Goal: Task Accomplishment & Management: Manage account settings

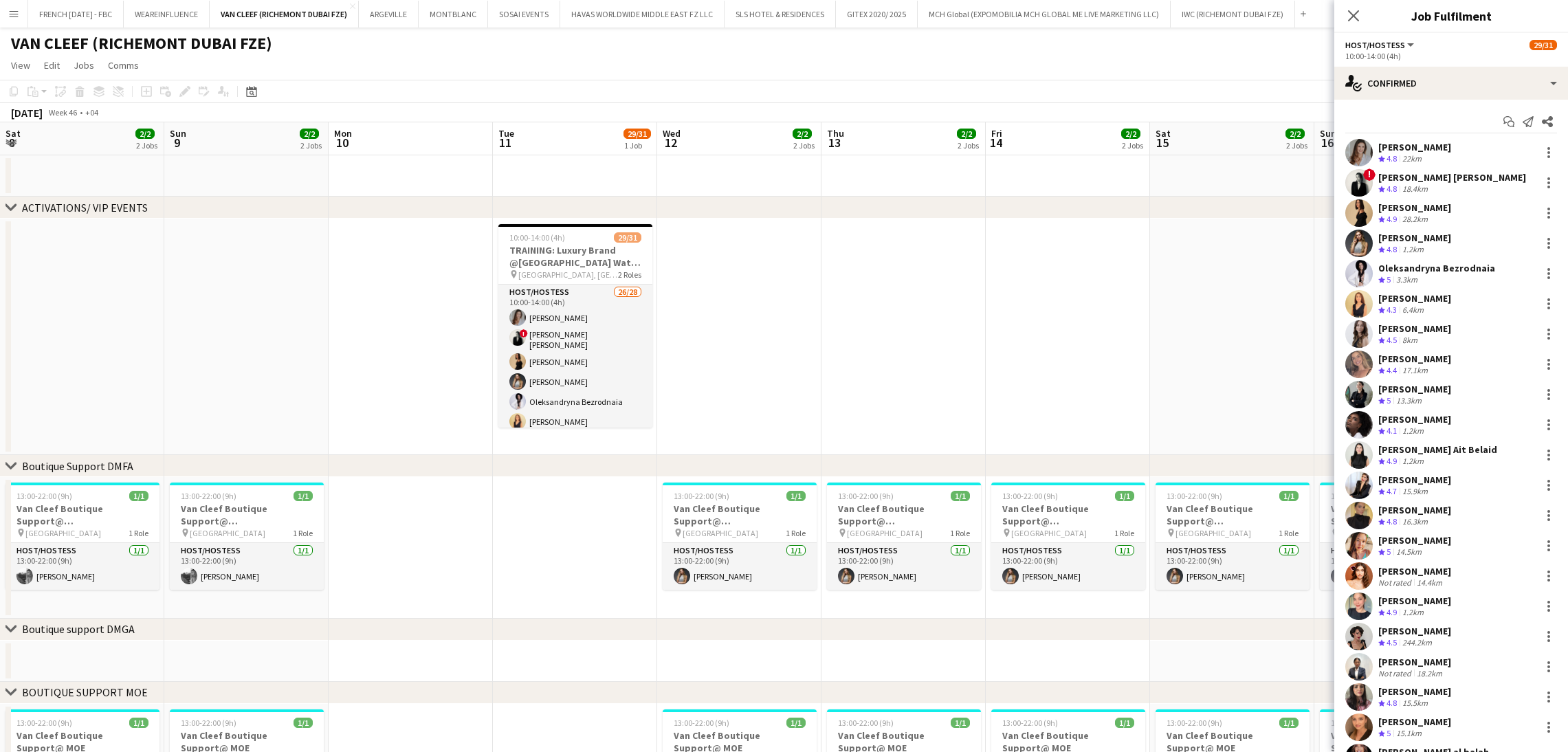
click at [1479, 376] on app-date-cell at bounding box center [1561, 337] width 164 height 236
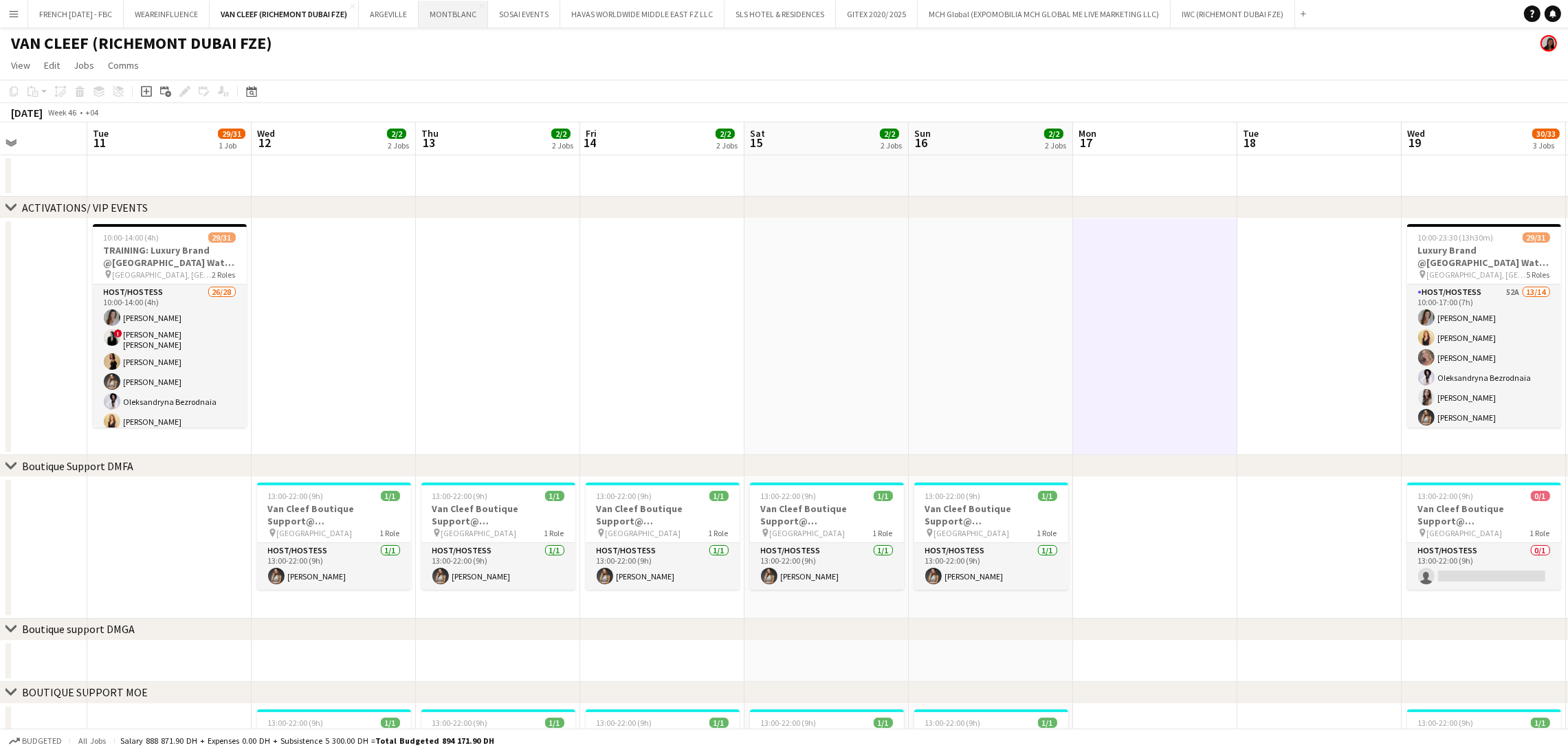
click at [463, 17] on button "MONTBLANC Close" at bounding box center [453, 14] width 69 height 27
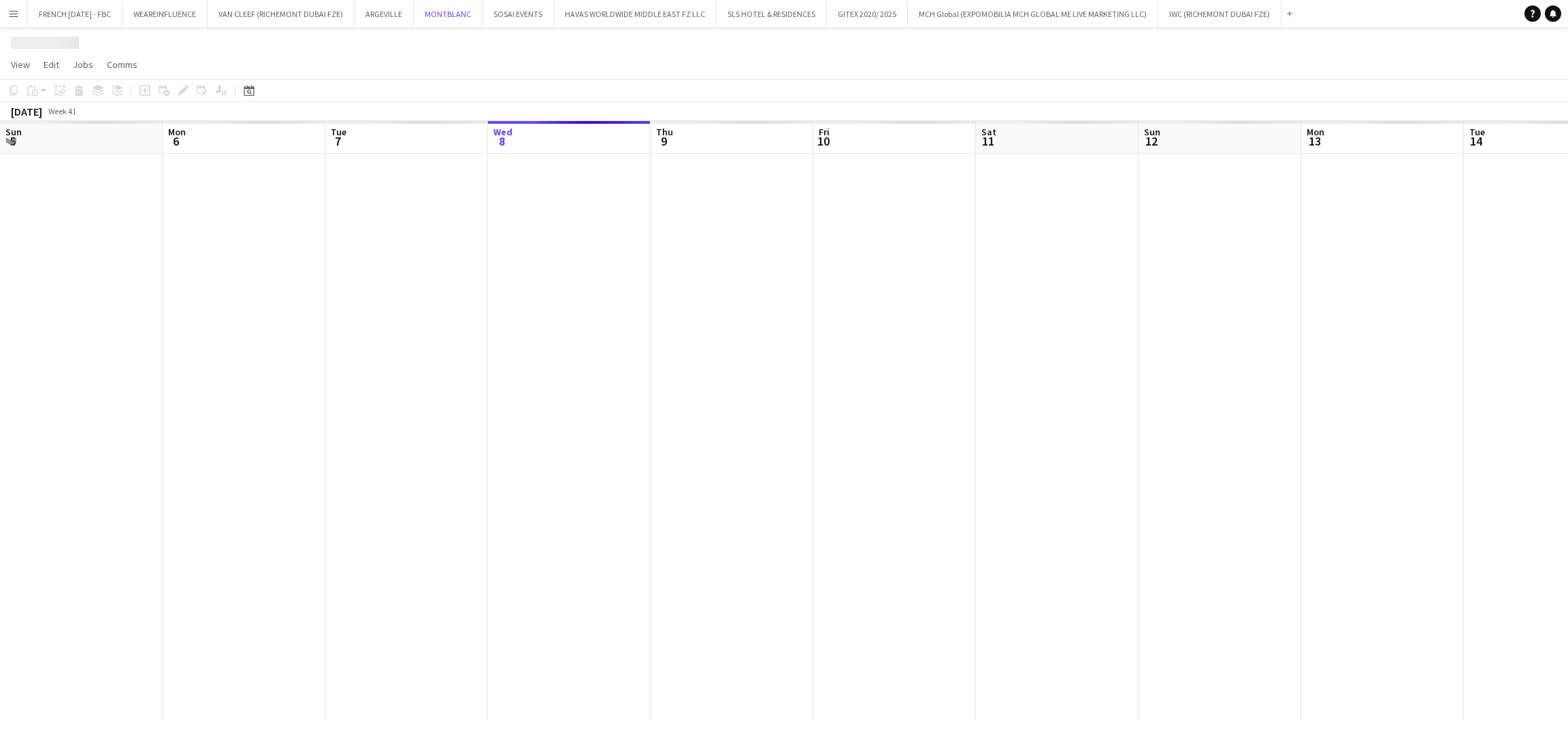
scroll to position [0, 325]
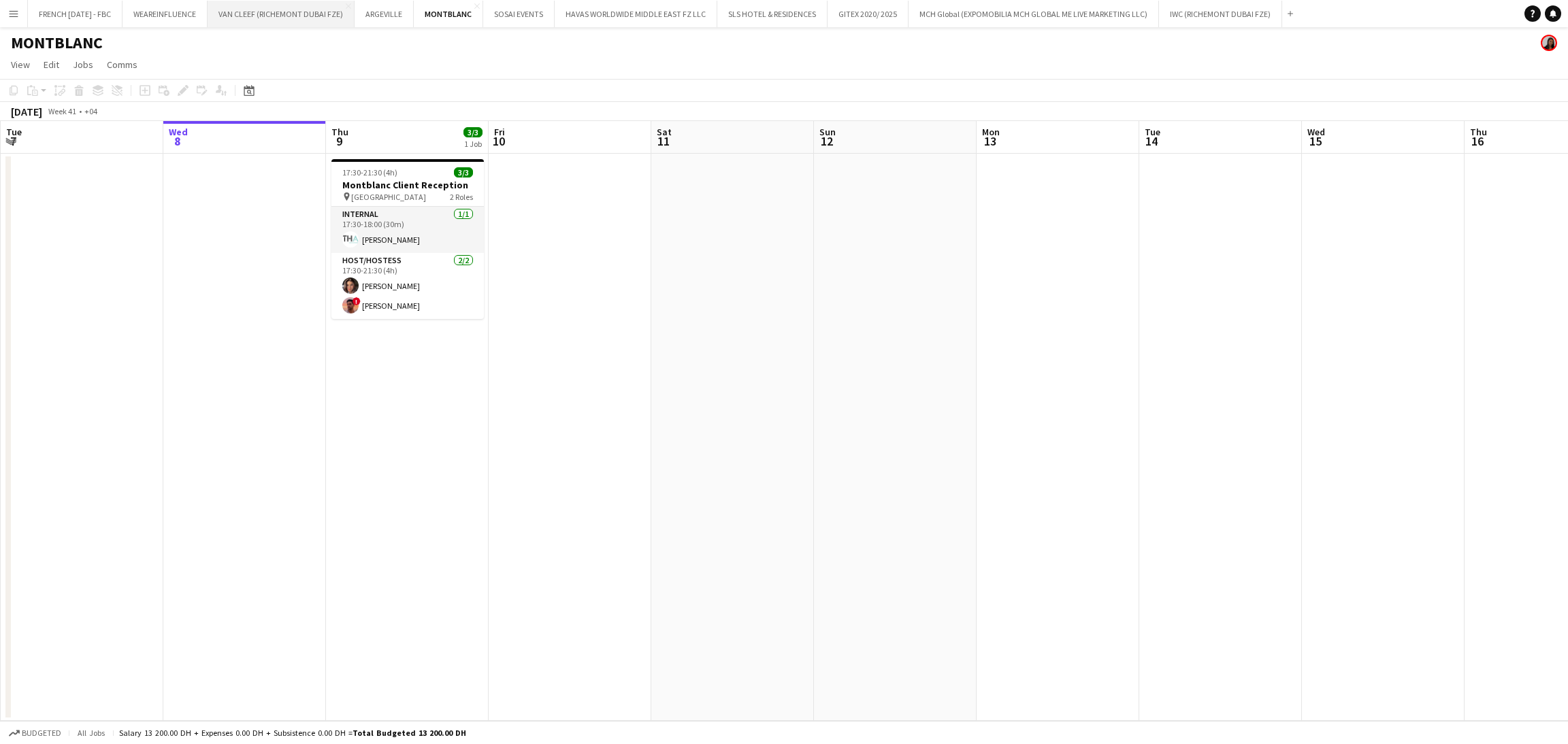
click at [262, 17] on button "VAN CLEEF (RICHEMONT DUBAI FZE) Close" at bounding box center [281, 14] width 147 height 27
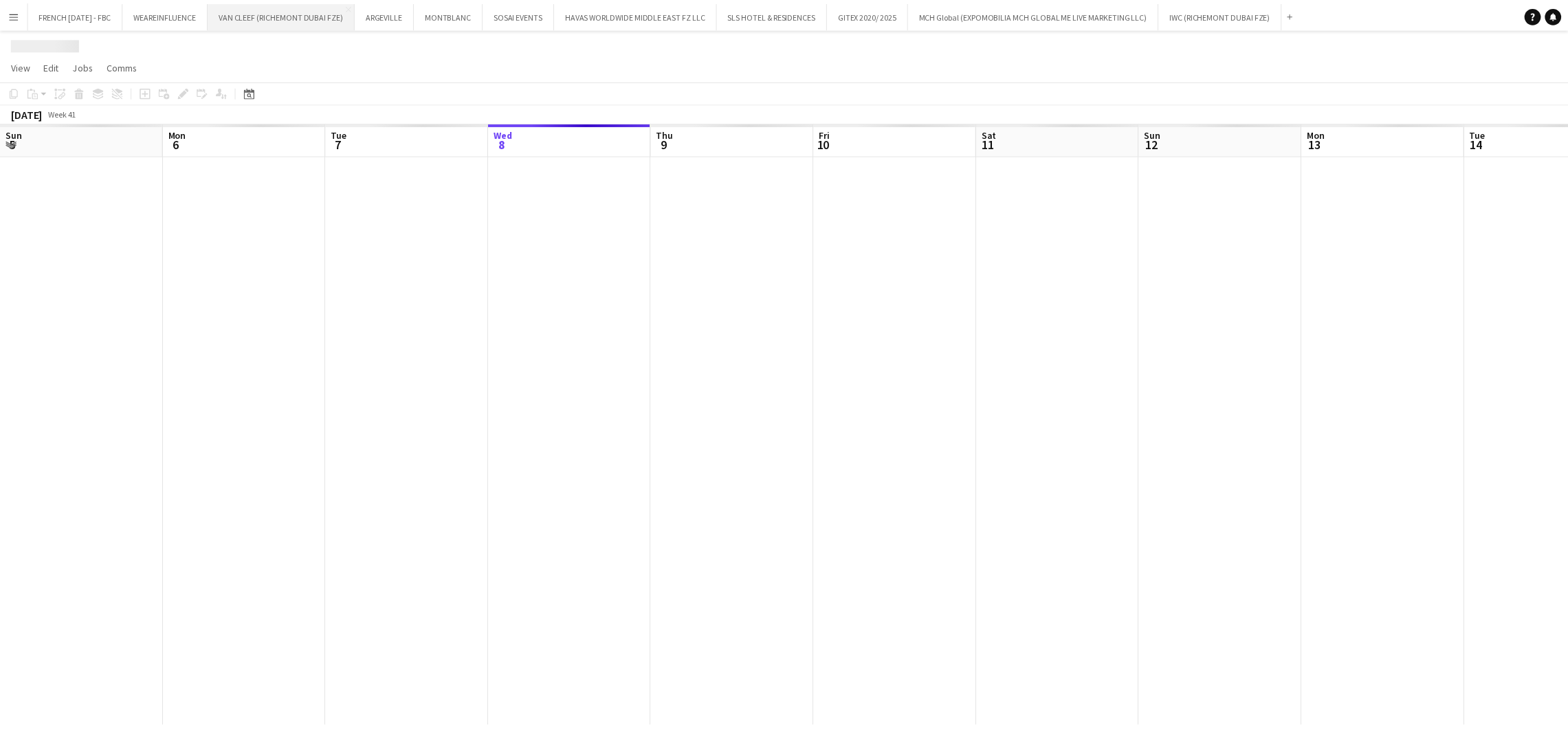
scroll to position [0, 328]
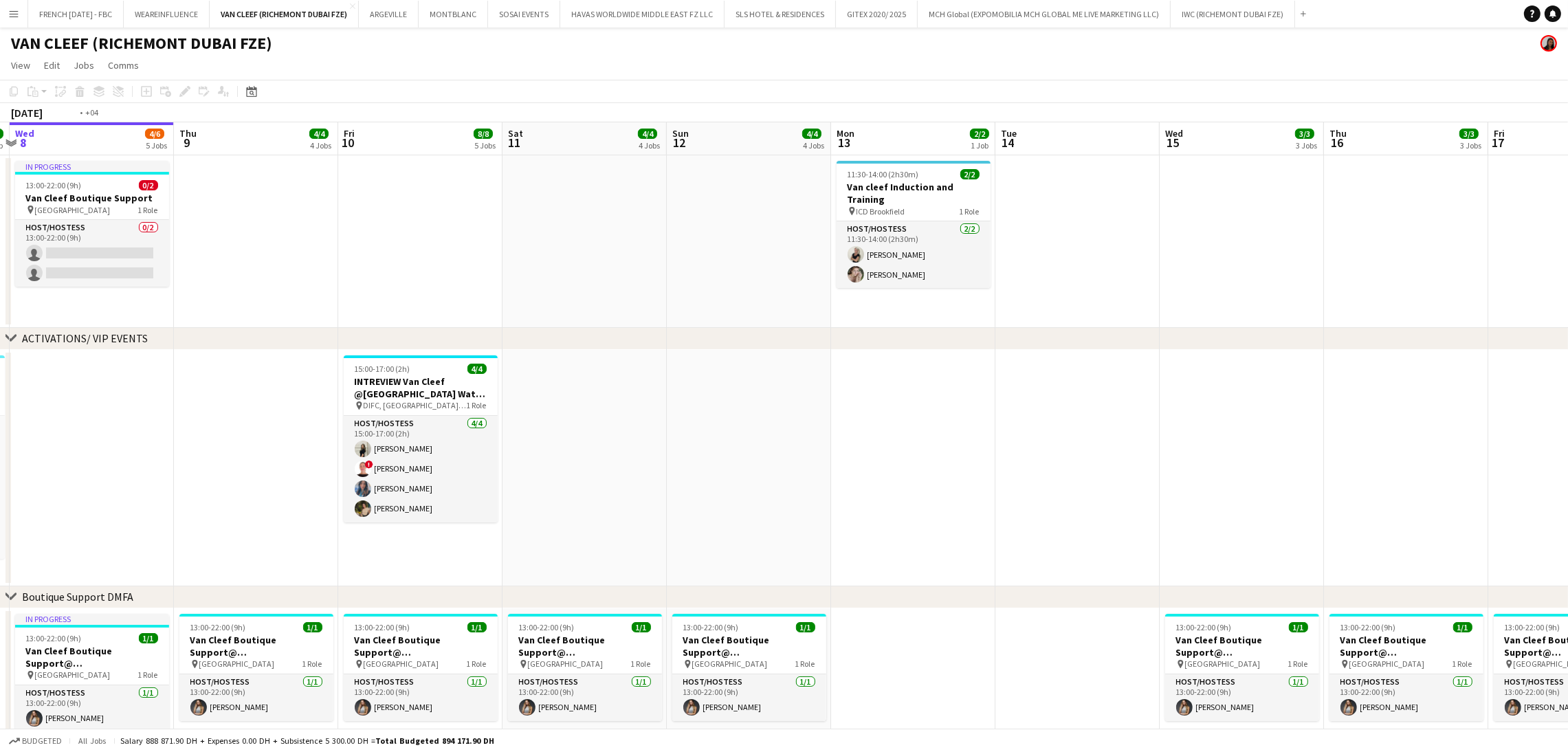
drag, startPoint x: 1386, startPoint y: 478, endPoint x: 458, endPoint y: 445, distance: 928.6
click at [456, 445] on app-calendar-viewport "Sun 5 4/4 4 Jobs Mon 6 Tue 7 9/9 1 Job Wed 8 4/6 5 Jobs Thu 9 4/4 4 Jobs Fri 10…" at bounding box center [784, 734] width 1568 height 1225
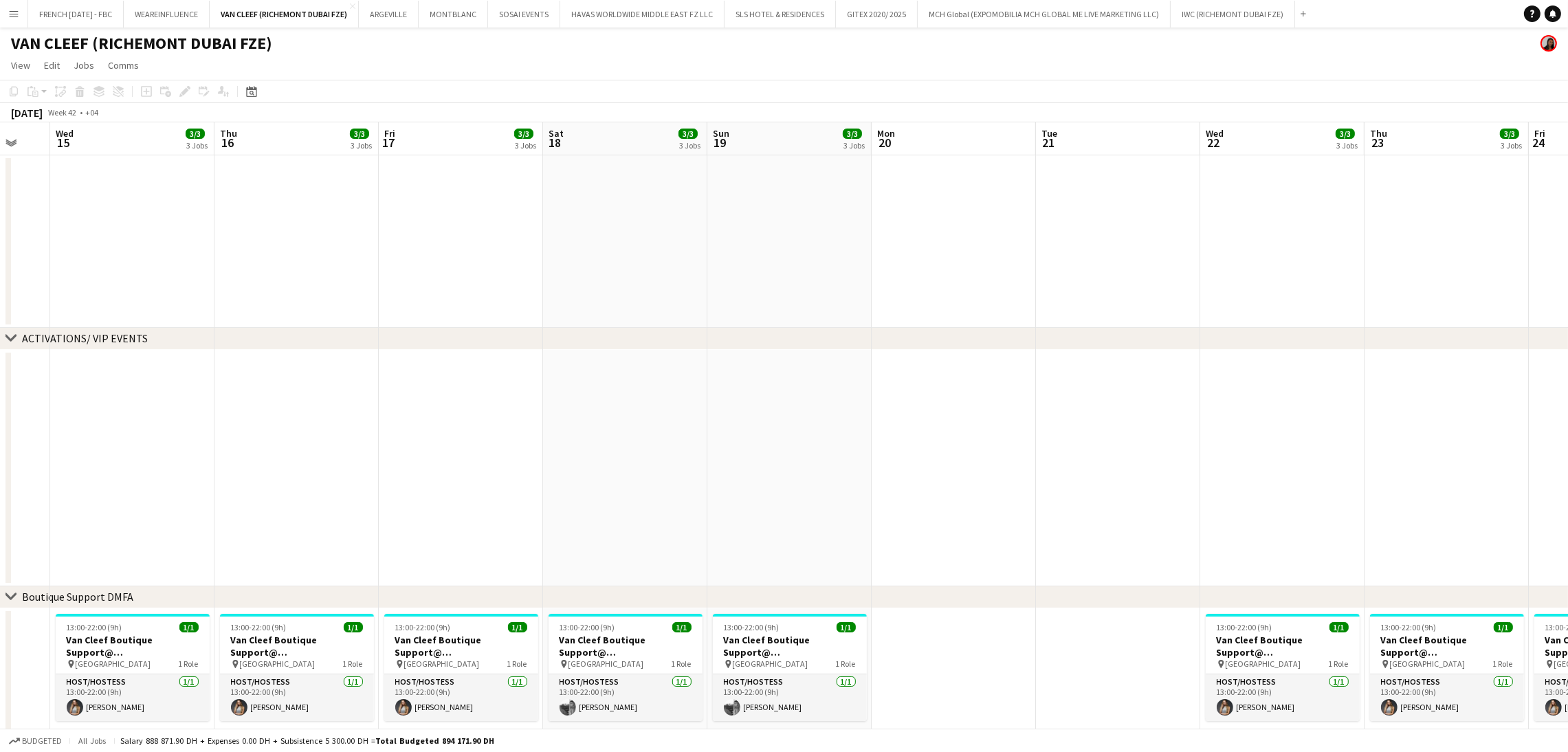
drag, startPoint x: 812, startPoint y: 434, endPoint x: 112, endPoint y: 356, distance: 704.3
click at [112, 356] on app-calendar-viewport "Sun 12 4/4 4 Jobs Mon 13 2/2 1 Job Tue 14 Wed 15 3/3 3 Jobs Thu 16 3/3 3 Jobs F…" at bounding box center [784, 734] width 1568 height 1225
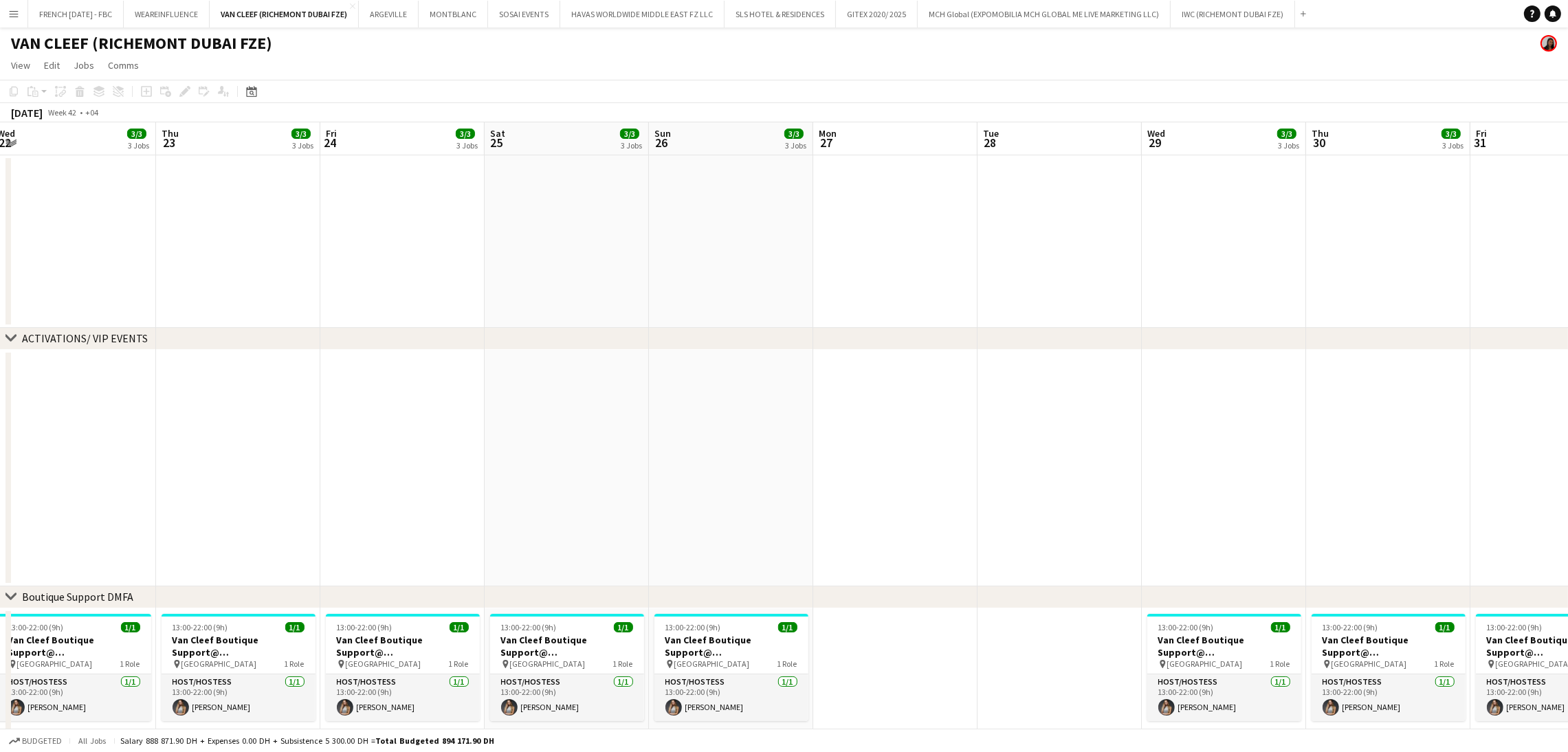
drag, startPoint x: 232, startPoint y: 325, endPoint x: 155, endPoint y: 322, distance: 77.1
click at [81, 318] on app-calendar-viewport "Sat 18 3/3 3 Jobs Sun 19 3/3 3 Jobs Mon 20 Tue 21 Wed 22 3/3 3 Jobs Thu 23 3/3 …" at bounding box center [784, 734] width 1568 height 1225
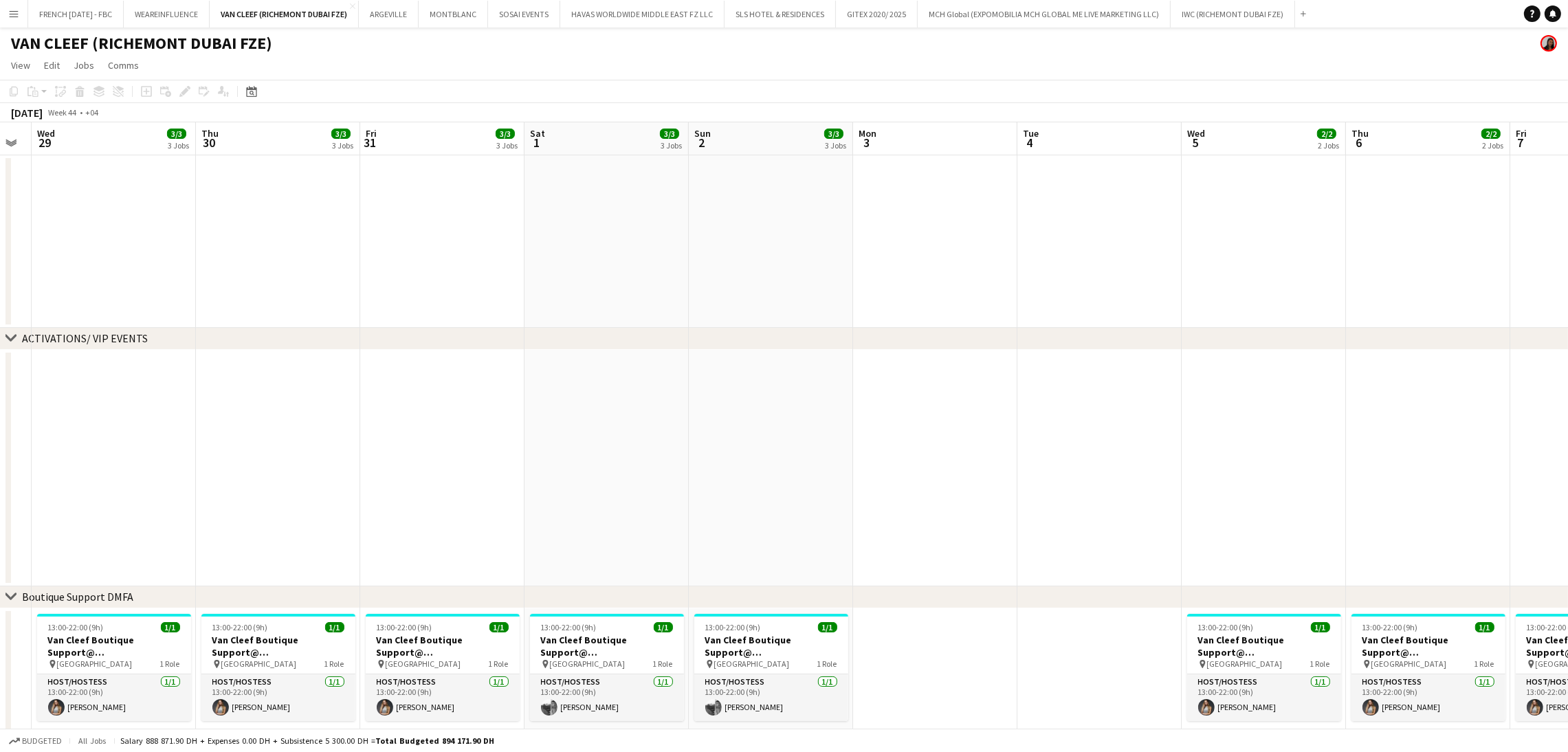
drag, startPoint x: 1091, startPoint y: 439, endPoint x: 320, endPoint y: 356, distance: 775.5
click at [320, 356] on app-calendar-viewport "Sun 26 3/3 3 Jobs Mon 27 Tue 28 Wed 29 3/3 3 Jobs Thu 30 3/3 3 Jobs Fri 31 3/3 …" at bounding box center [784, 734] width 1568 height 1225
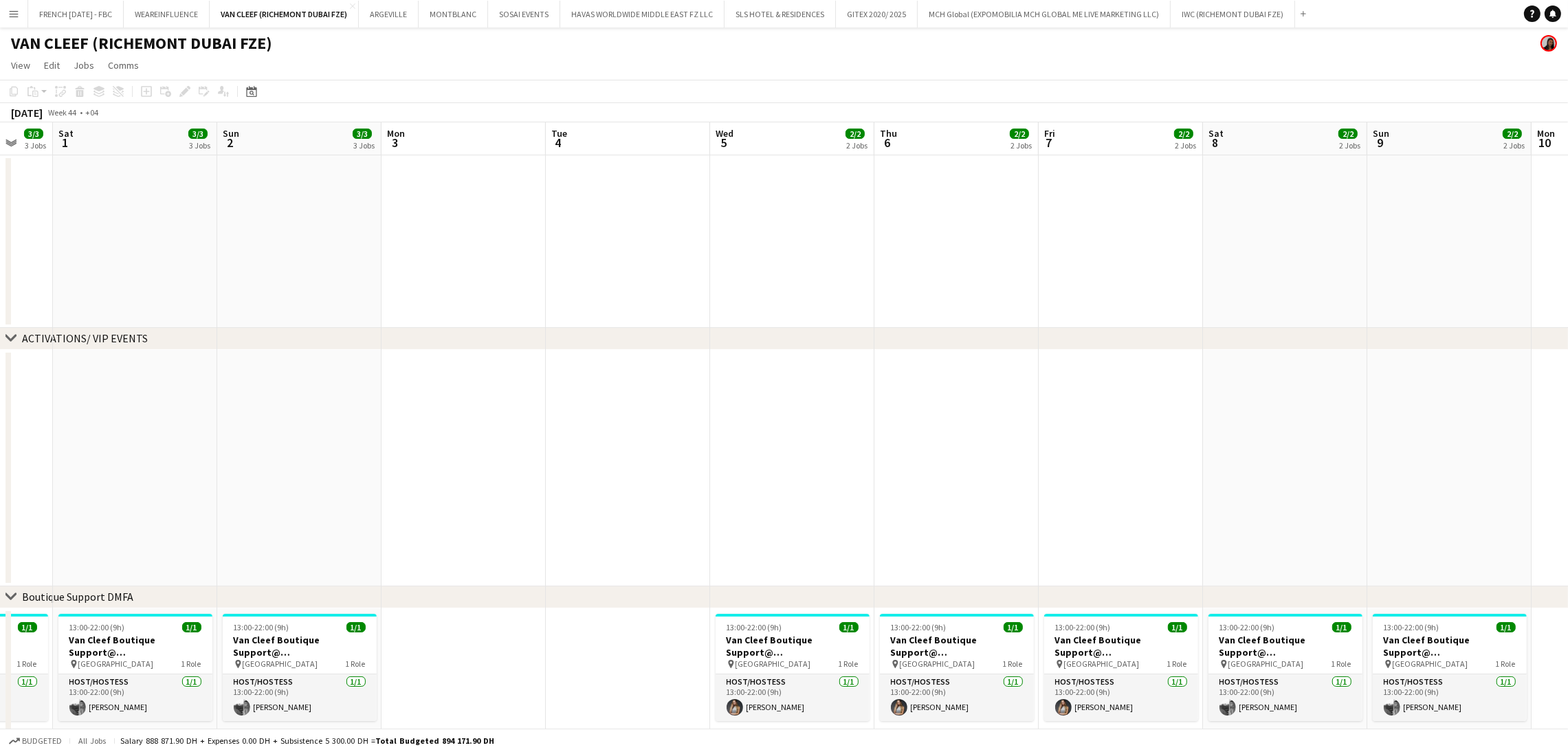
drag, startPoint x: 442, startPoint y: 415, endPoint x: 163, endPoint y: 393, distance: 279.9
click at [161, 393] on app-calendar-viewport "Tue 28 Wed 29 3/3 3 Jobs Thu 30 3/3 3 Jobs Fri 31 3/3 3 Jobs Sat 1 3/3 3 Jobs S…" at bounding box center [784, 734] width 1568 height 1225
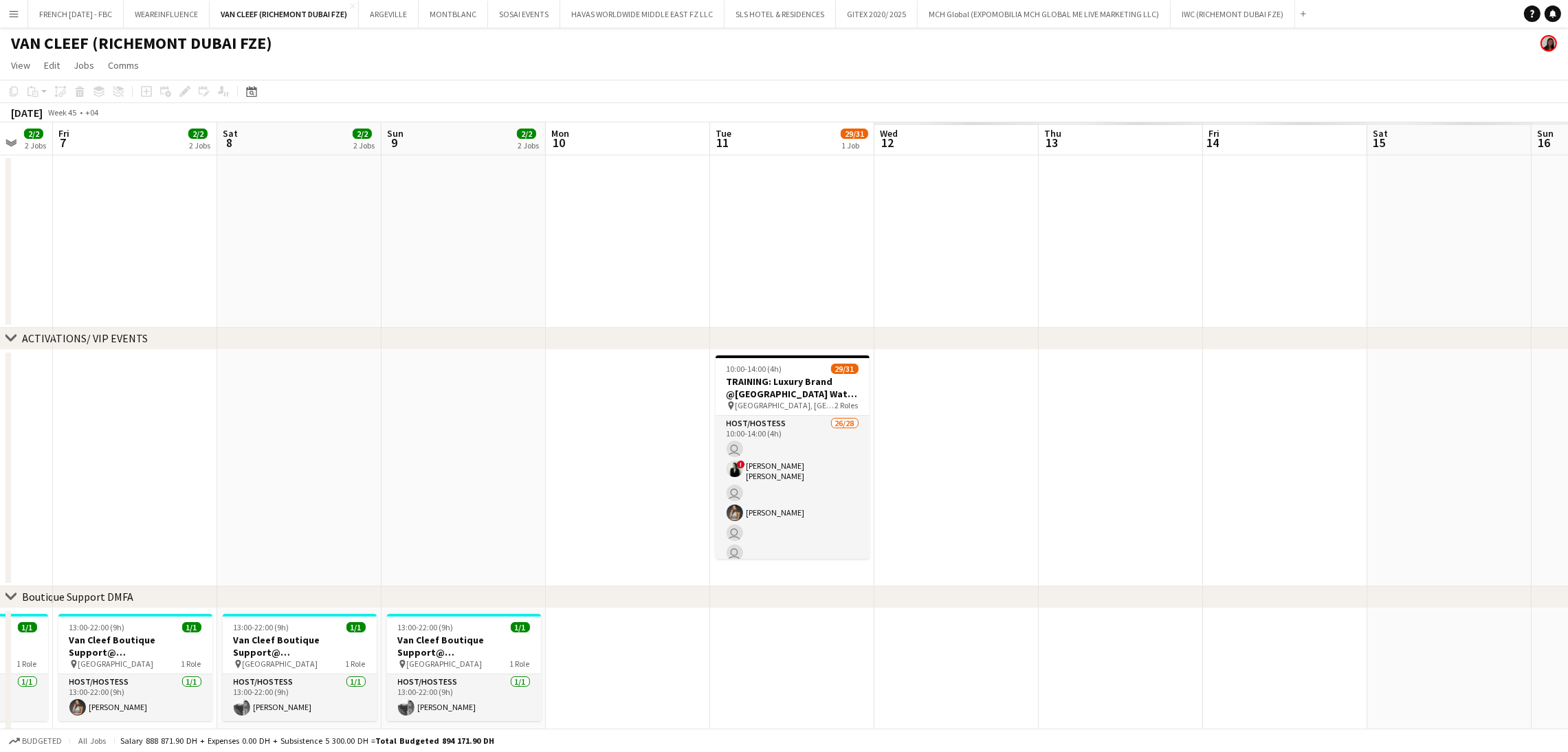
scroll to position [0, 556]
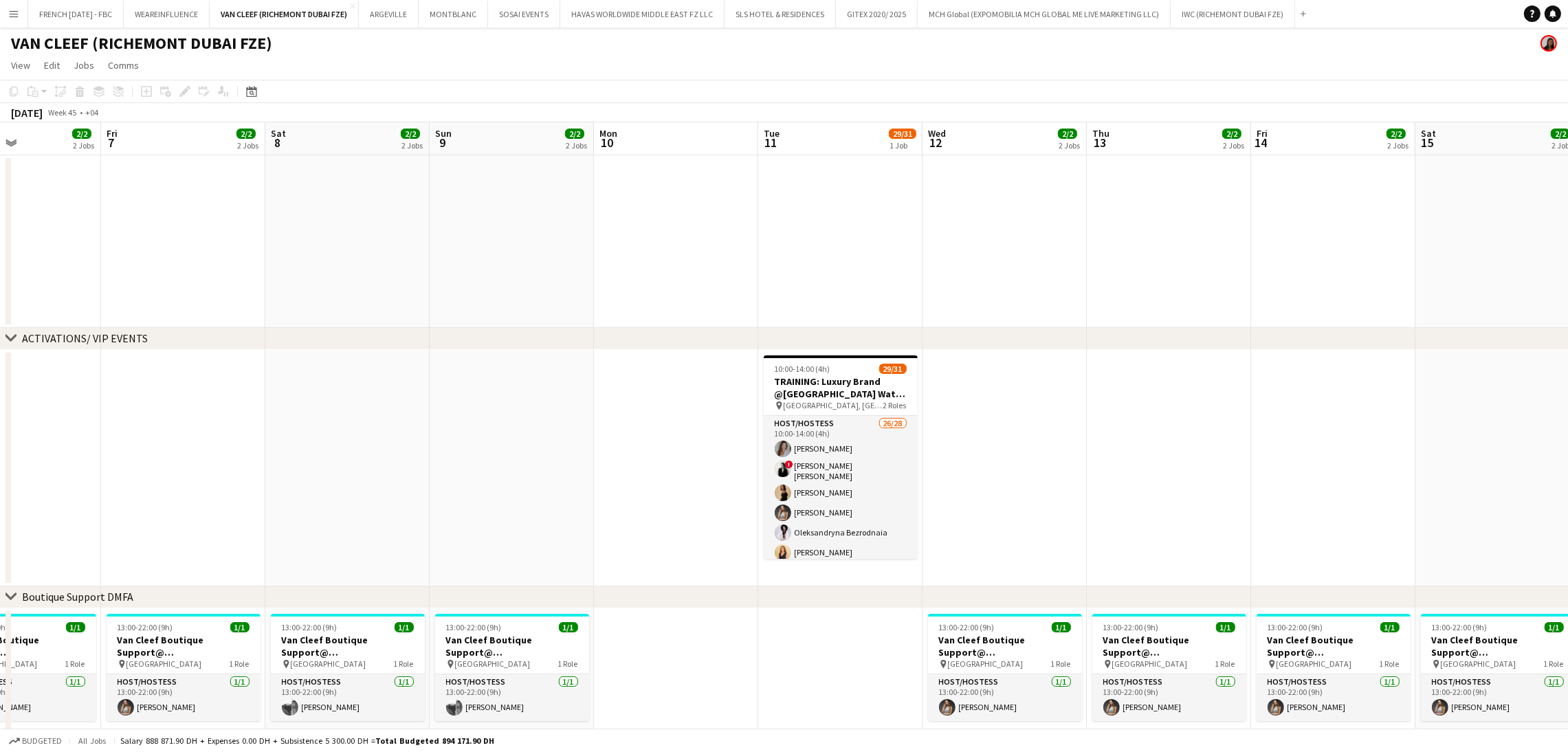
click at [801, 463] on app-card-role "Host/Hostess 26/28 10:00-14:00 (4h) [PERSON_NAME] ! [PERSON_NAME] [PERSON_NAME]…" at bounding box center [841, 710] width 154 height 589
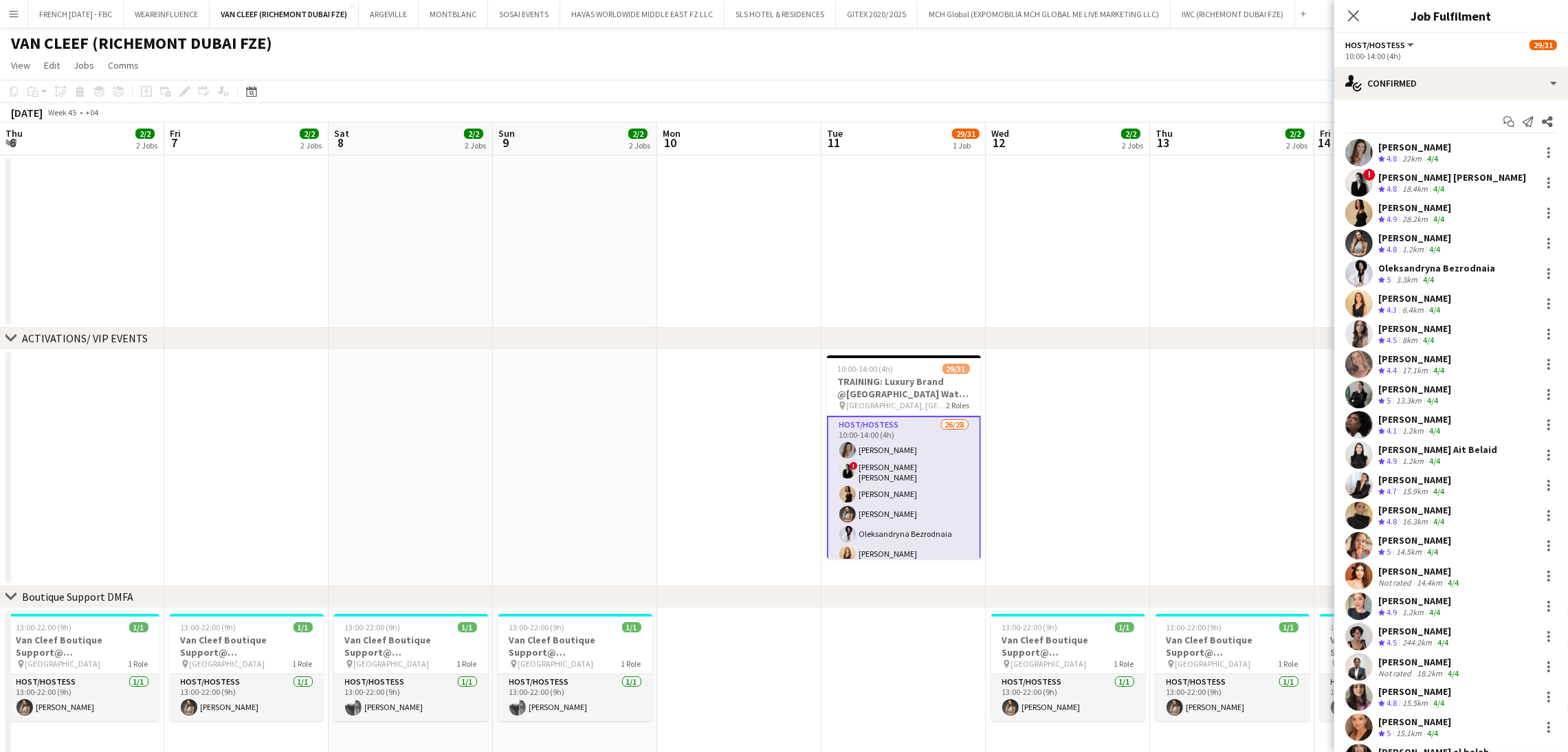
drag, startPoint x: 1104, startPoint y: 508, endPoint x: 848, endPoint y: 479, distance: 257.6
click at [848, 479] on app-calendar-viewport "Mon 3 Tue 4 Wed 5 2/2 2 Jobs Thu 6 2/2 2 Jobs Fri 7 2/2 2 Jobs Sat 8 2/2 2 Jobs…" at bounding box center [784, 734] width 1568 height 1225
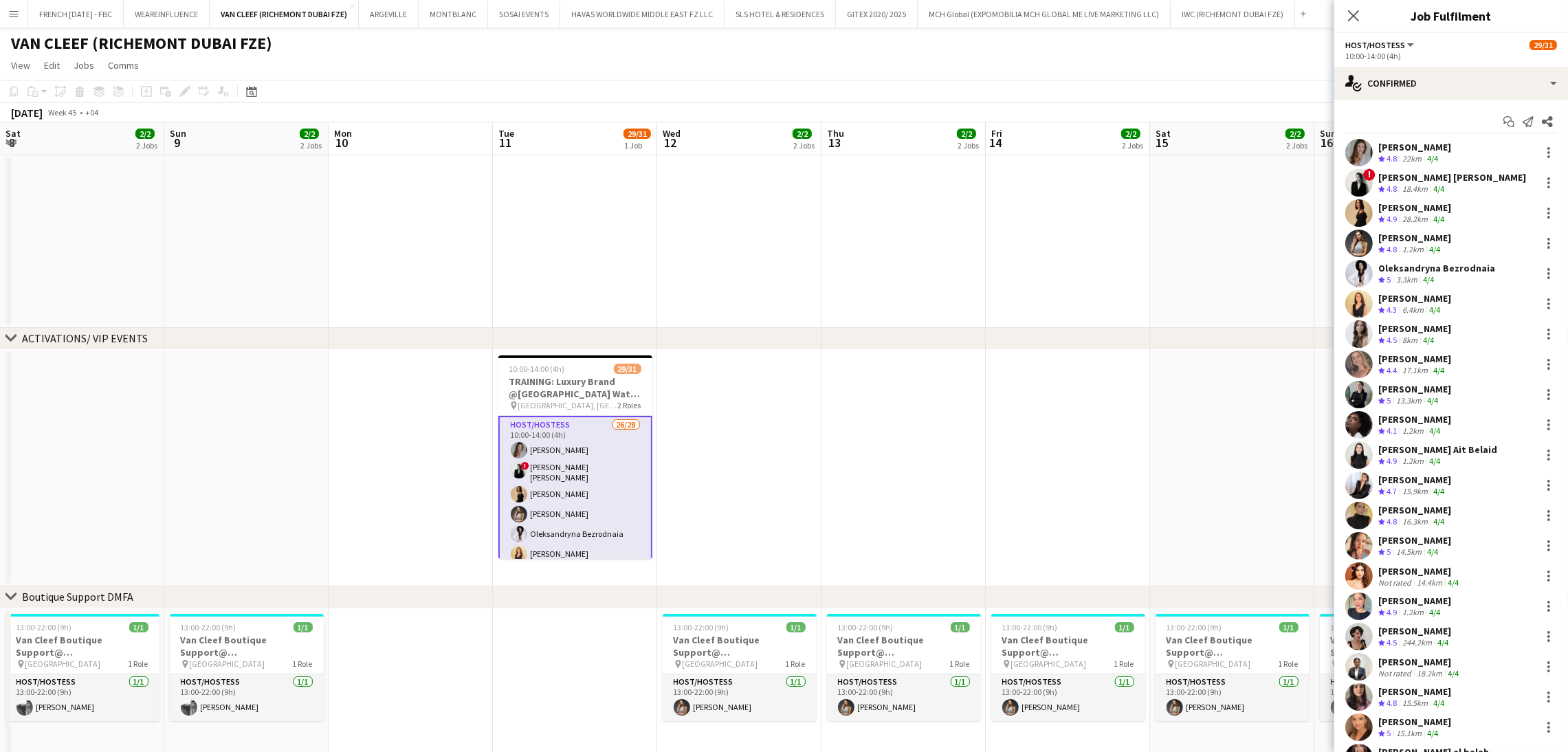
scroll to position [0, 497]
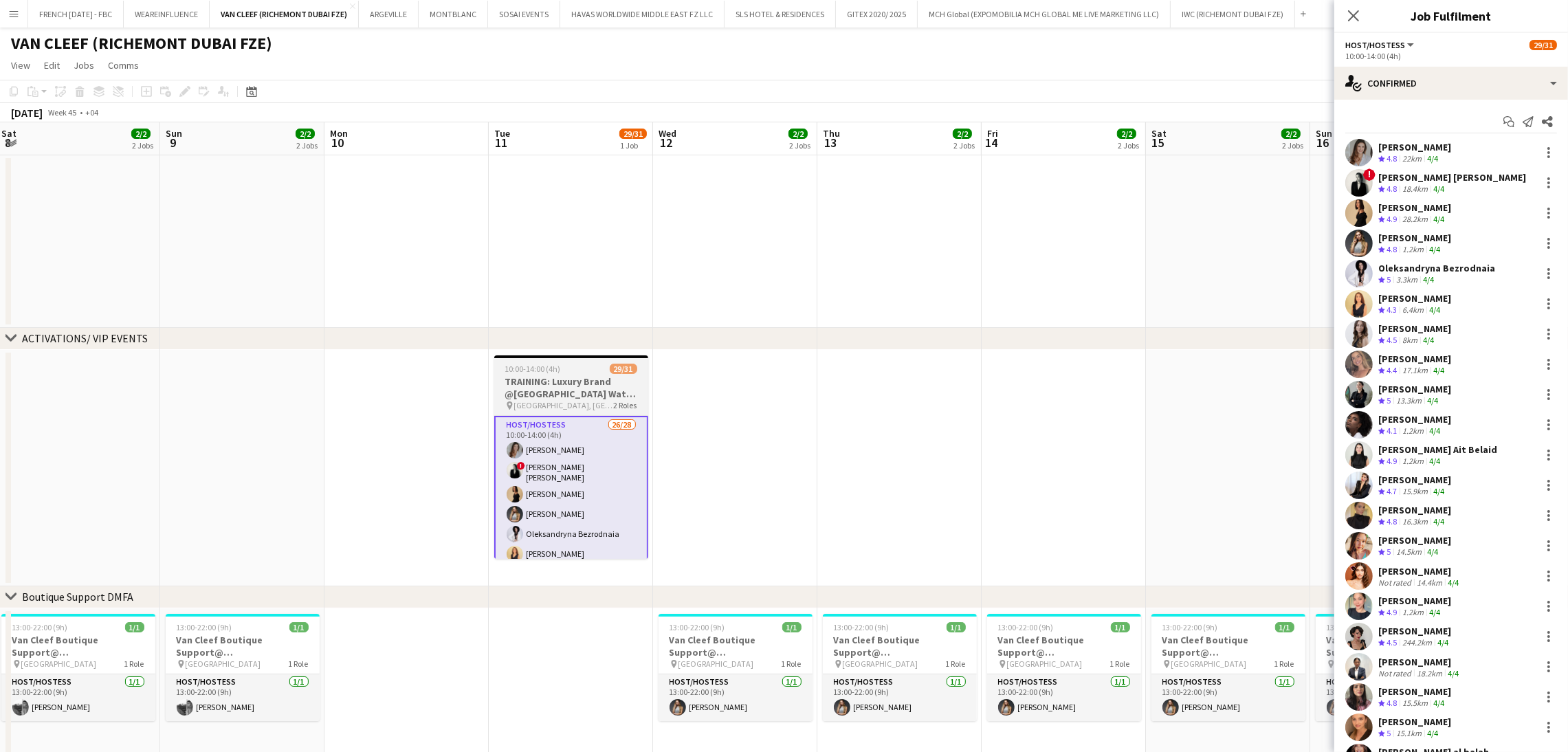
click at [576, 393] on h3 "TRAINING: Luxury Brand @[GEOGRAPHIC_DATA] Watch Week 2025" at bounding box center [571, 388] width 154 height 25
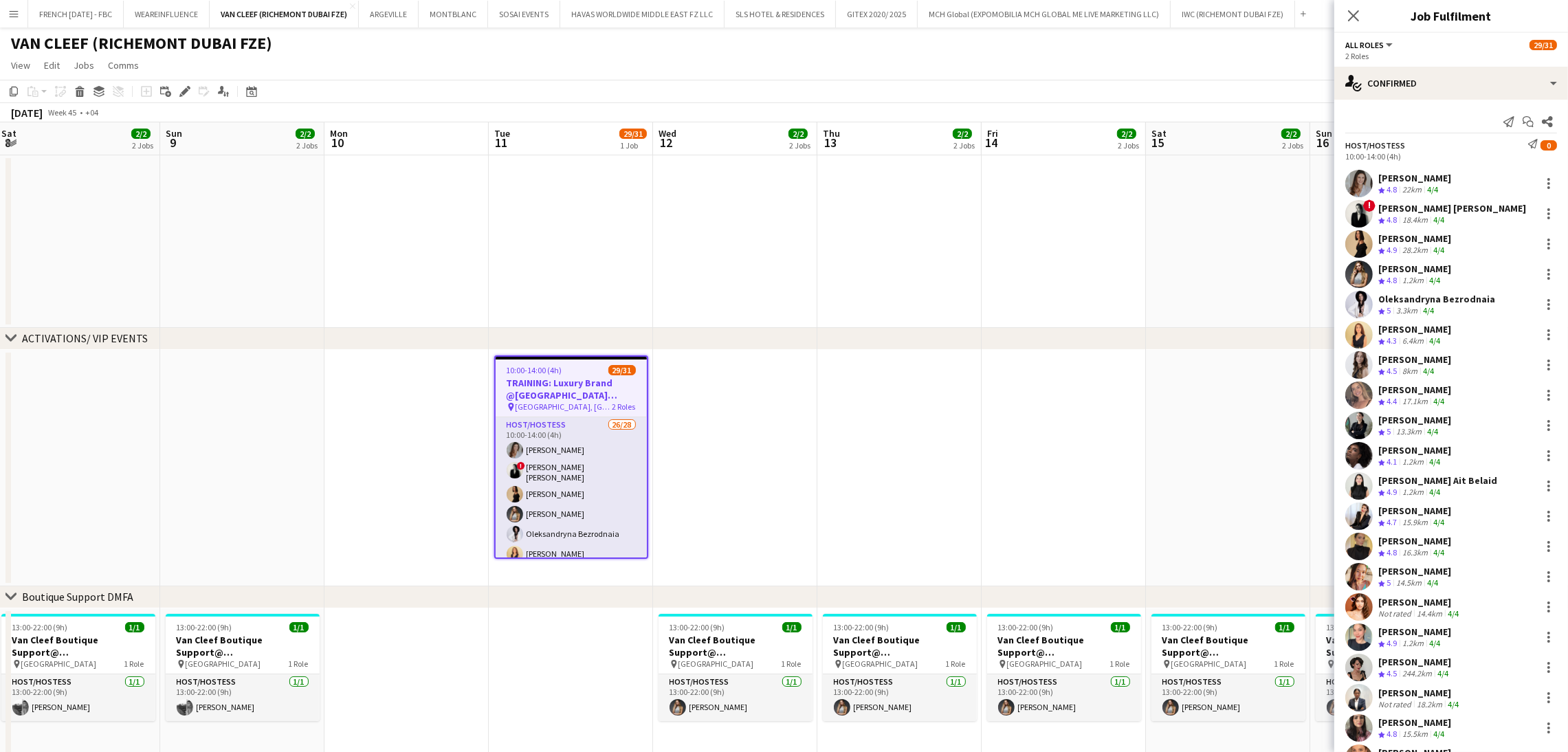
click at [1421, 573] on div "[PERSON_NAME]" at bounding box center [1415, 571] width 73 height 12
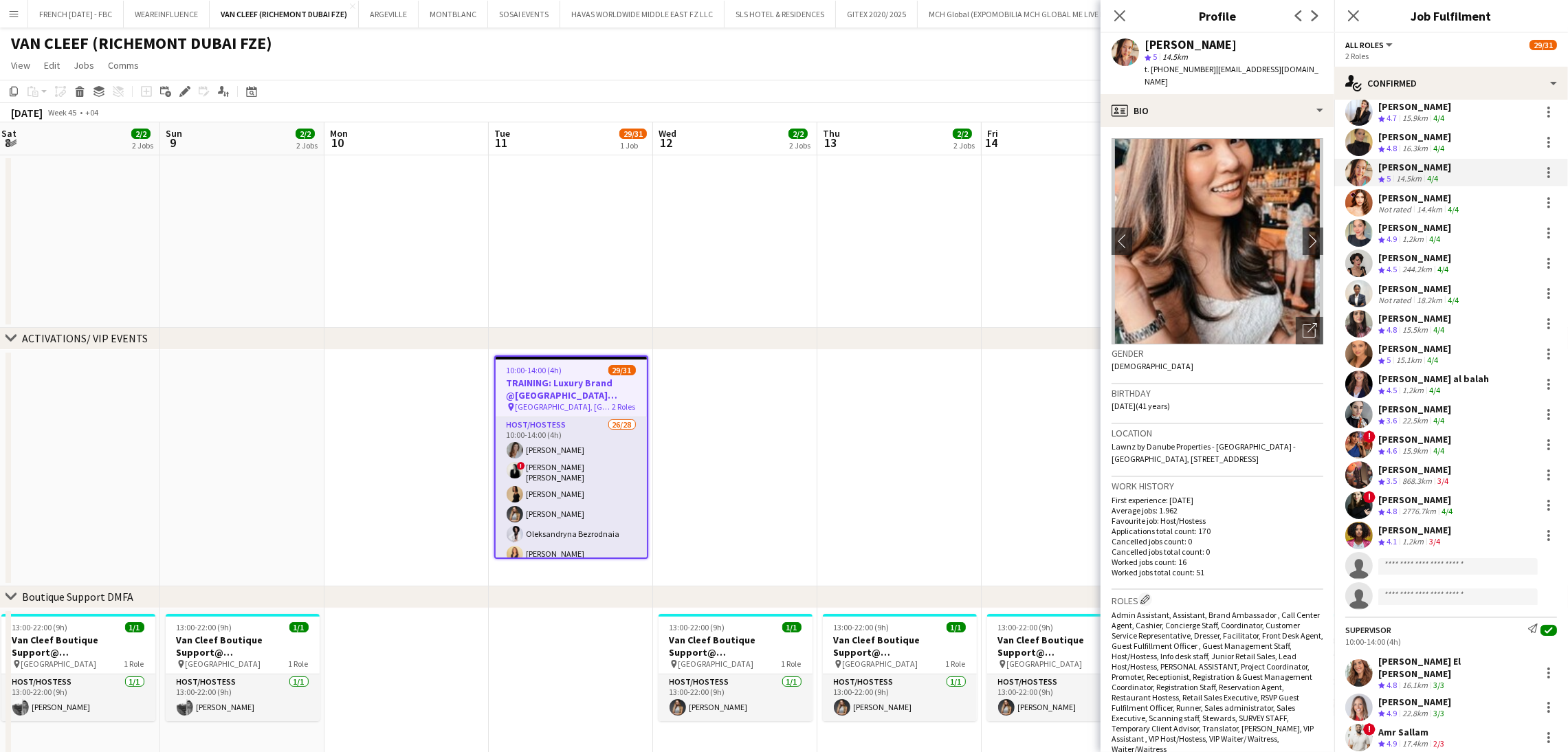
scroll to position [412, 0]
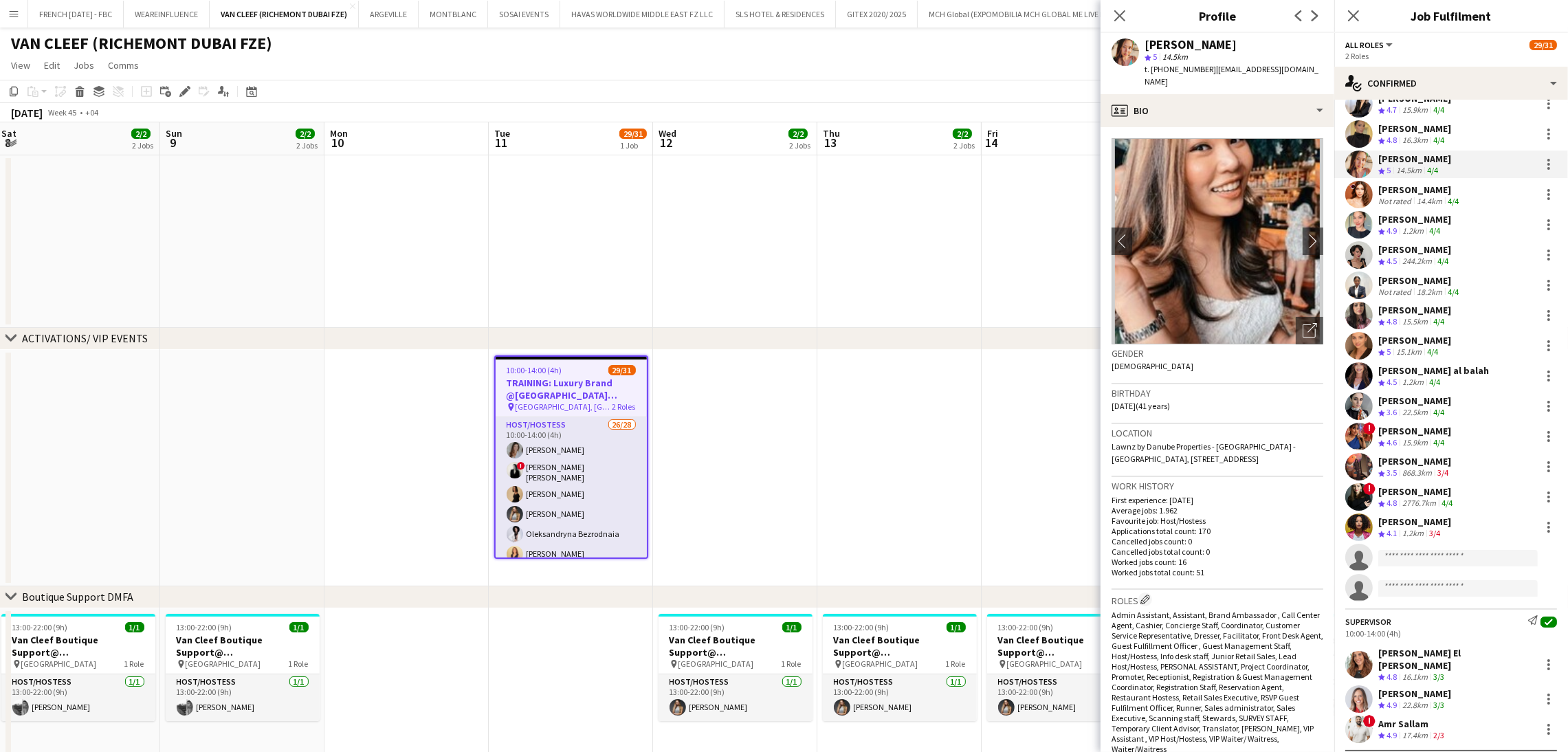
click at [1414, 525] on div "[PERSON_NAME]" at bounding box center [1415, 521] width 73 height 12
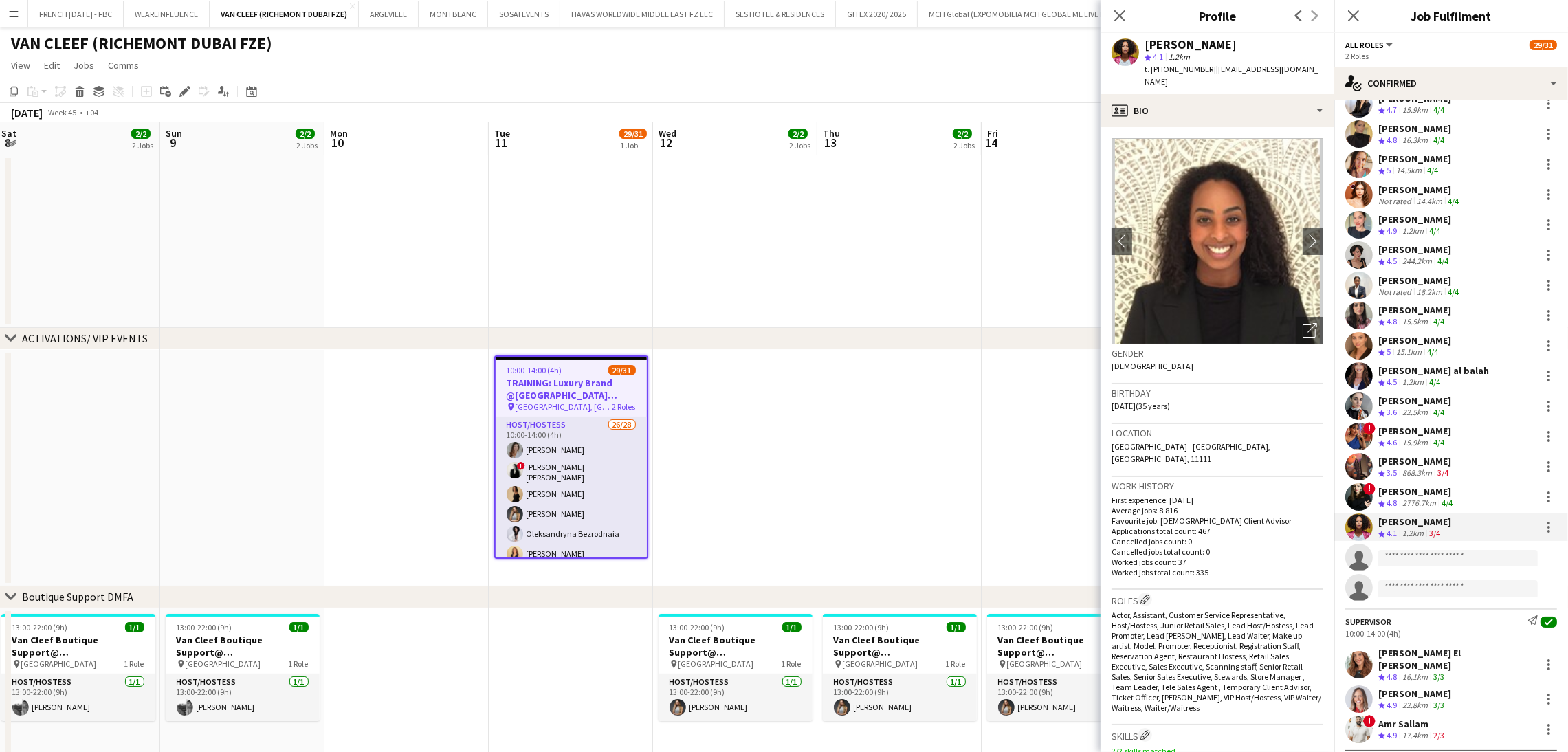
click at [761, 454] on app-date-cell at bounding box center [735, 468] width 164 height 236
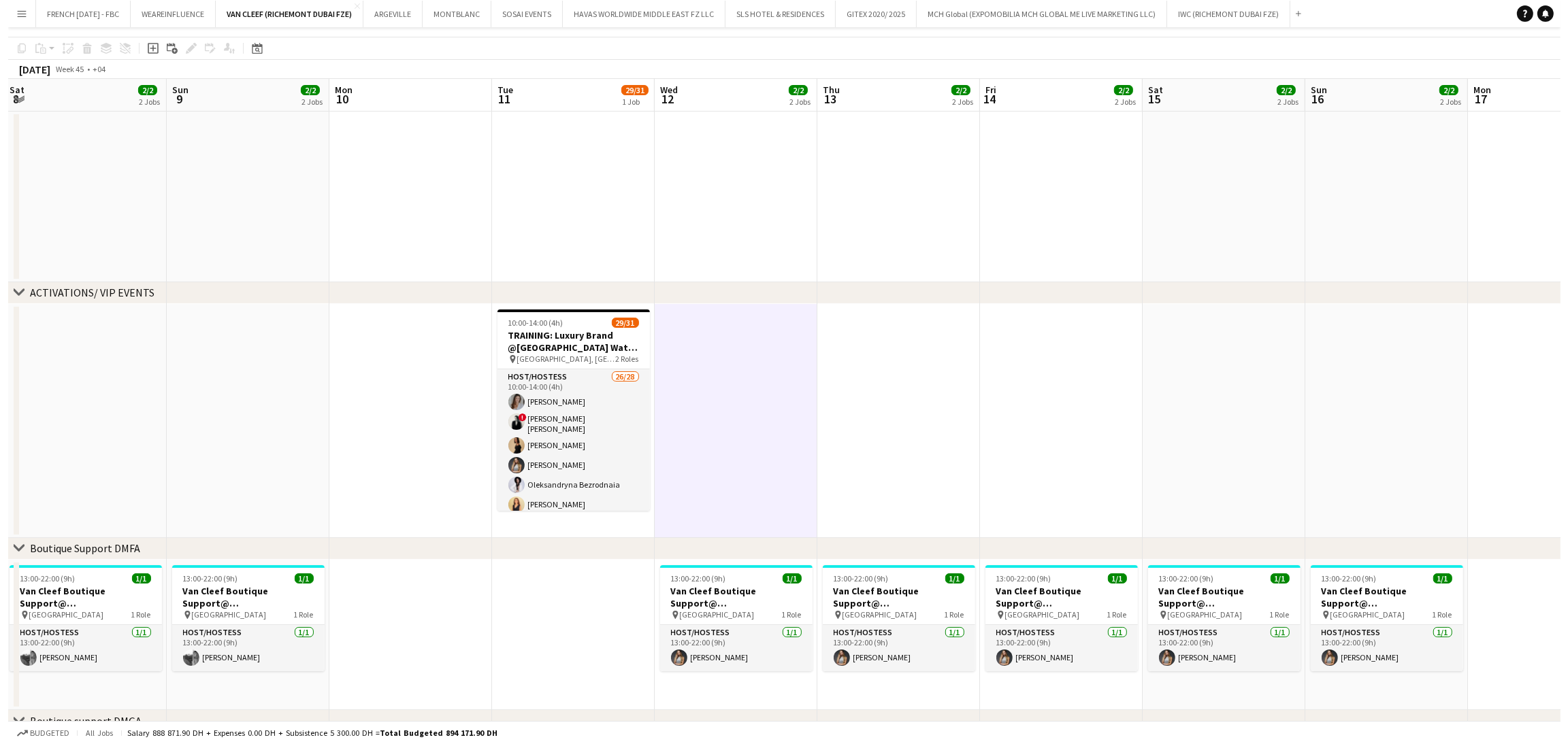
scroll to position [0, 0]
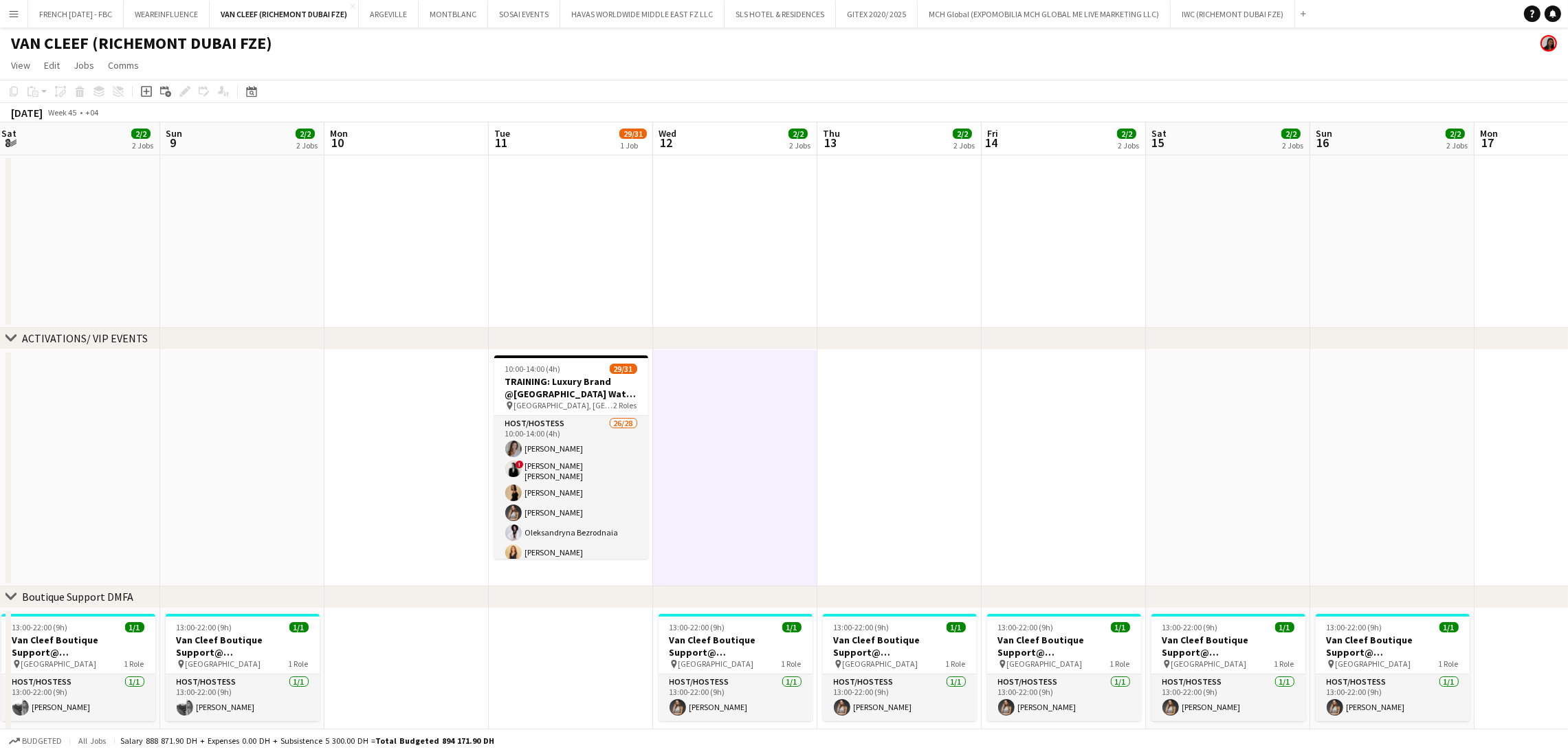
click at [745, 492] on app-date-cell at bounding box center [735, 468] width 164 height 236
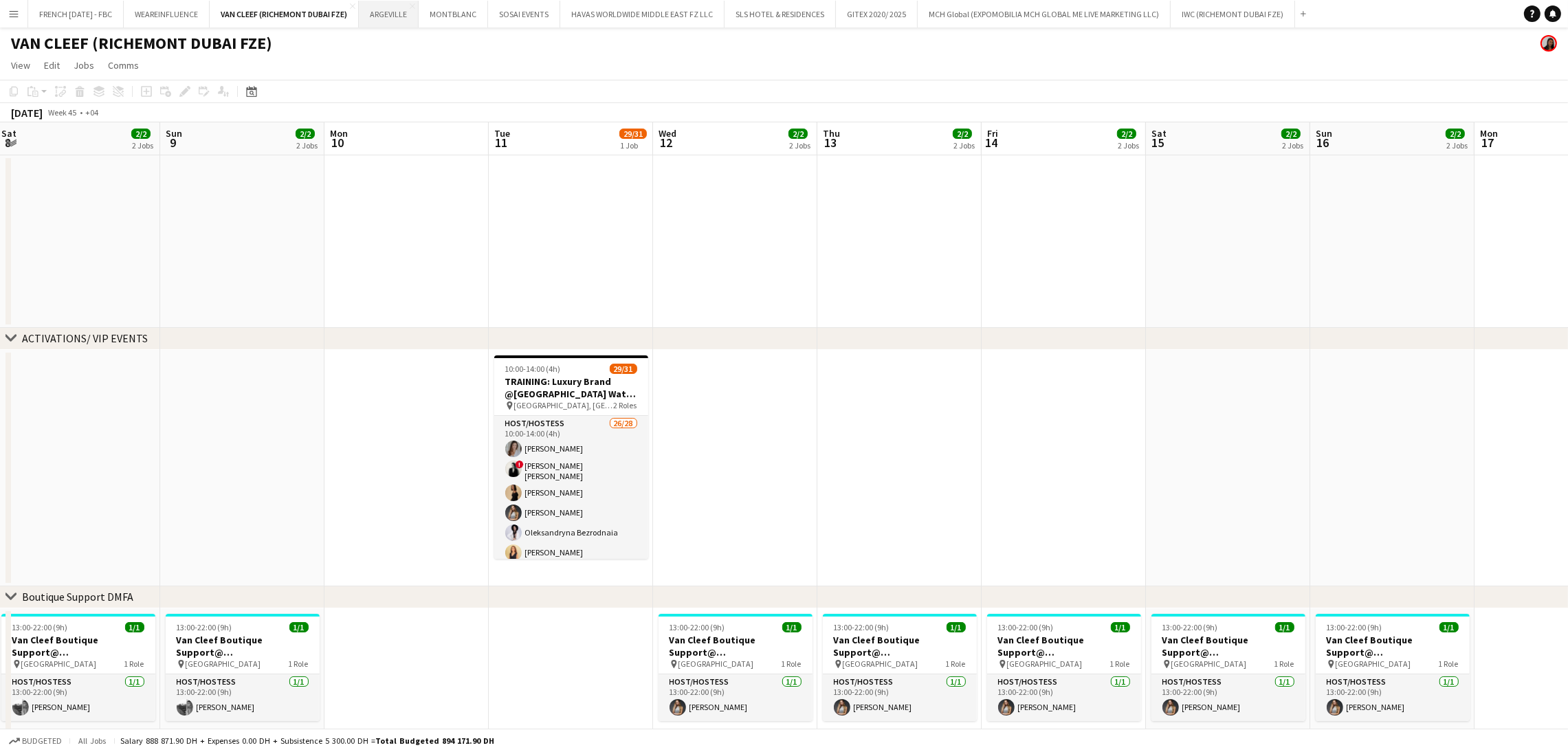
click at [382, 8] on button "ARGEVILLE Close" at bounding box center [388, 14] width 60 height 27
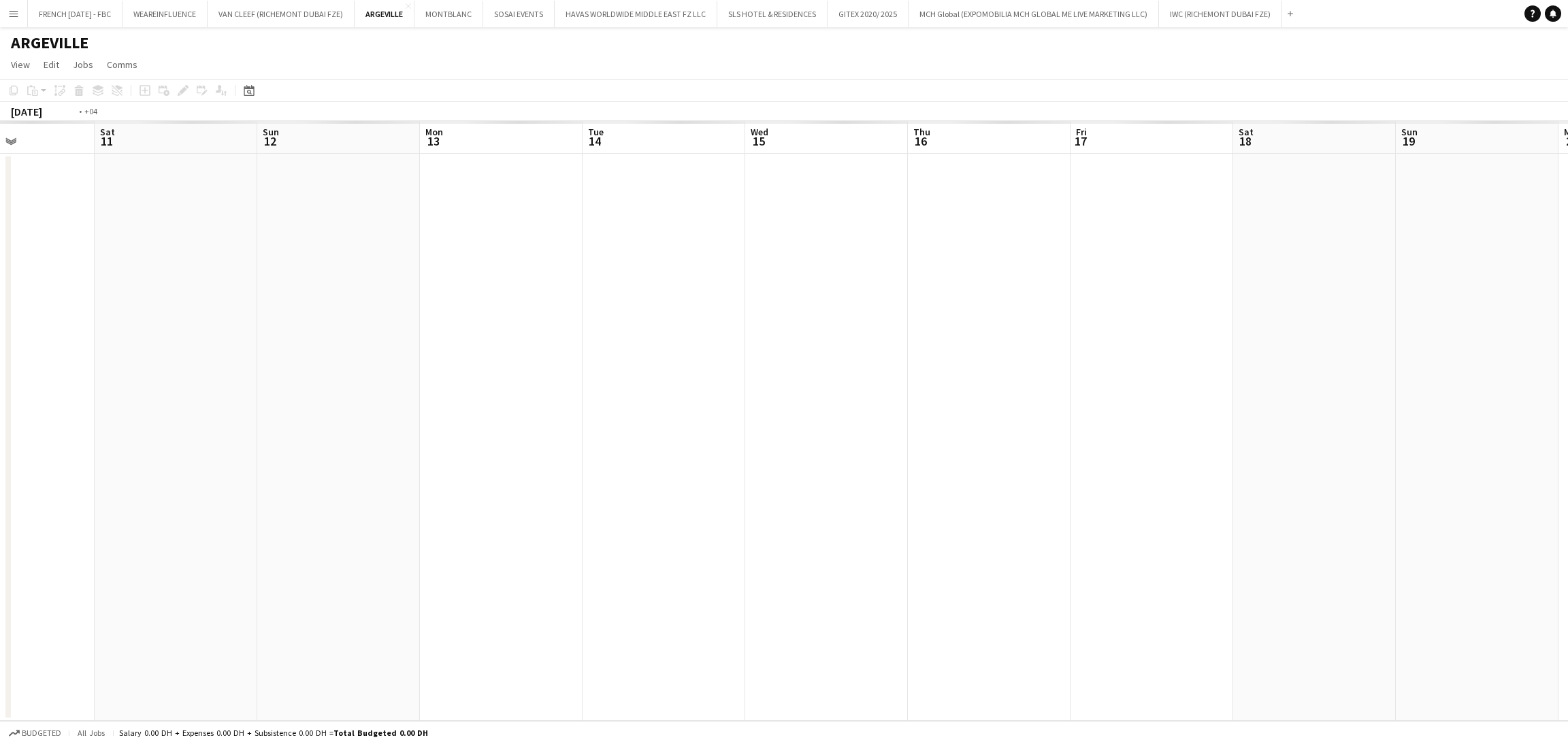
drag, startPoint x: 1224, startPoint y: 426, endPoint x: 426, endPoint y: 514, distance: 802.8
click at [410, 512] on app-calendar-viewport "Tue 7 Wed 8 Thu 9 Fri 10 Sat 11 Sun 12 Mon 13 Tue 14 Wed 15 Thu 16 Fri 17 Sat 1…" at bounding box center [784, 421] width 1568 height 600
drag, startPoint x: 1240, startPoint y: 507, endPoint x: 288, endPoint y: 555, distance: 953.2
click at [290, 555] on app-calendar-viewport "Sat 11 Sun 12 Mon 13 Tue 14 Wed 15 Thu 16 Fri 17 Sat 18 Sun 19 Mon 20 Tue 21 We…" at bounding box center [784, 421] width 1568 height 600
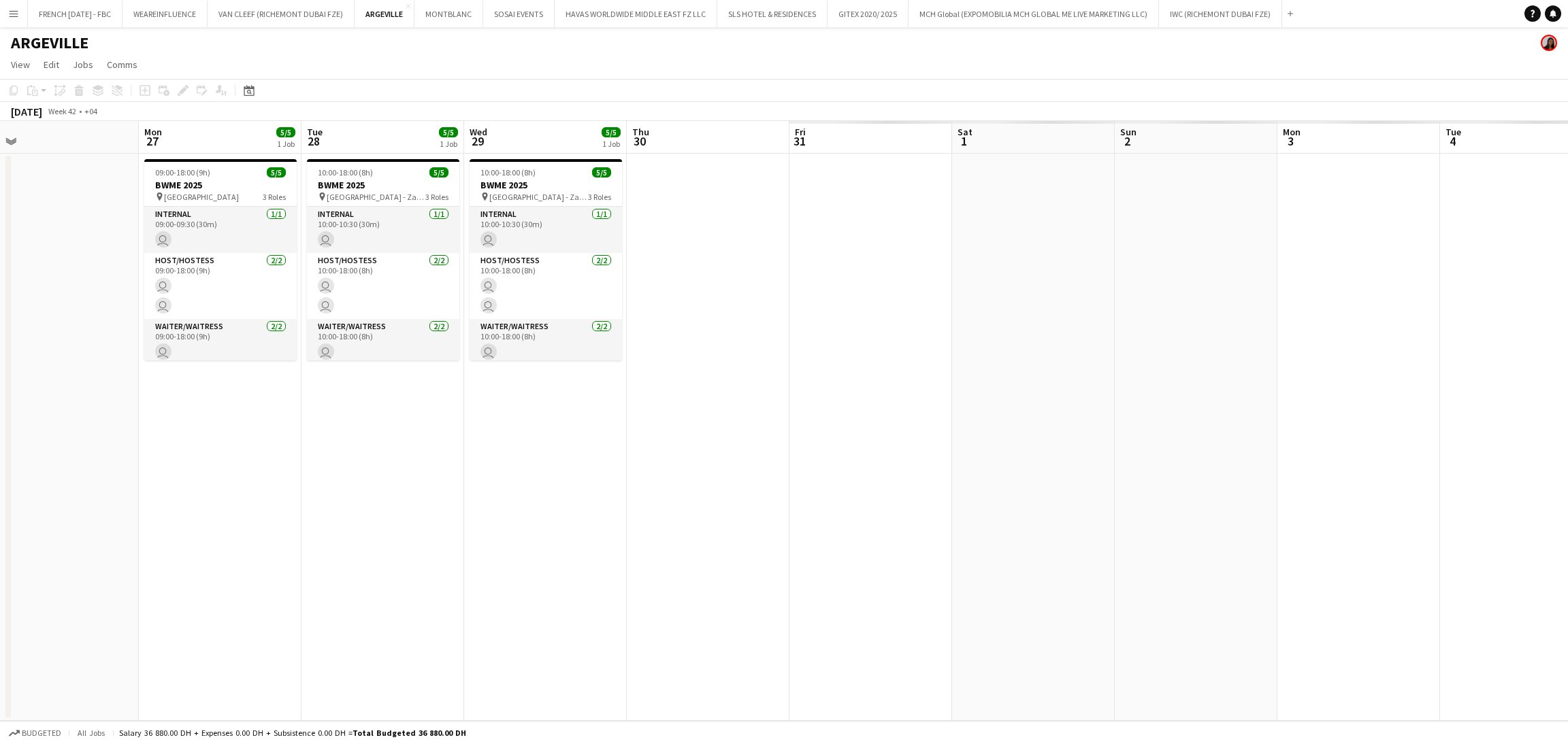
drag, startPoint x: 1276, startPoint y: 456, endPoint x: 290, endPoint y: 470, distance: 986.1
click at [290, 470] on app-calendar-viewport "Thu 23 Fri 24 Sat 25 Sun 26 Mon 27 5/5 1 Job Tue 28 5/5 1 Job Wed 29 5/5 1 Job …" at bounding box center [784, 421] width 1568 height 600
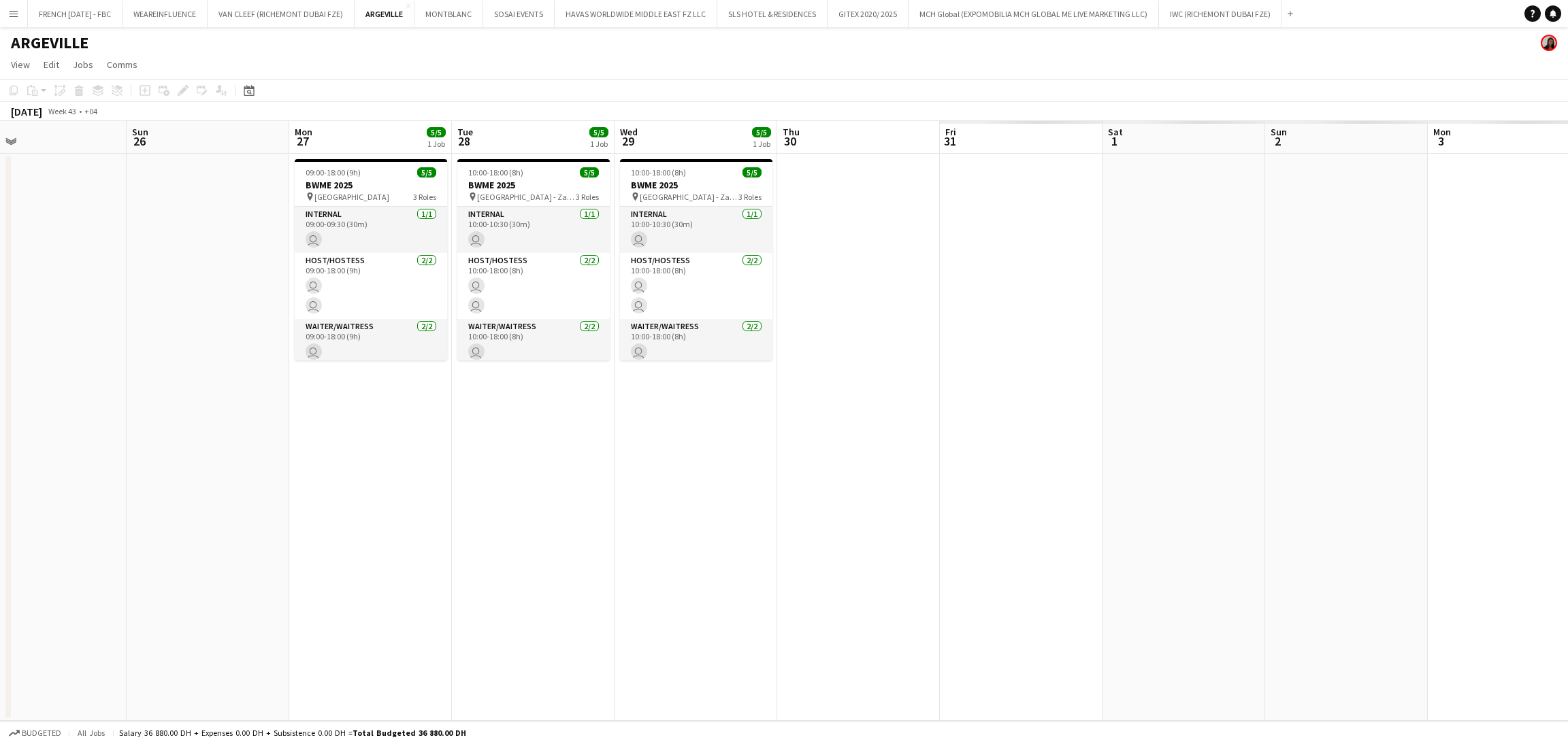
scroll to position [0, 307]
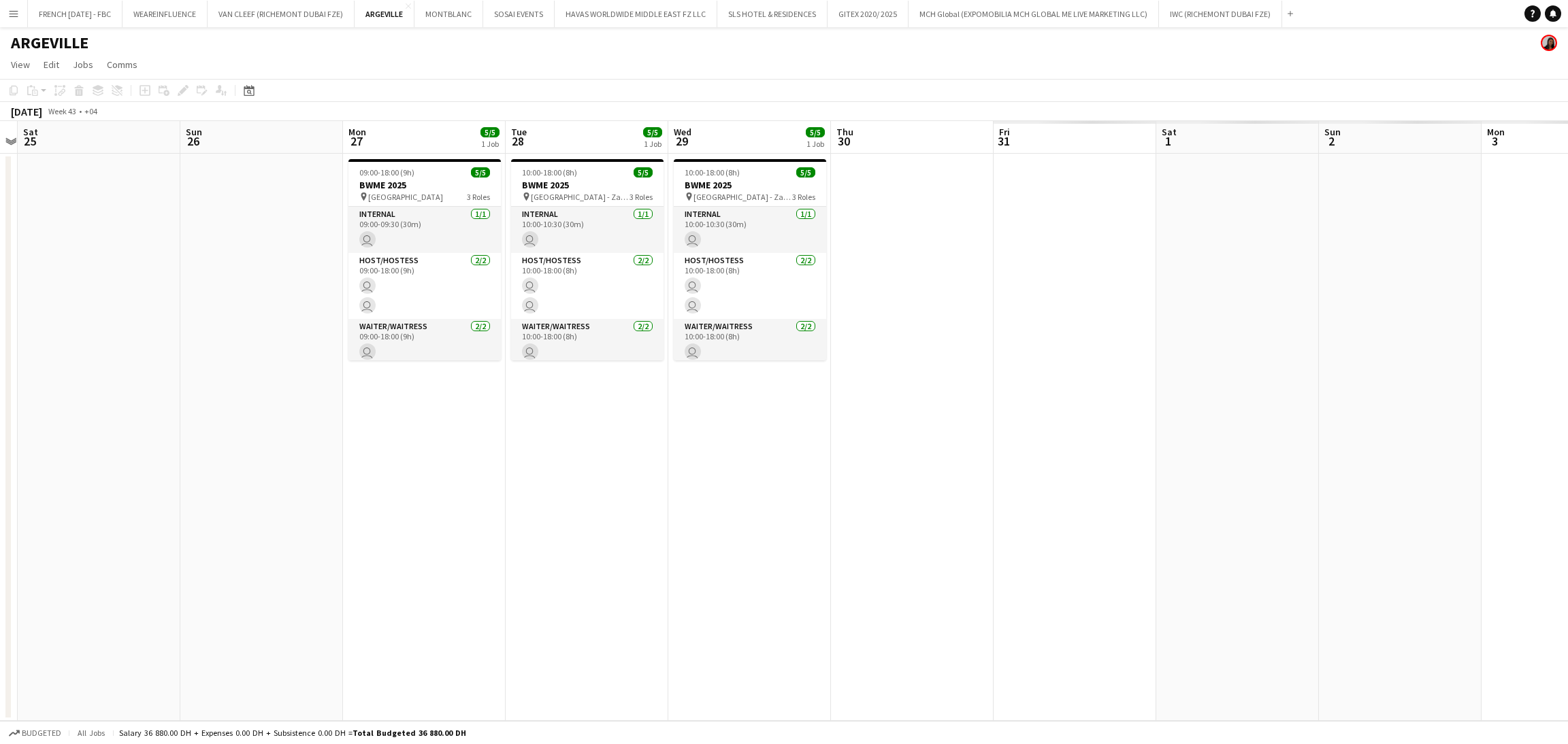
drag, startPoint x: 534, startPoint y: 477, endPoint x: 558, endPoint y: 475, distance: 24.1
click at [558, 477] on app-calendar-viewport "Thu 23 Fri 24 Sat 25 Sun 26 Mon 27 5/5 1 Job Tue 28 5/5 1 Job Wed 29 5/5 1 Job …" at bounding box center [784, 421] width 1568 height 600
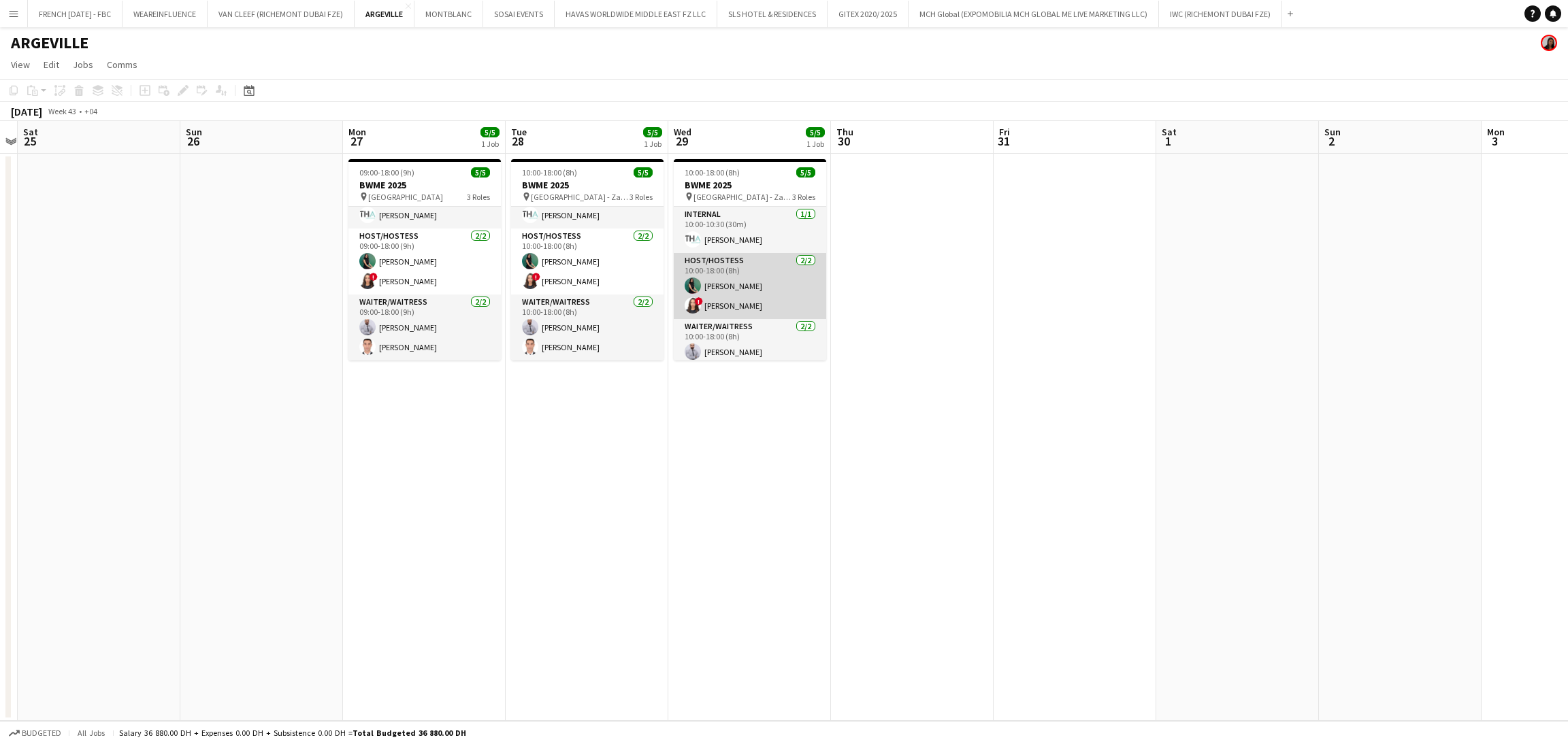
scroll to position [25, 0]
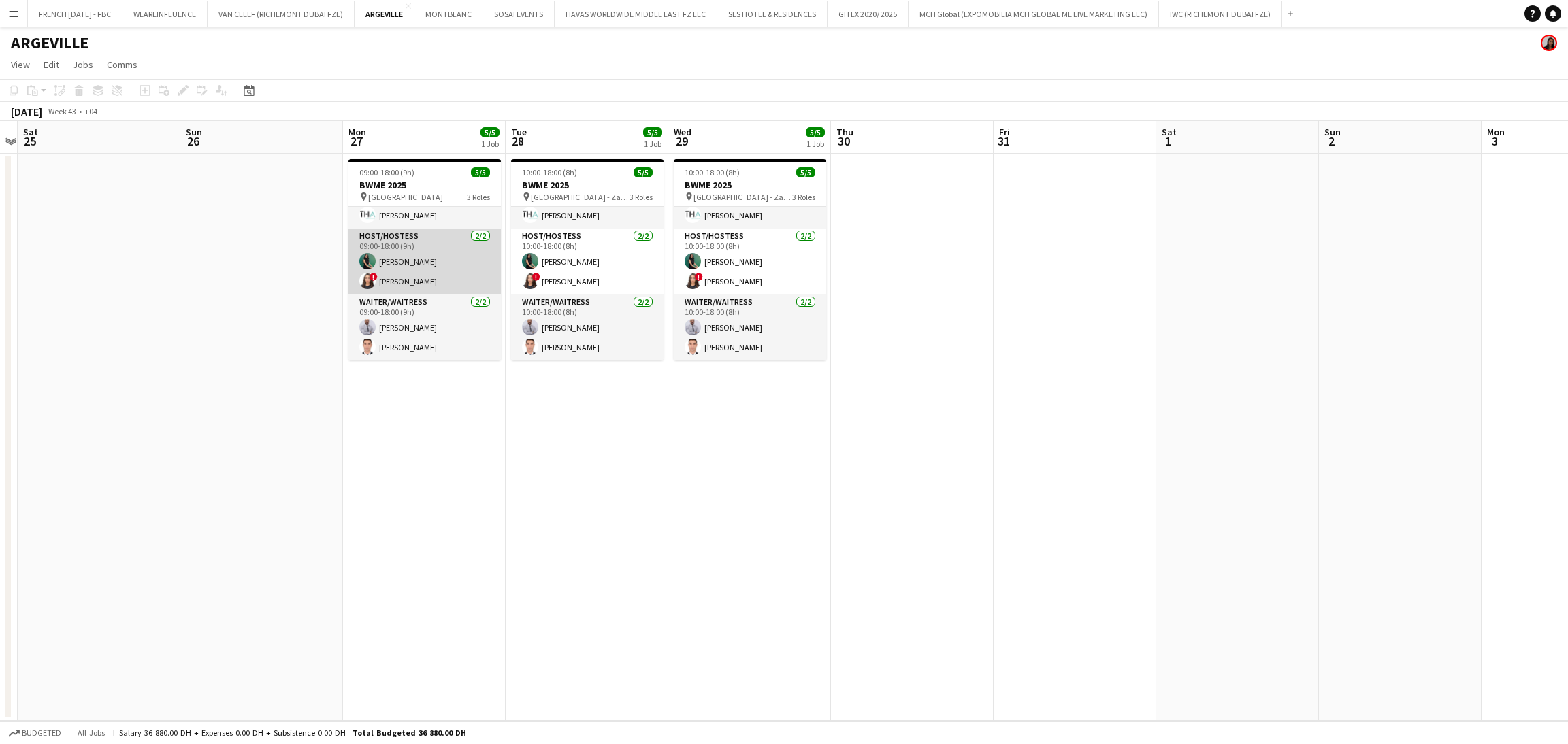
click at [436, 273] on app-card-role "Host/Hostess [DATE] 09:00-18:00 (9h) Zineb Seghier ! [PERSON_NAME]" at bounding box center [425, 262] width 153 height 66
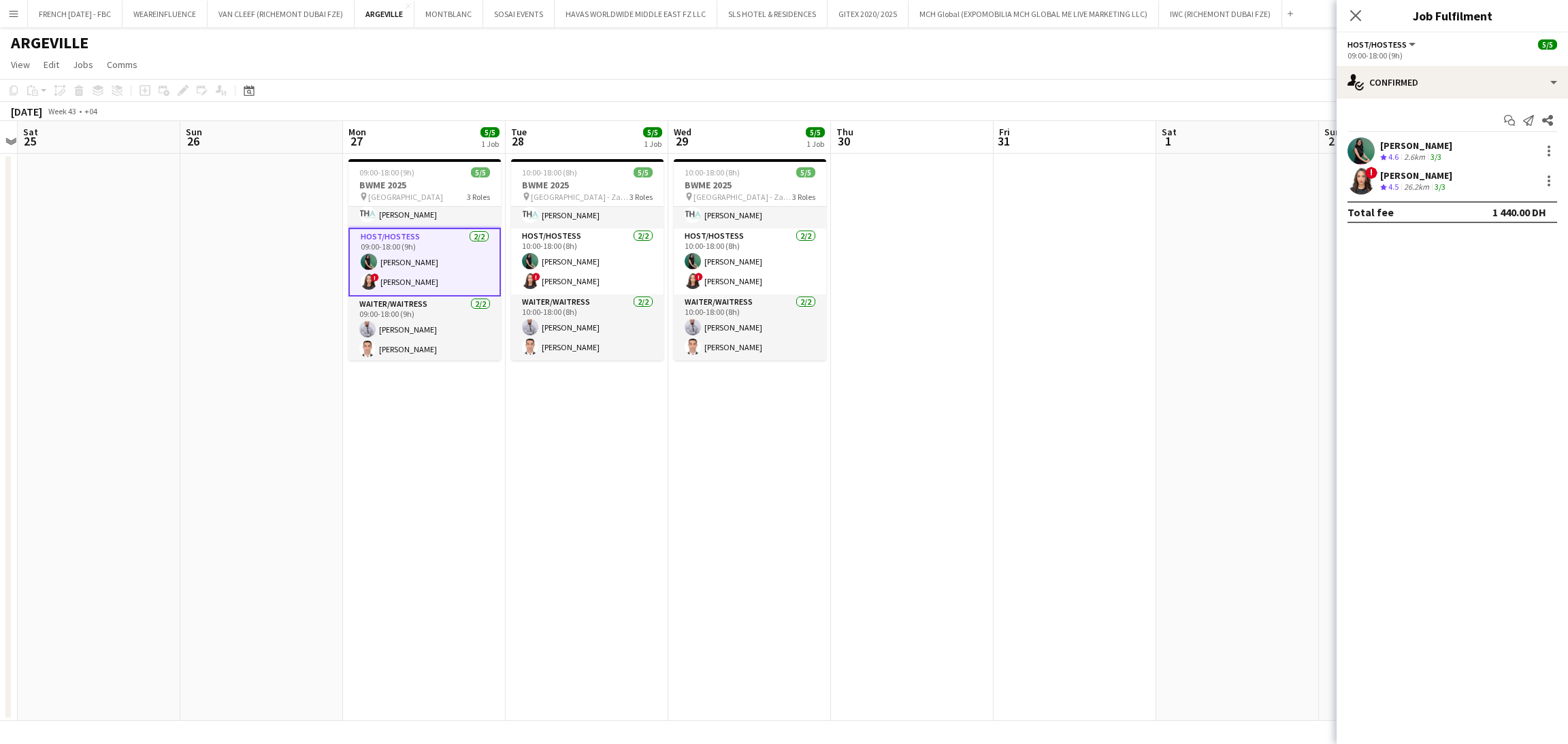
click at [1473, 171] on div "! [PERSON_NAME] Crew rating 4.5 26.2km 3/3" at bounding box center [1452, 181] width 232 height 27
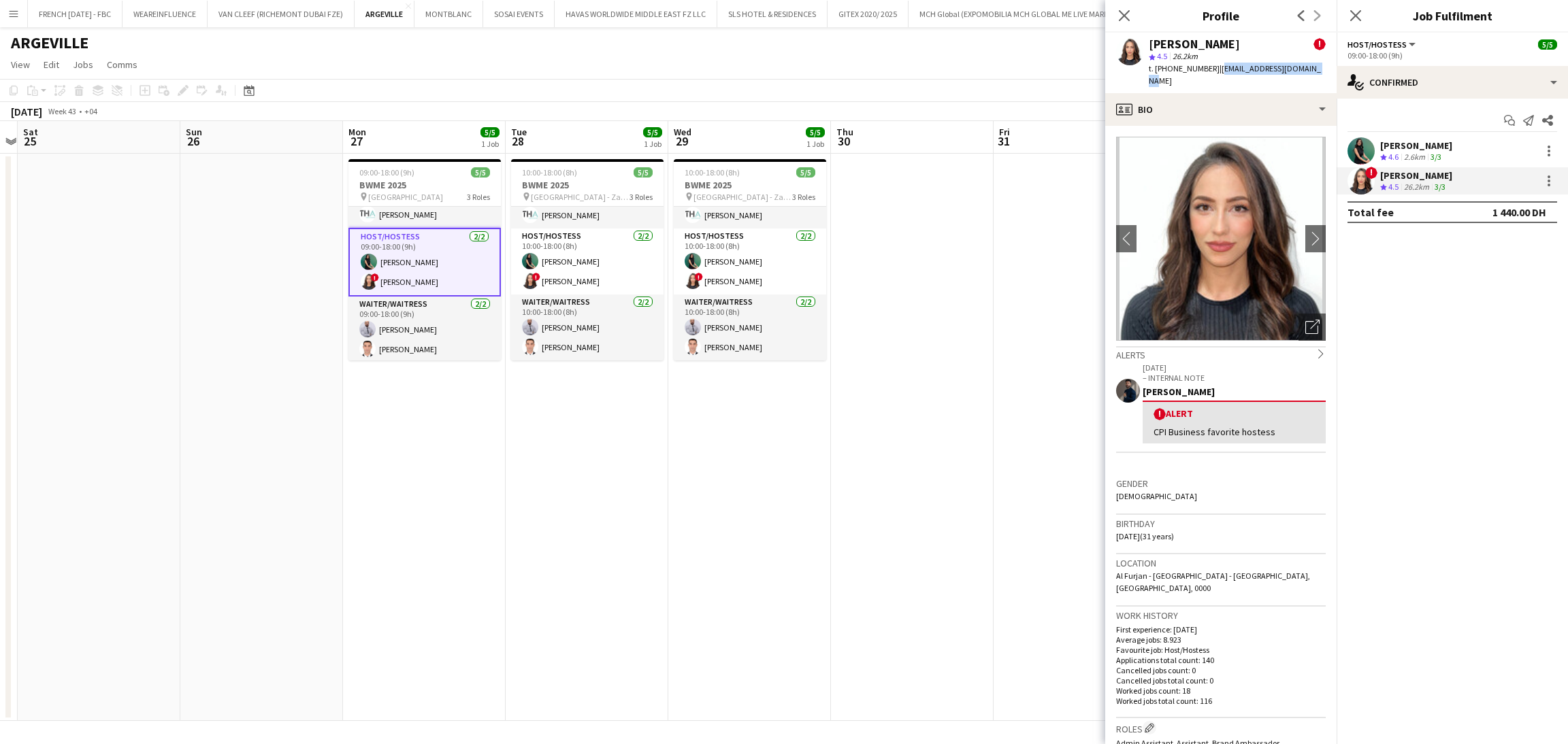
drag, startPoint x: 1214, startPoint y: 69, endPoint x: 1311, endPoint y: 67, distance: 97.0
click at [1311, 67] on div "[PERSON_NAME] ! star 4.5 26.2km t. [PHONE_NUMBER] | [EMAIL_ADDRESS][DOMAIN_NAME]" at bounding box center [1221, 63] width 232 height 61
copy span "[EMAIL_ADDRESS][DOMAIN_NAME]"
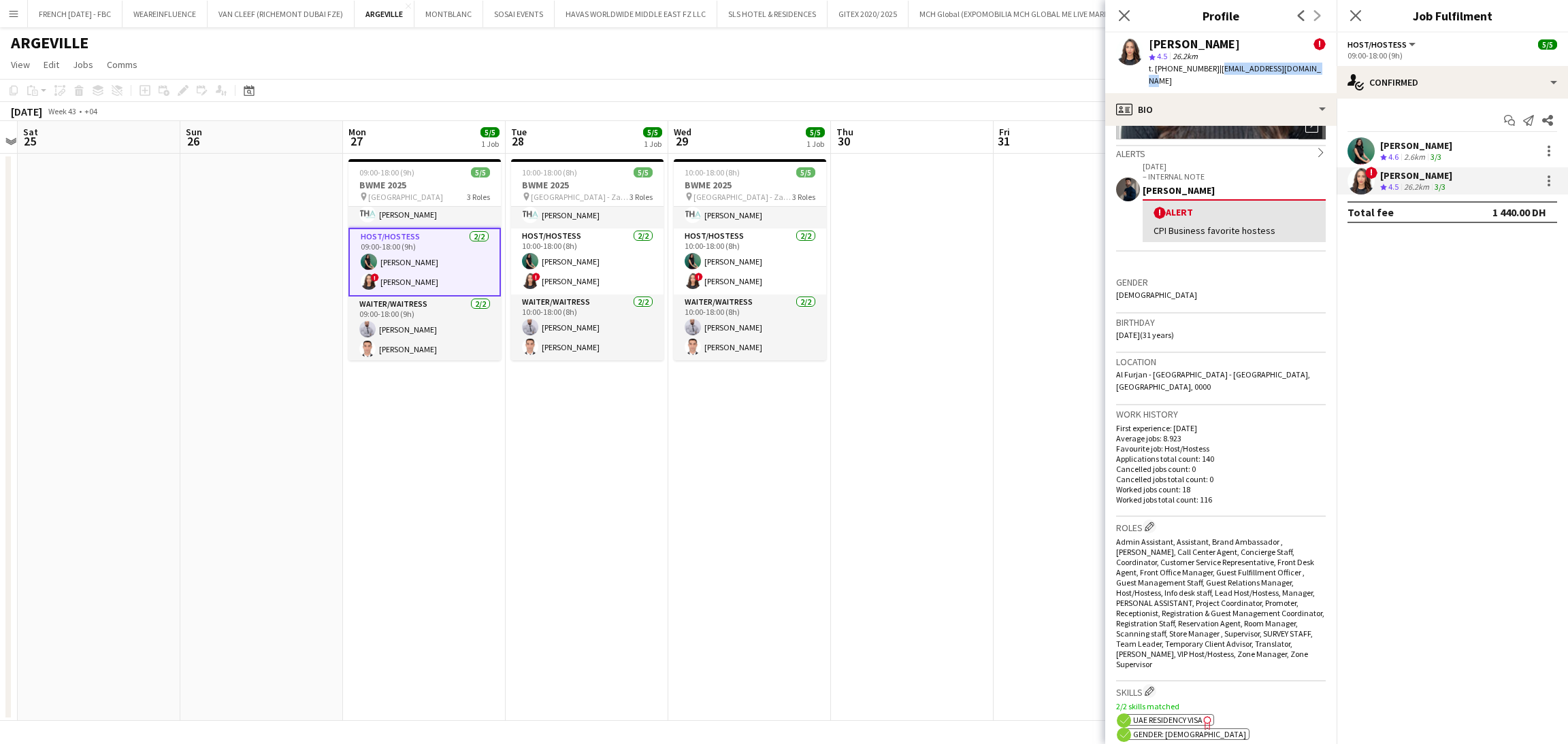
scroll to position [715, 0]
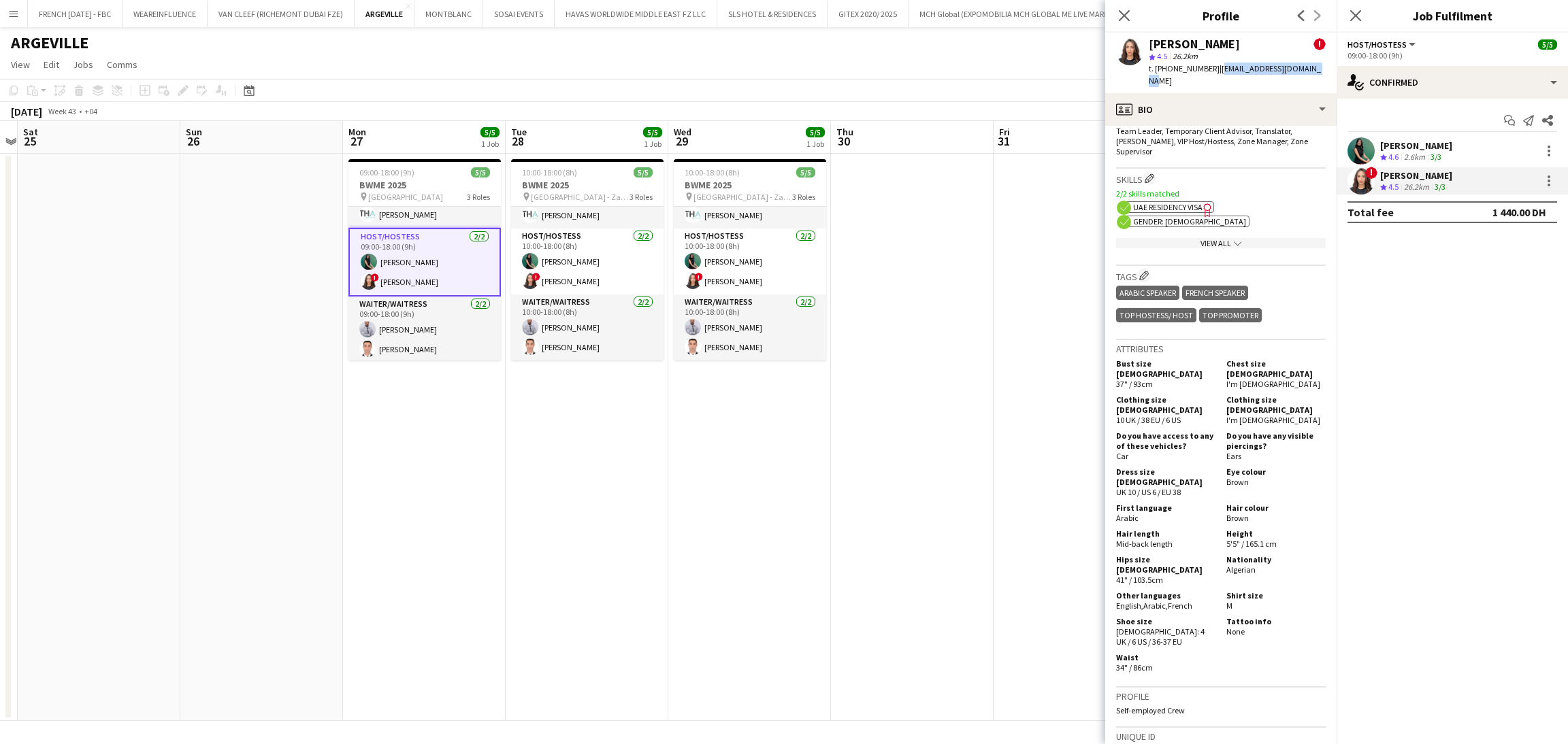
click at [950, 326] on app-date-cell at bounding box center [912, 437] width 162 height 568
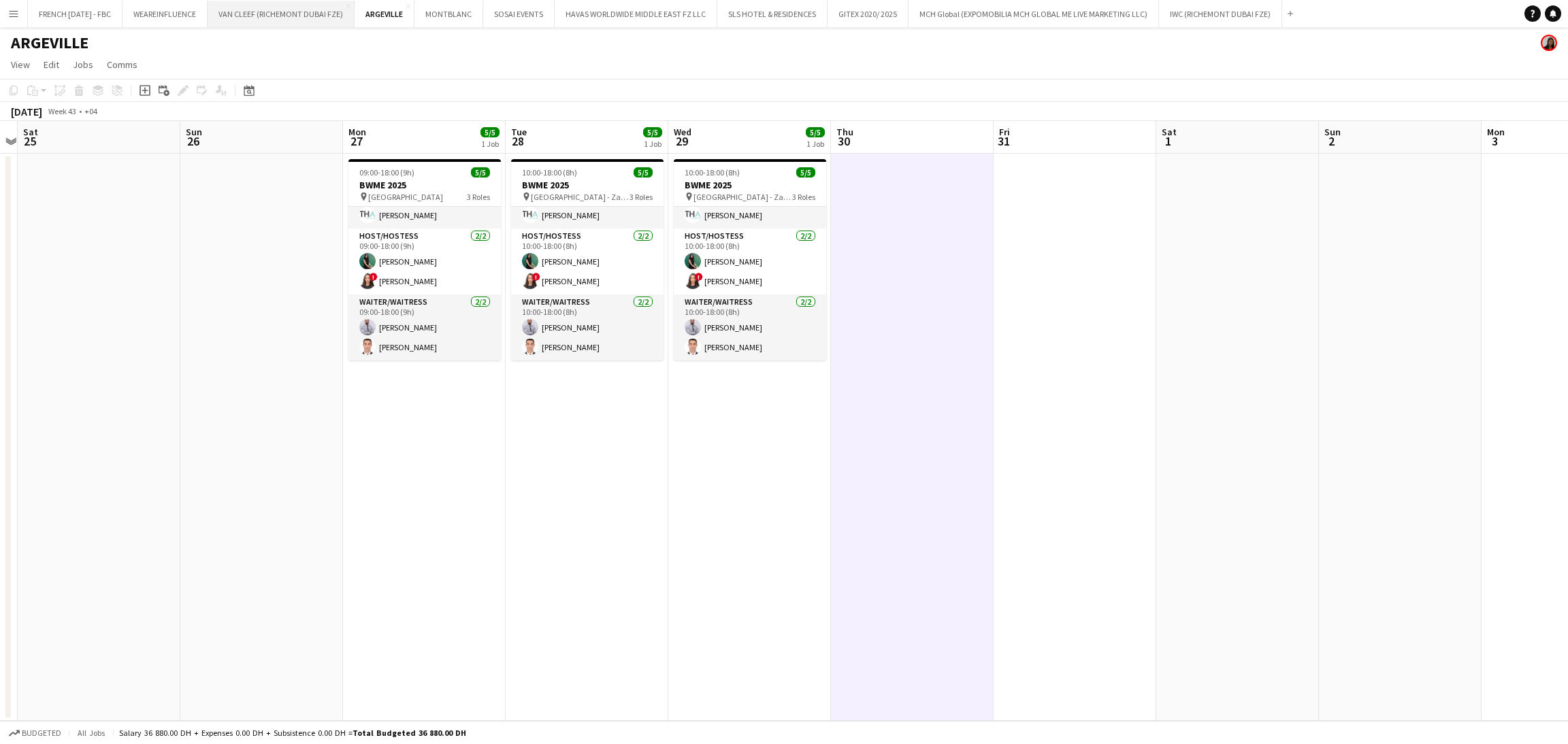
click at [289, 14] on button "VAN CLEEF (RICHEMONT DUBAI FZE) Close" at bounding box center [281, 14] width 147 height 27
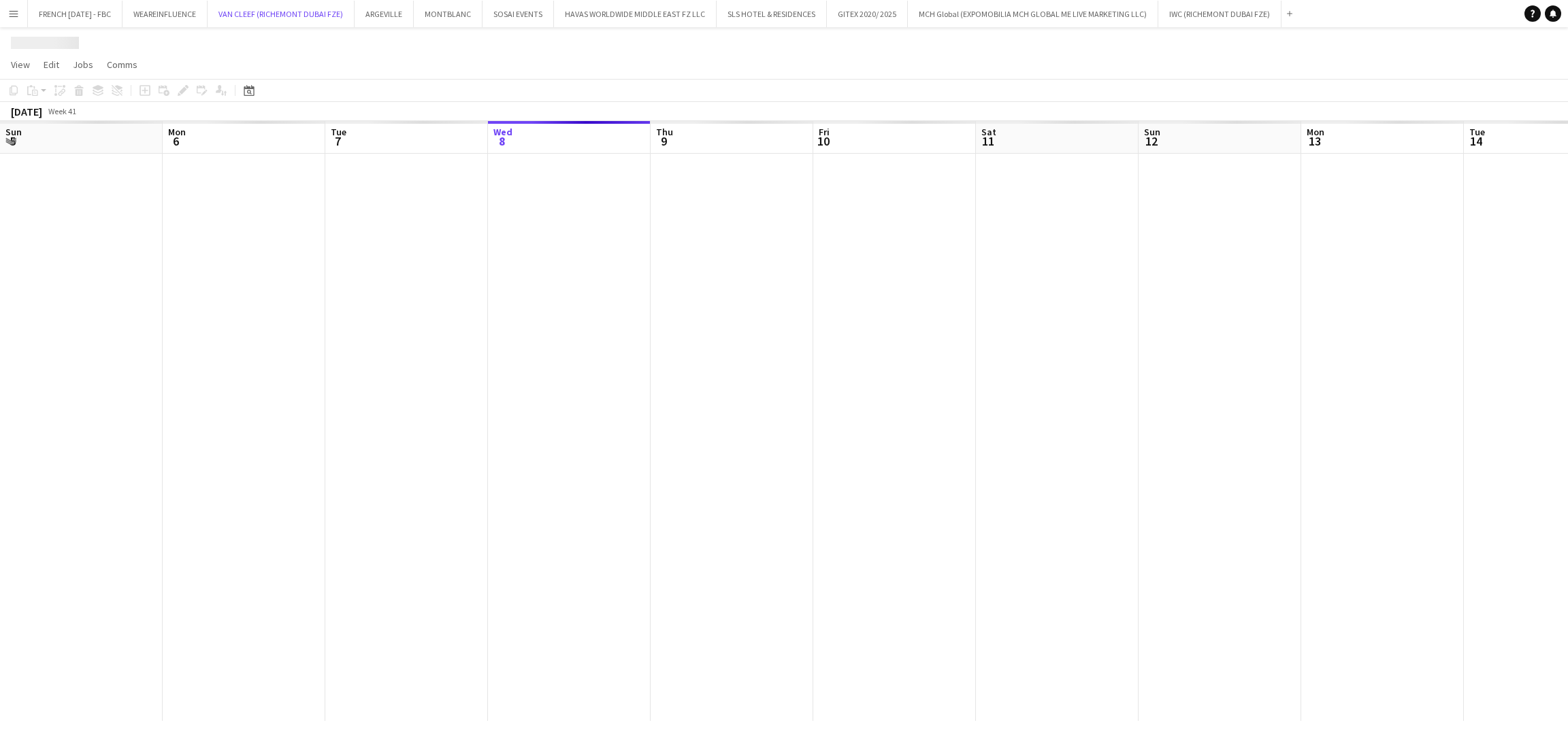
scroll to position [0, 325]
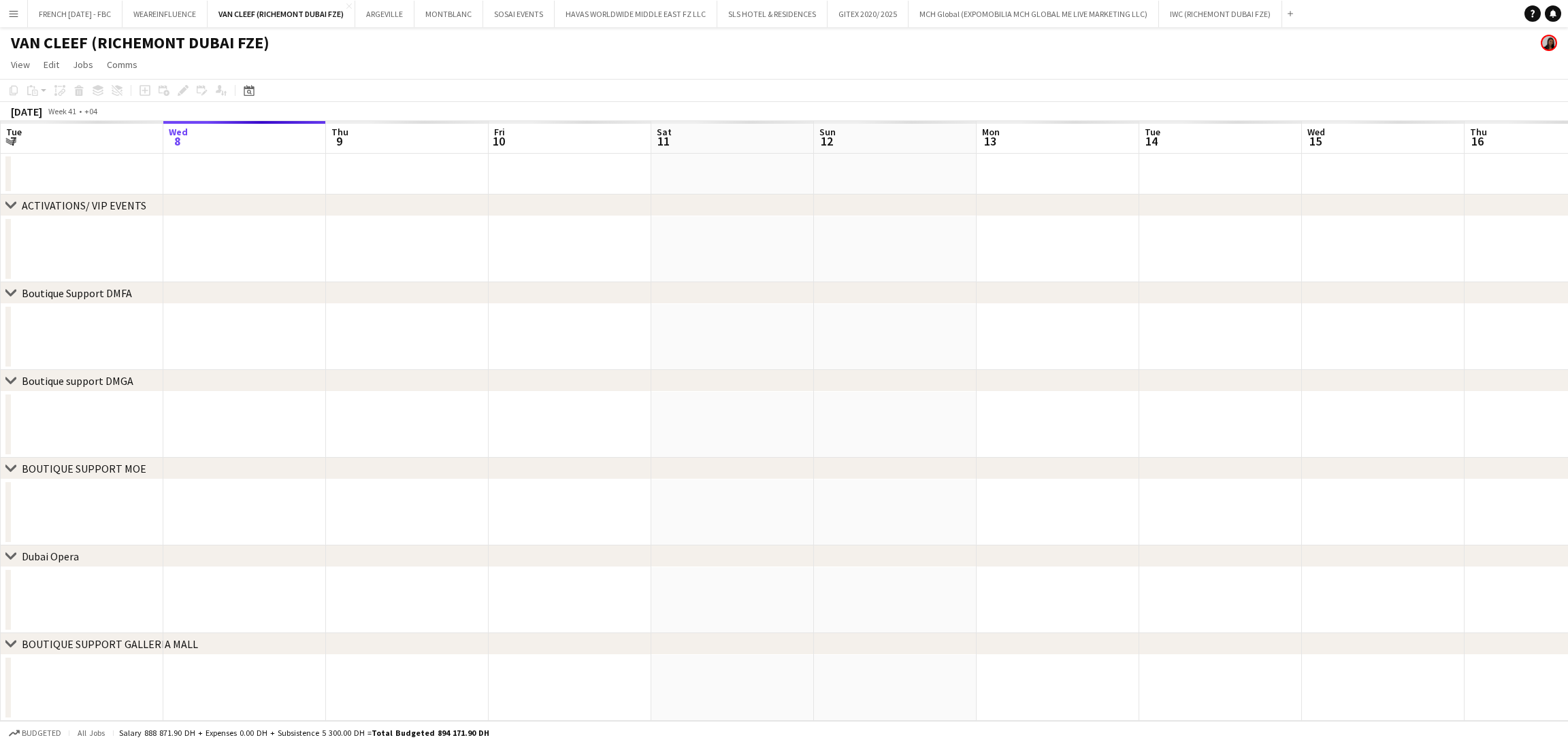
click at [1551, 13] on html "Menu Boards Boards Boards All jobs Status Workforce Workforce My Workforce Recr…" at bounding box center [784, 372] width 1568 height 744
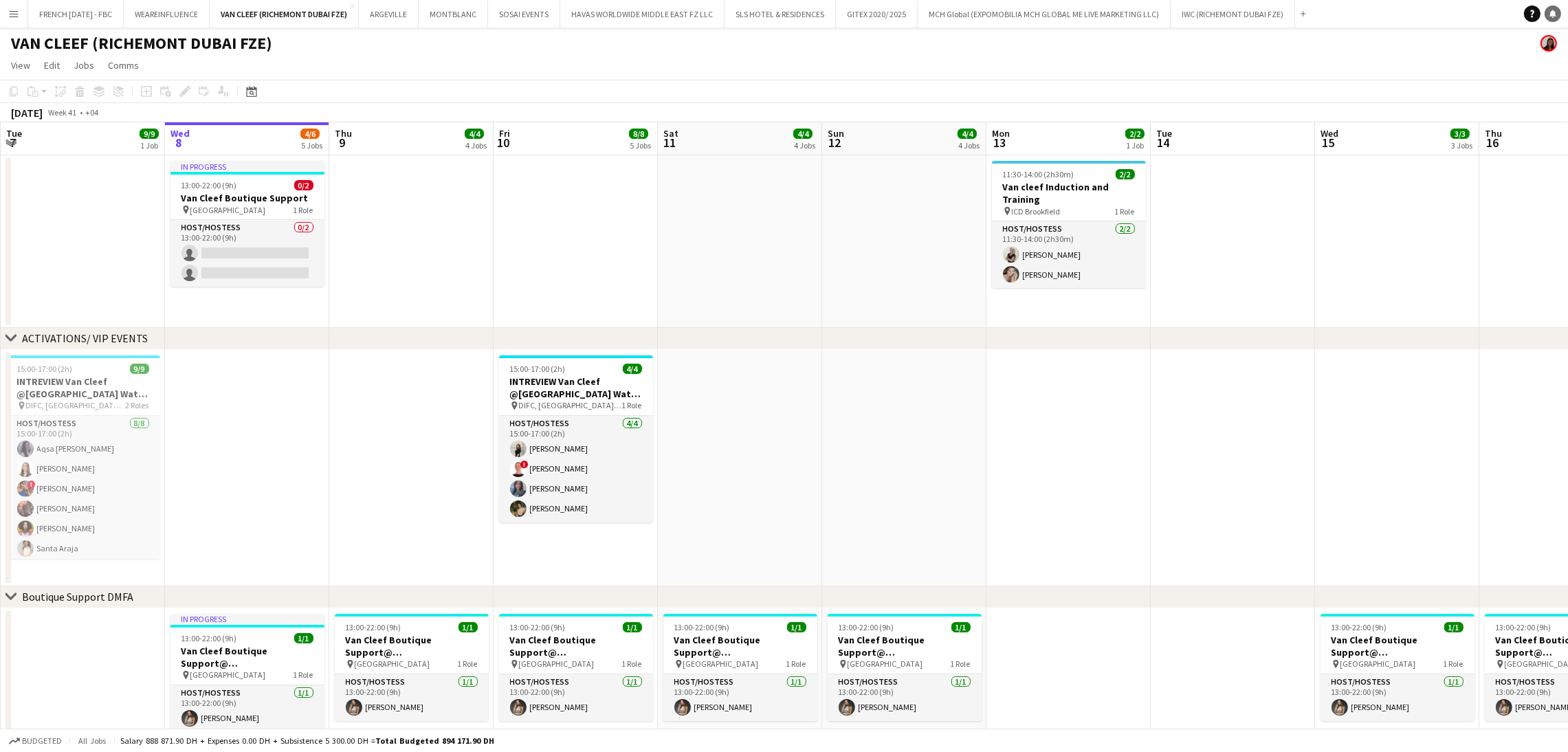
click at [1549, 14] on icon "Notifications" at bounding box center [1553, 14] width 8 height 8
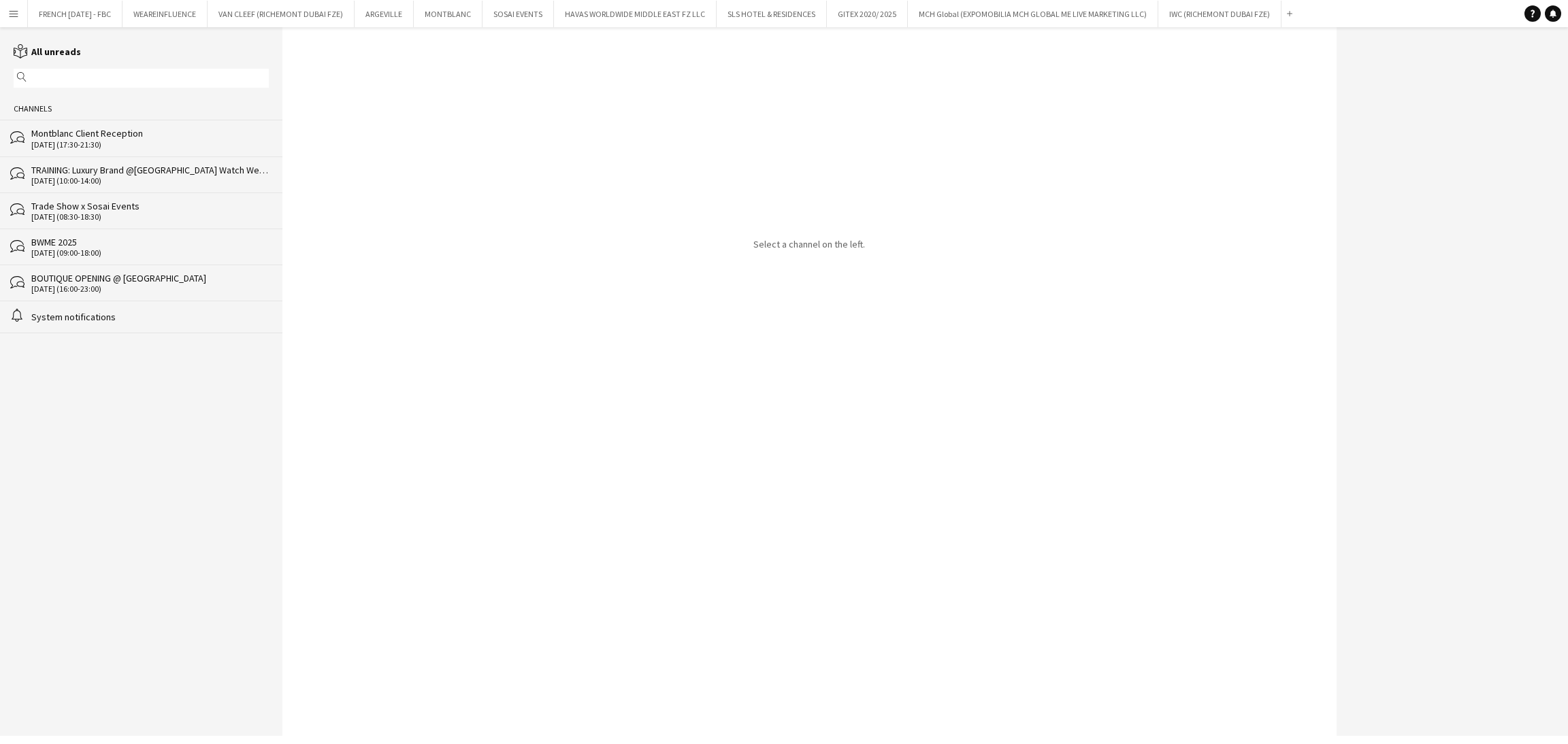
click at [102, 172] on div "TRAINING: Luxury Brand @[GEOGRAPHIC_DATA] Watch Week 2025" at bounding box center [150, 169] width 237 height 12
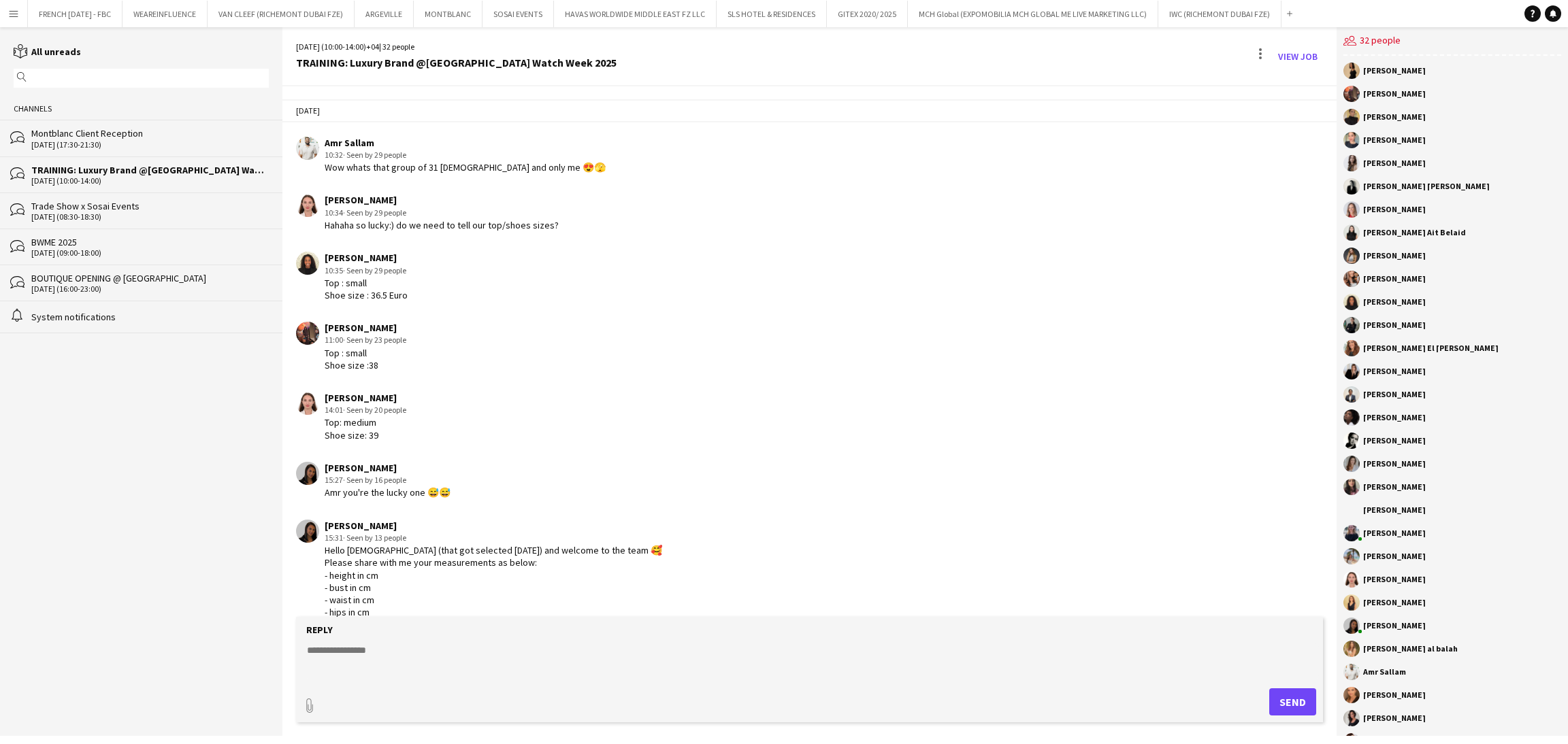
scroll to position [2441, 0]
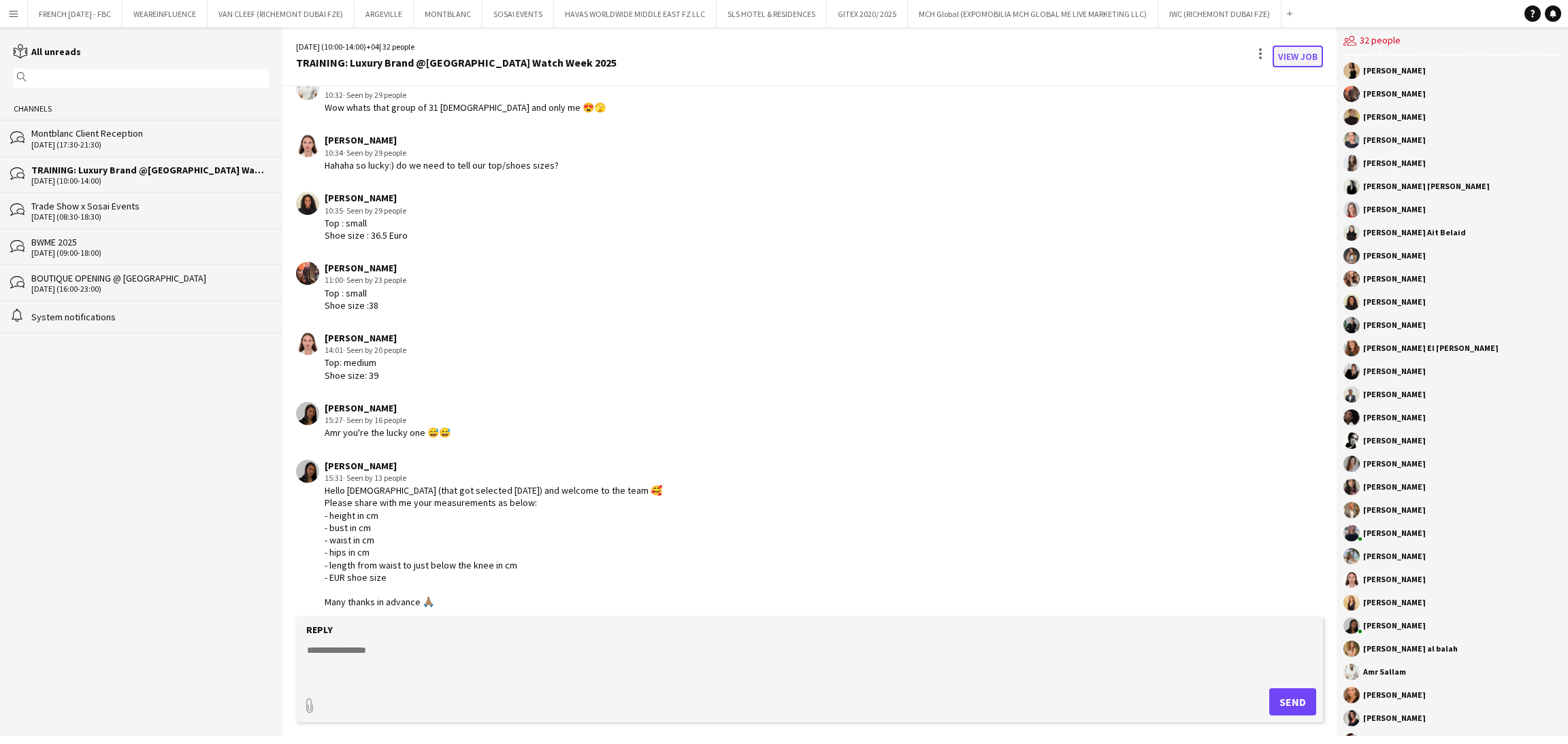
click at [1293, 55] on link "View Job" at bounding box center [1298, 56] width 50 height 22
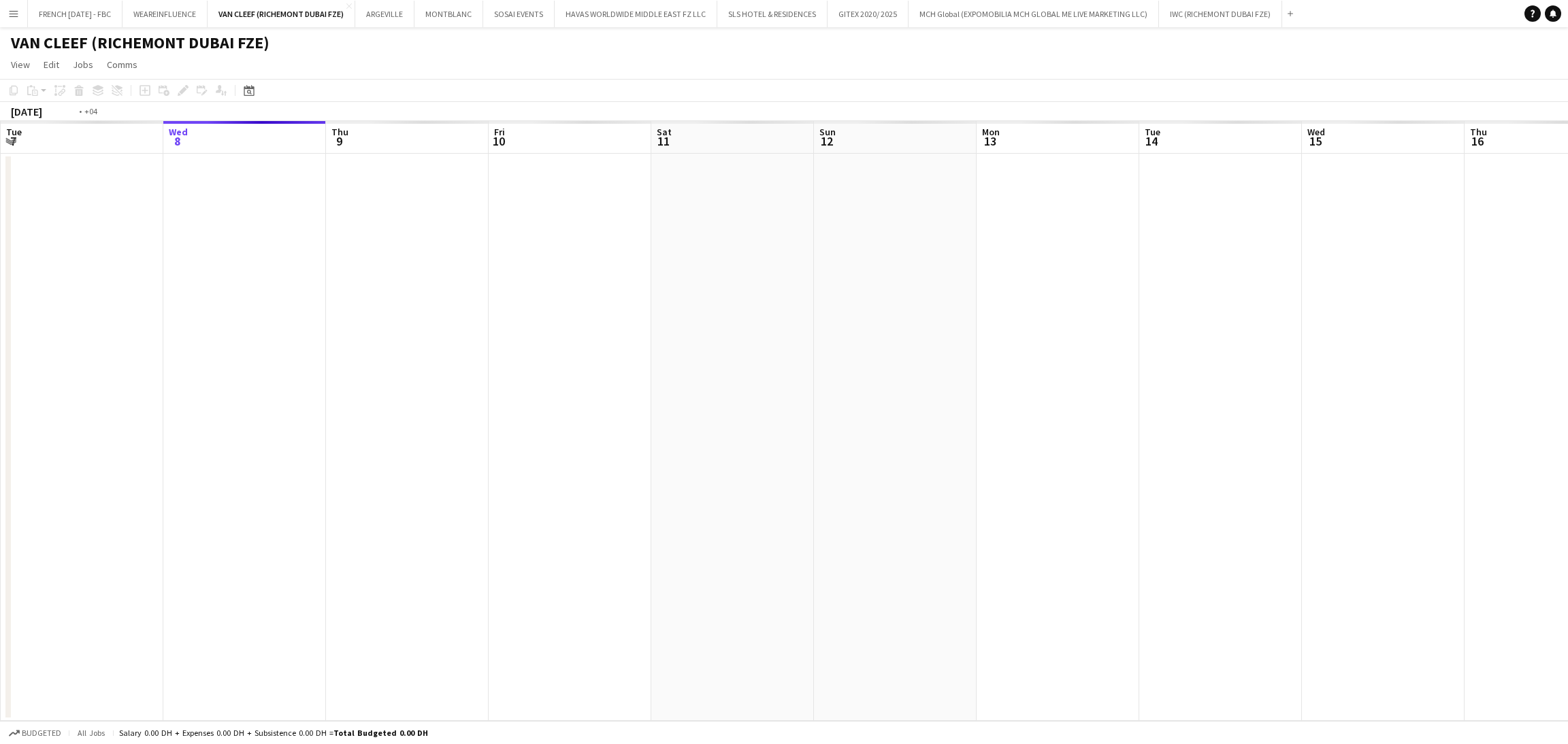
scroll to position [0, 468]
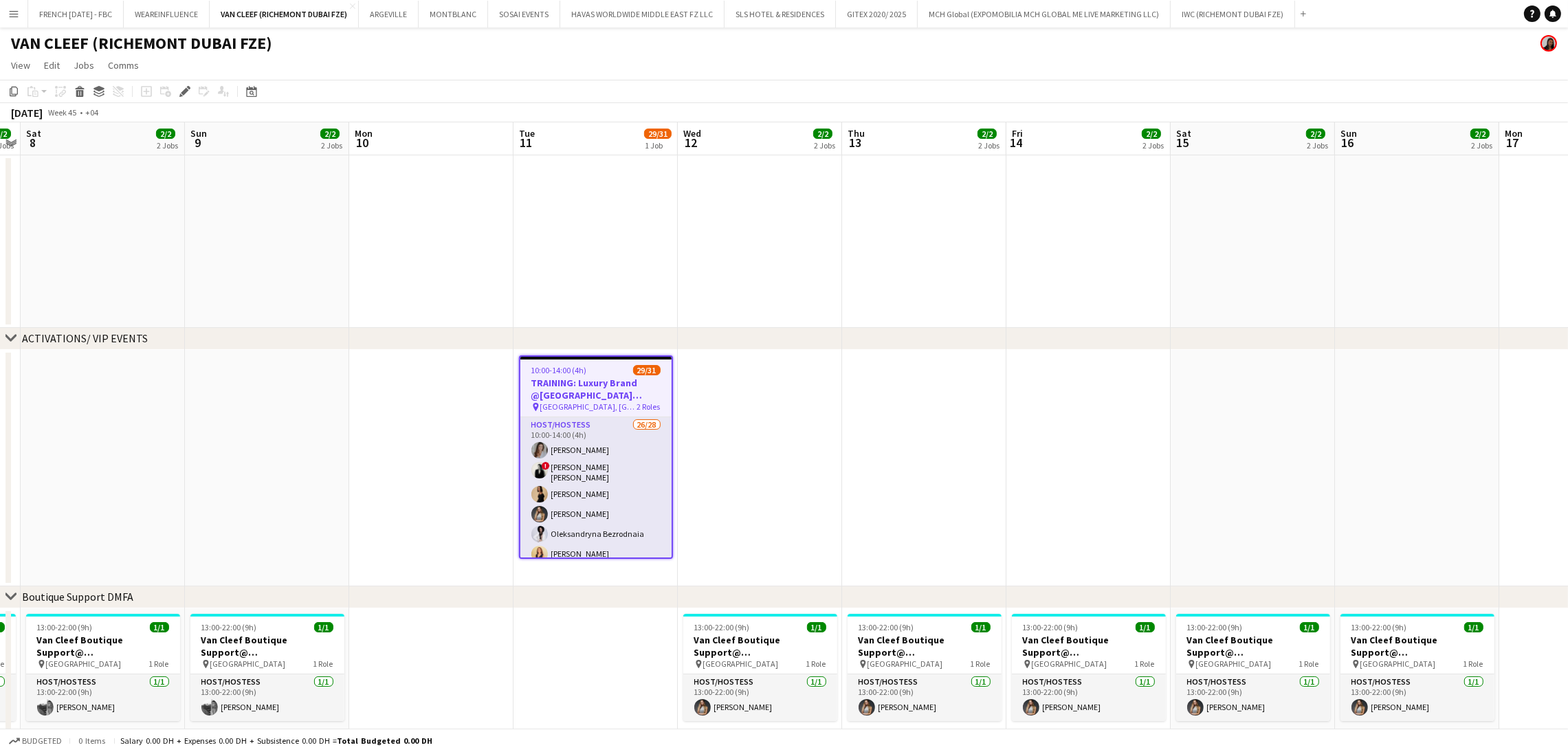
click at [801, 473] on app-date-cell at bounding box center [760, 468] width 164 height 236
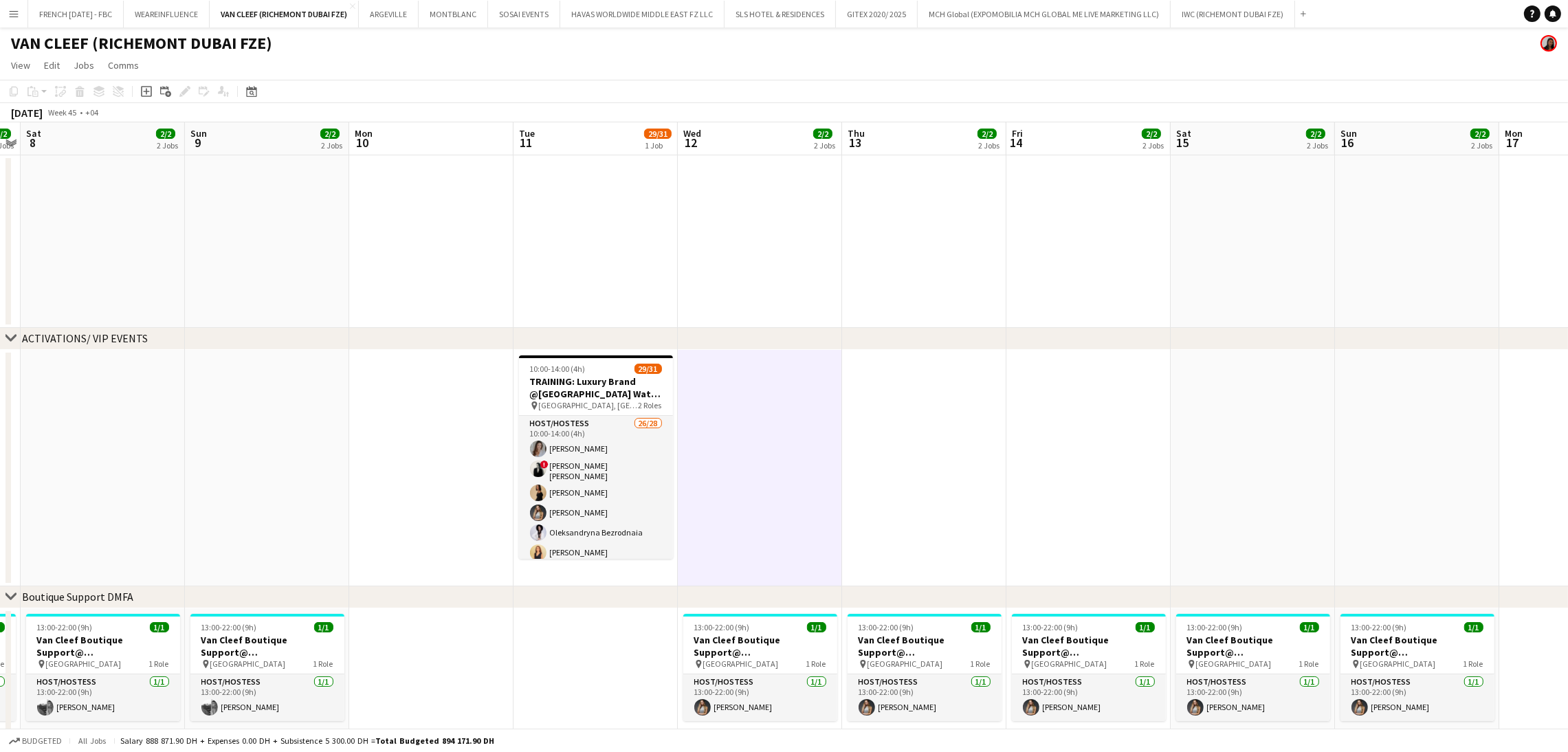
click at [801, 473] on app-date-cell at bounding box center [760, 468] width 164 height 236
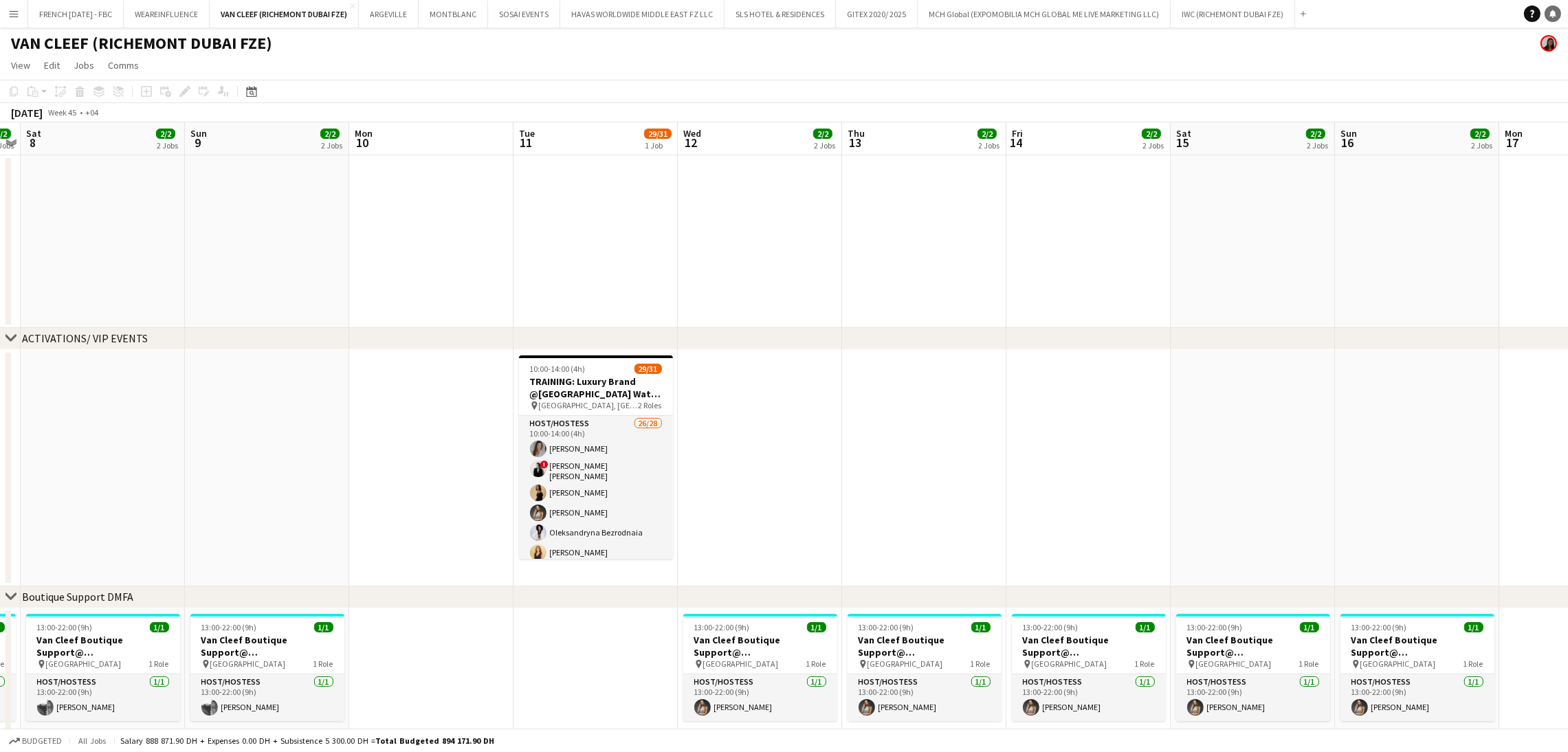
click at [1552, 21] on link "Notifications" at bounding box center [1552, 13] width 16 height 16
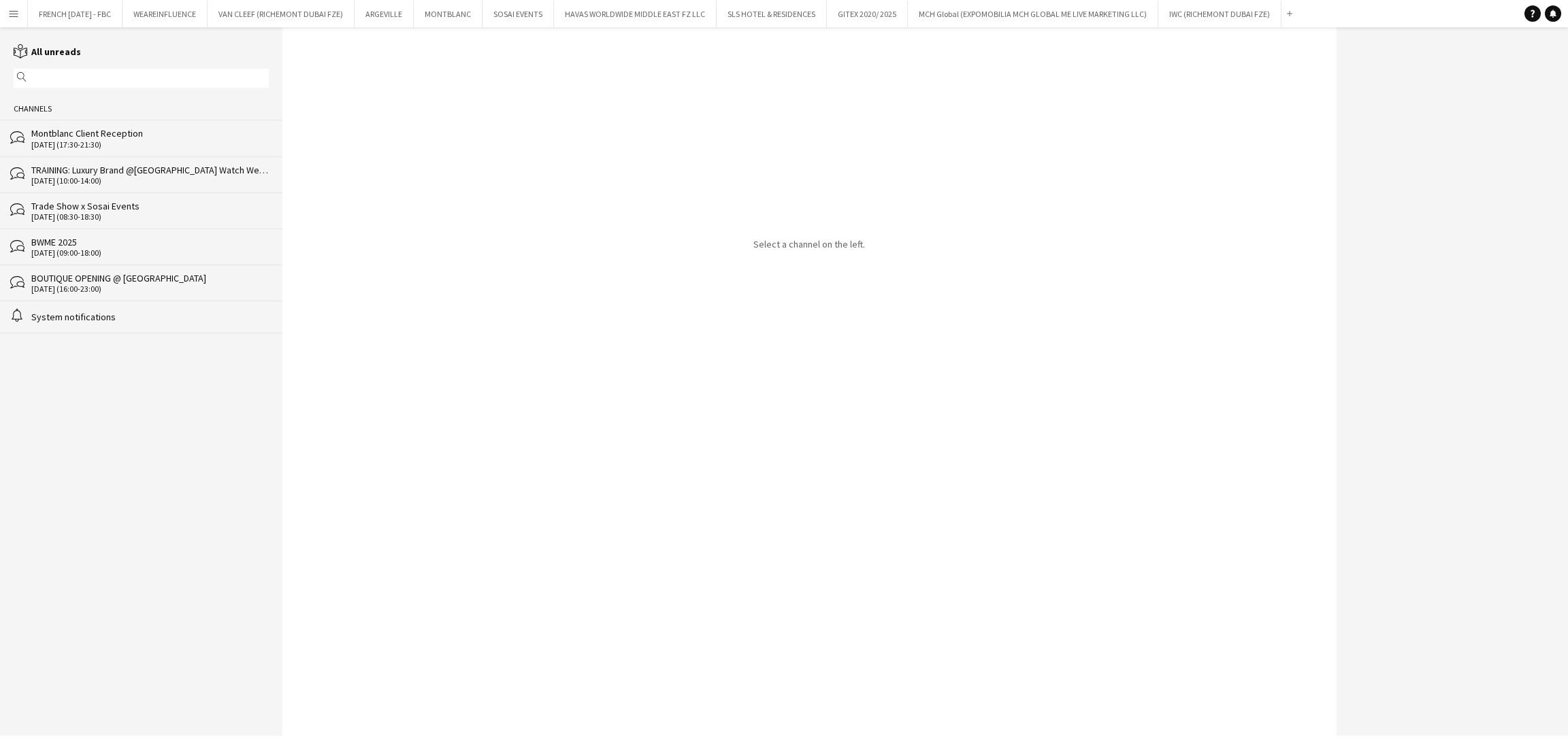
click at [162, 165] on div "TRAINING: Luxury Brand @[GEOGRAPHIC_DATA] Watch Week 2025" at bounding box center [150, 169] width 237 height 12
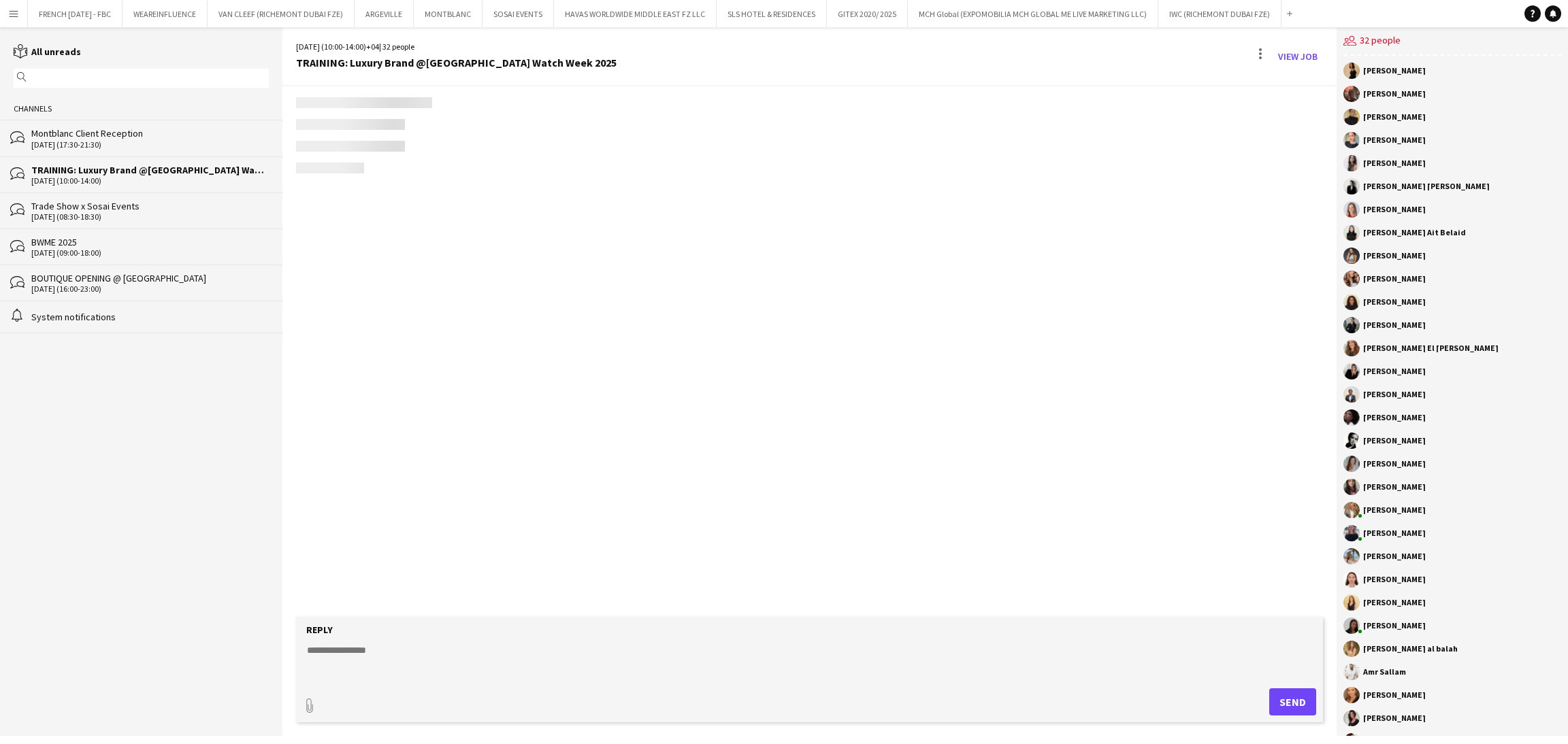
scroll to position [2442, 0]
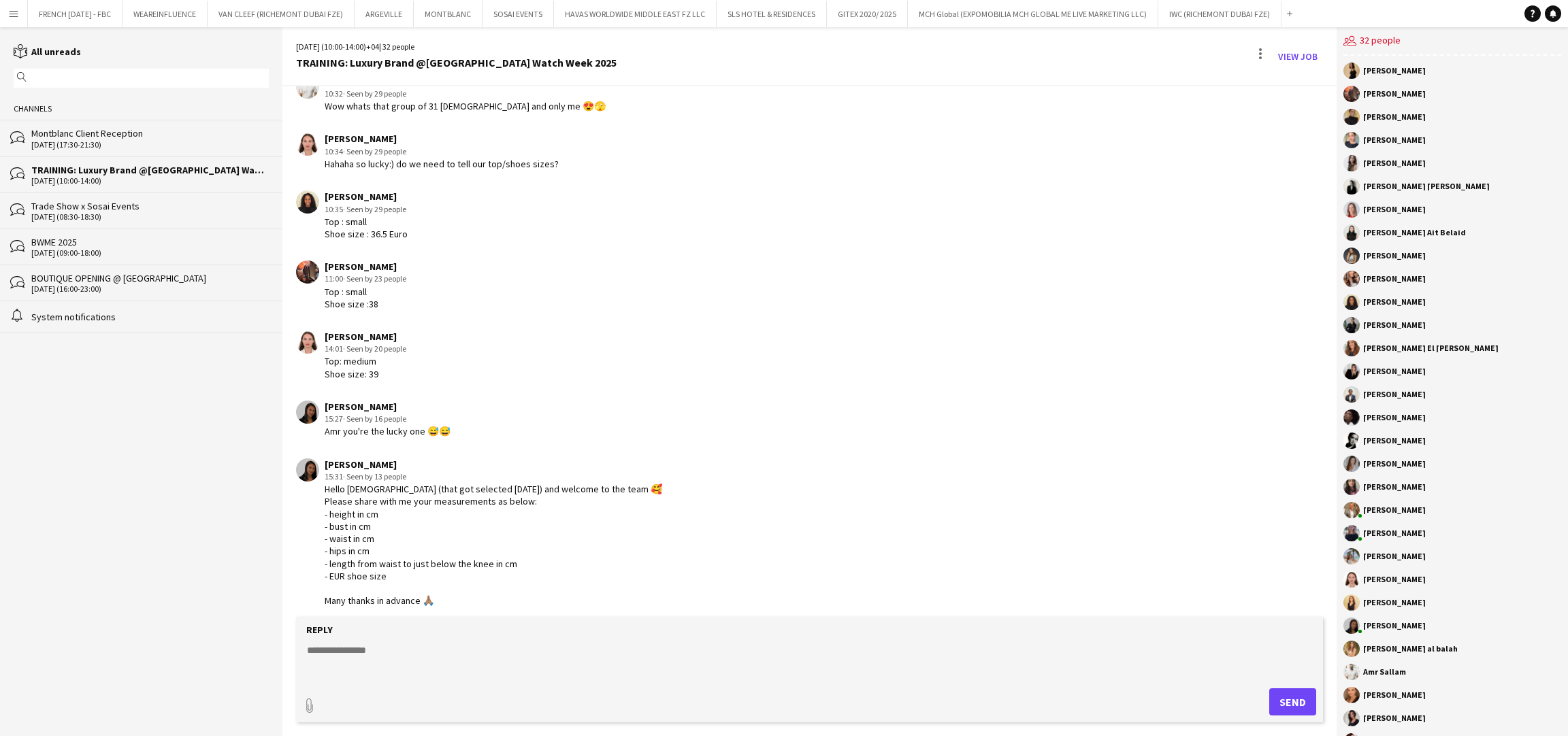
click at [556, 664] on textarea at bounding box center [811, 661] width 1013 height 36
paste textarea "*****"
type textarea "**********"
drag, startPoint x: 1303, startPoint y: 703, endPoint x: 1315, endPoint y: 651, distance: 53.4
click at [1303, 703] on button "Send" at bounding box center [1292, 702] width 47 height 27
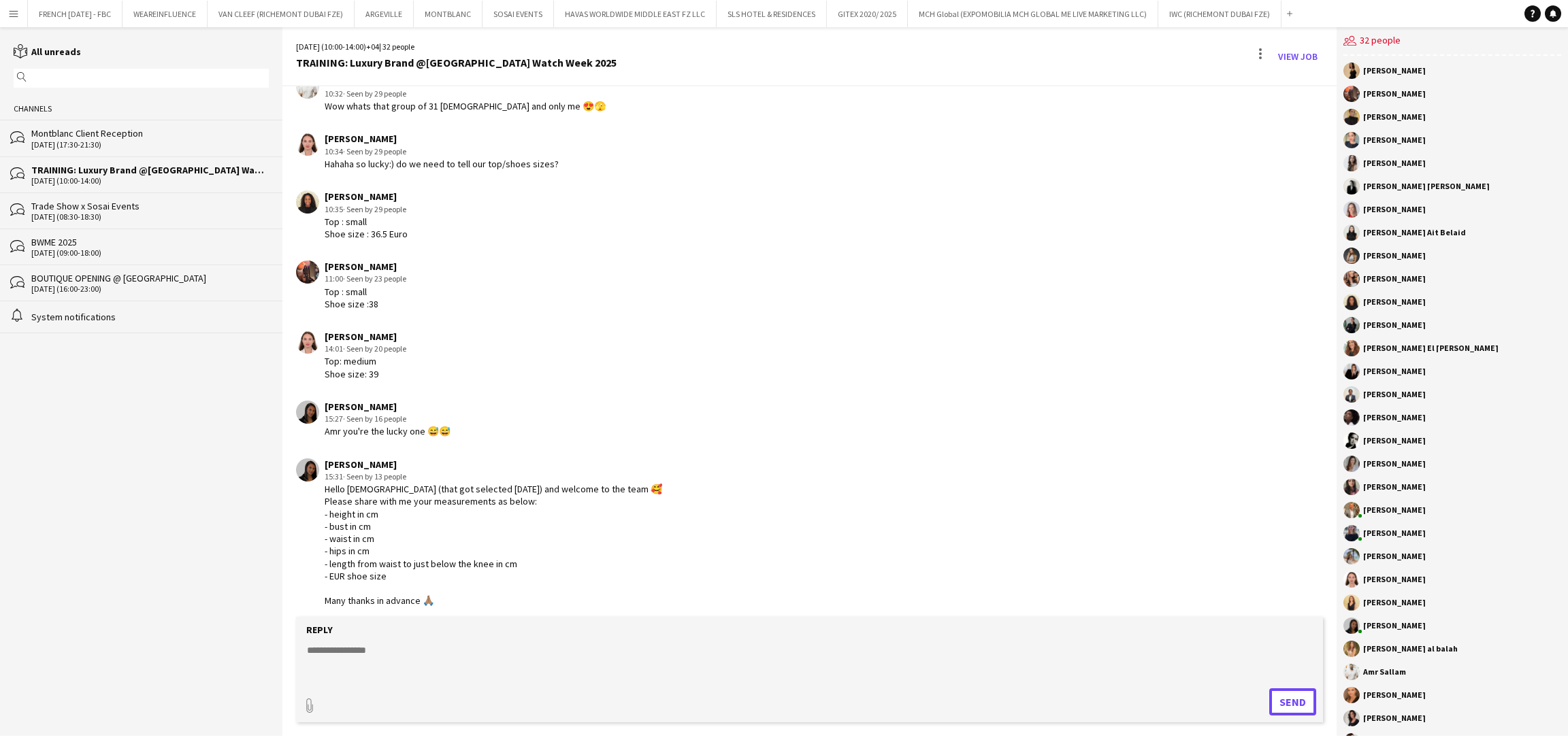
scroll to position [2499, 0]
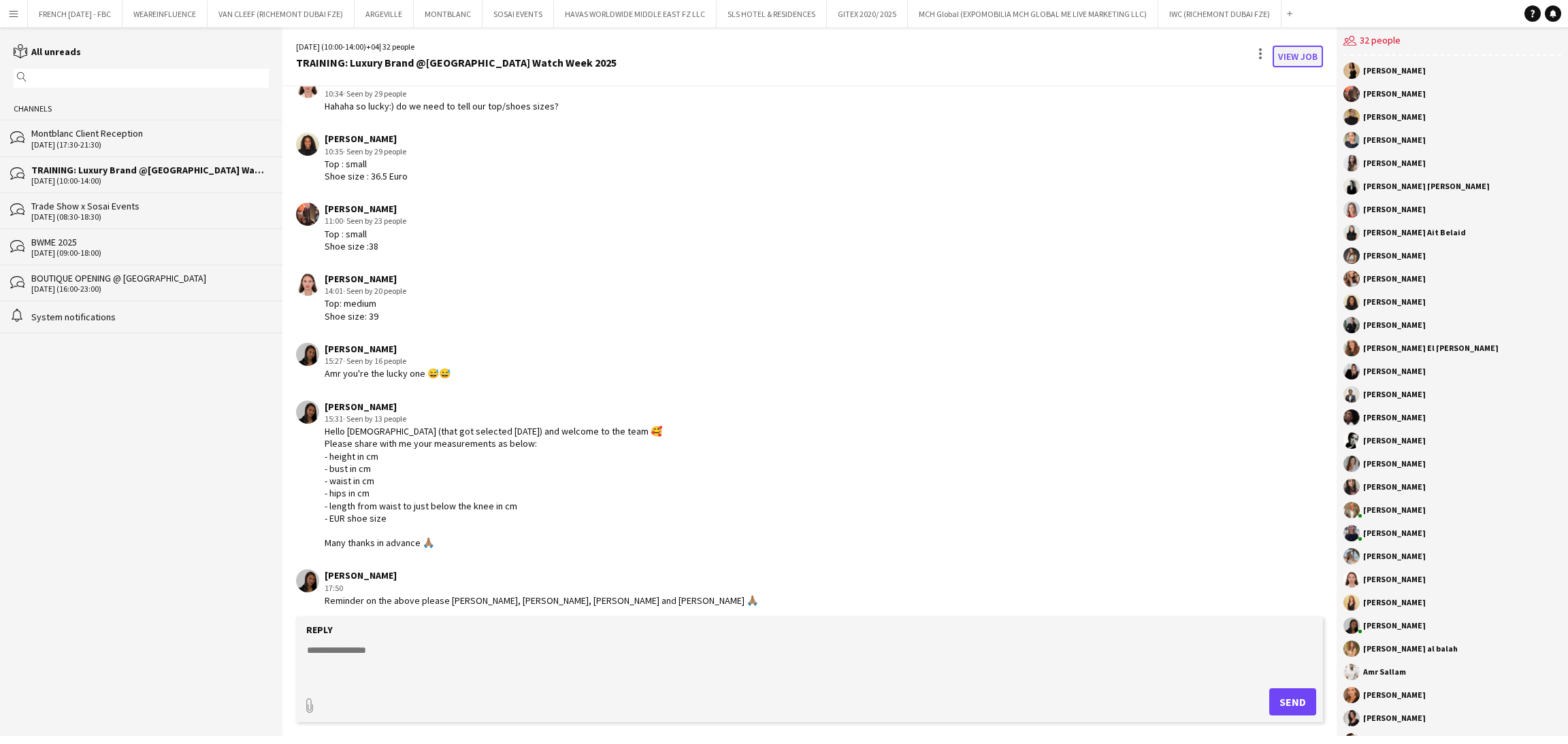
click at [1306, 54] on link "View Job" at bounding box center [1298, 56] width 50 height 22
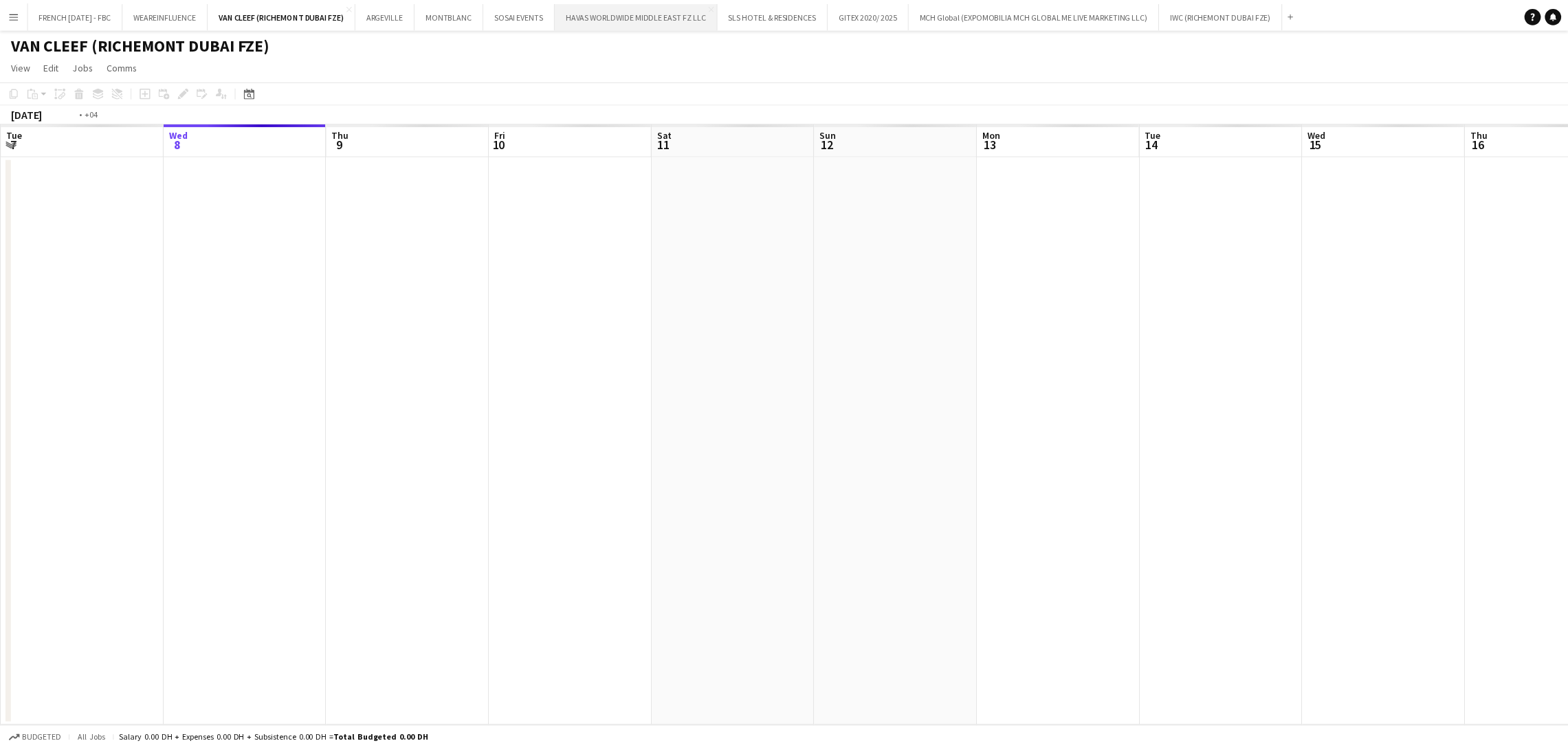
scroll to position [0, 472]
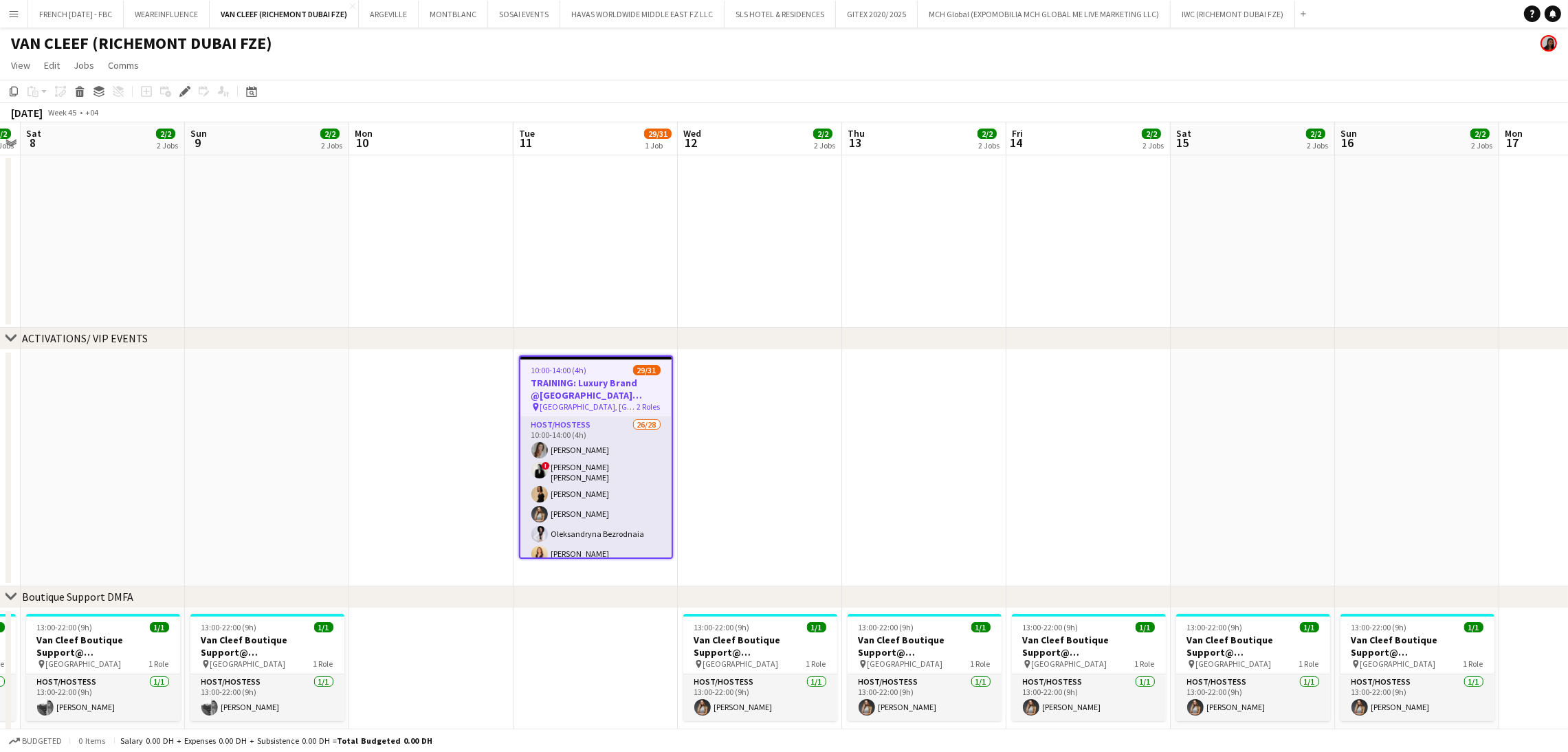
click at [714, 423] on app-date-cell at bounding box center [760, 468] width 164 height 236
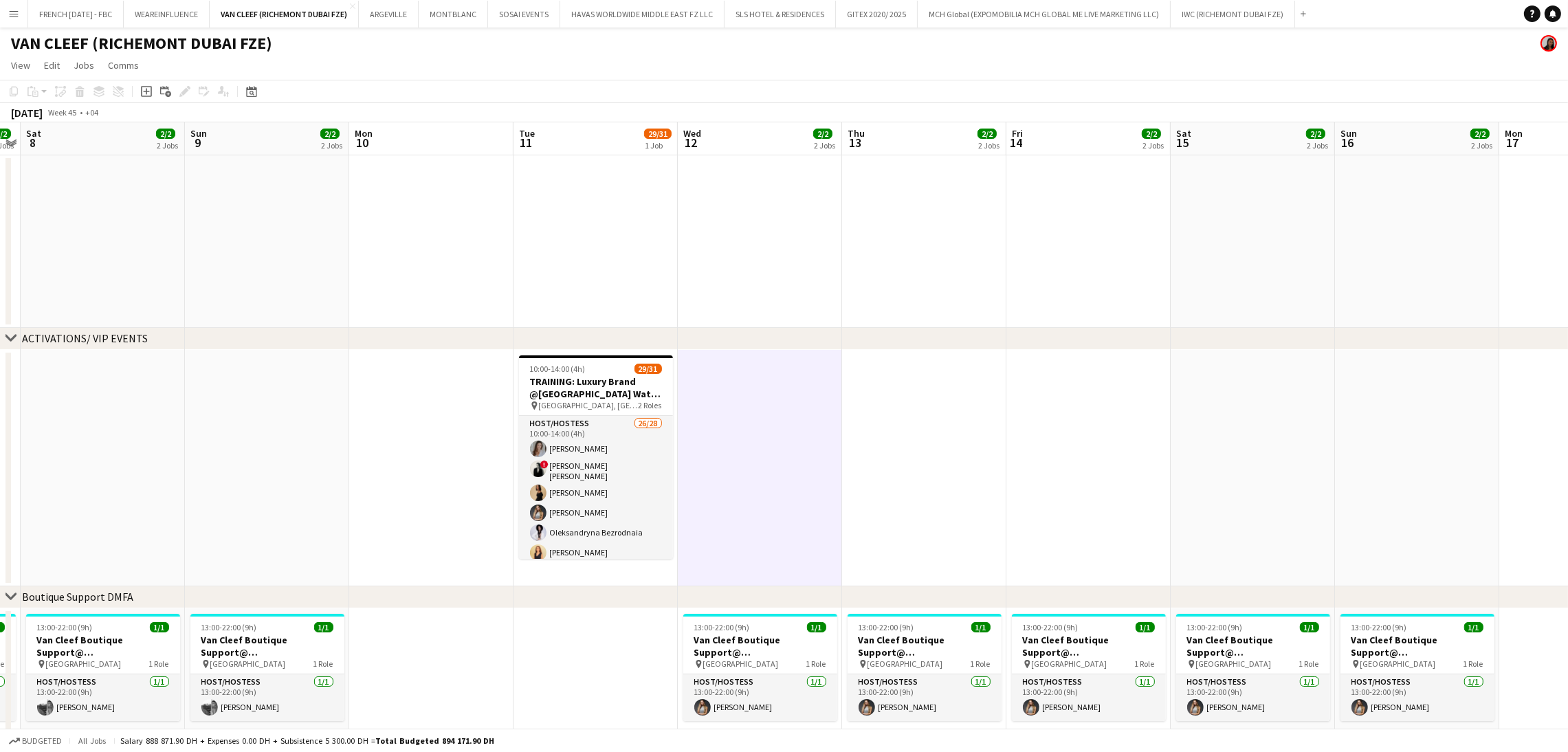
click at [714, 423] on app-date-cell at bounding box center [760, 468] width 164 height 236
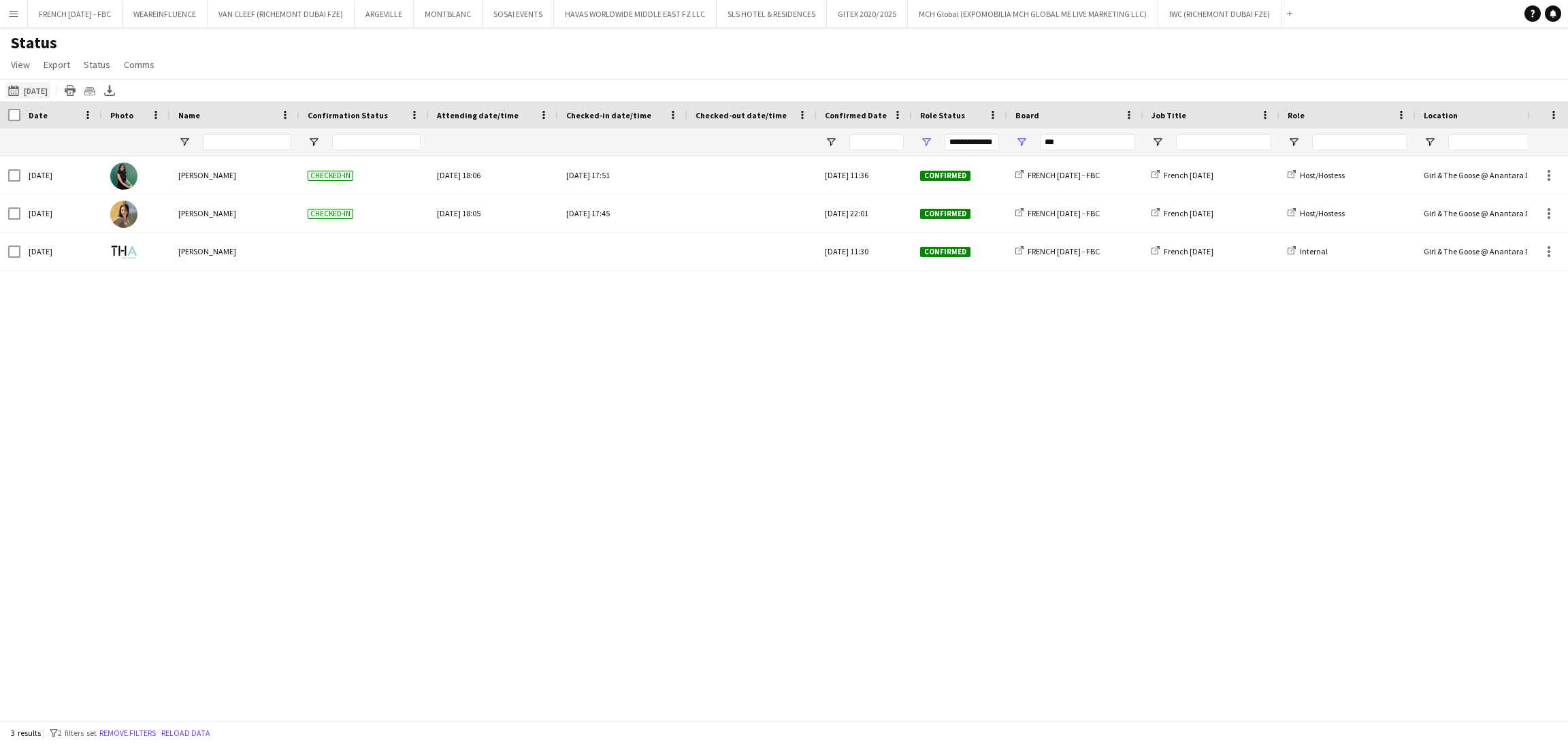
click at [50, 92] on button "08-10-2025 to 14-10-2025 Yesterday" at bounding box center [28, 90] width 45 height 16
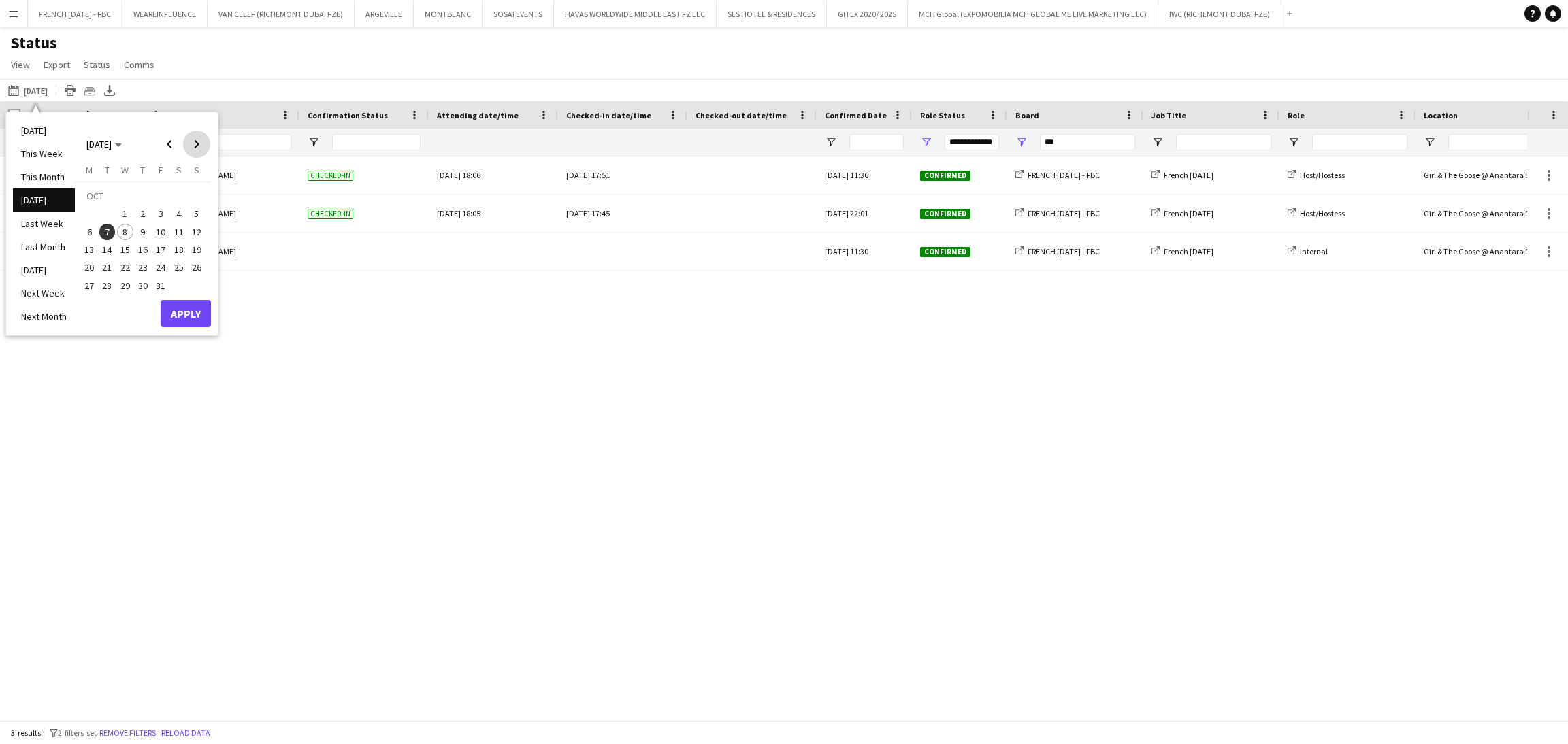
click at [197, 148] on span "Next month" at bounding box center [196, 144] width 27 height 27
click at [107, 233] on span "11" at bounding box center [107, 235] width 16 height 16
click at [181, 291] on button "Apply" at bounding box center [186, 298] width 50 height 27
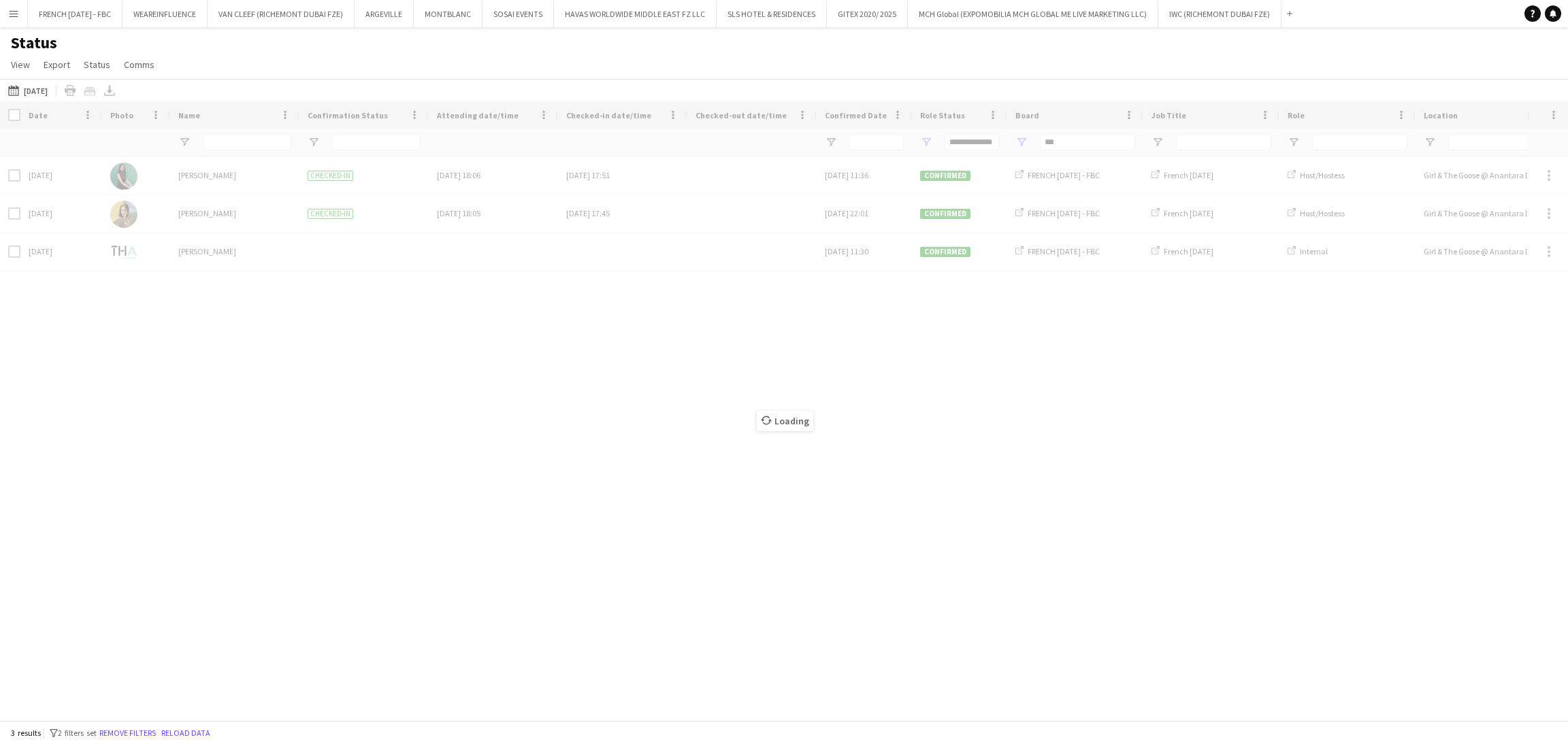
type input "***"
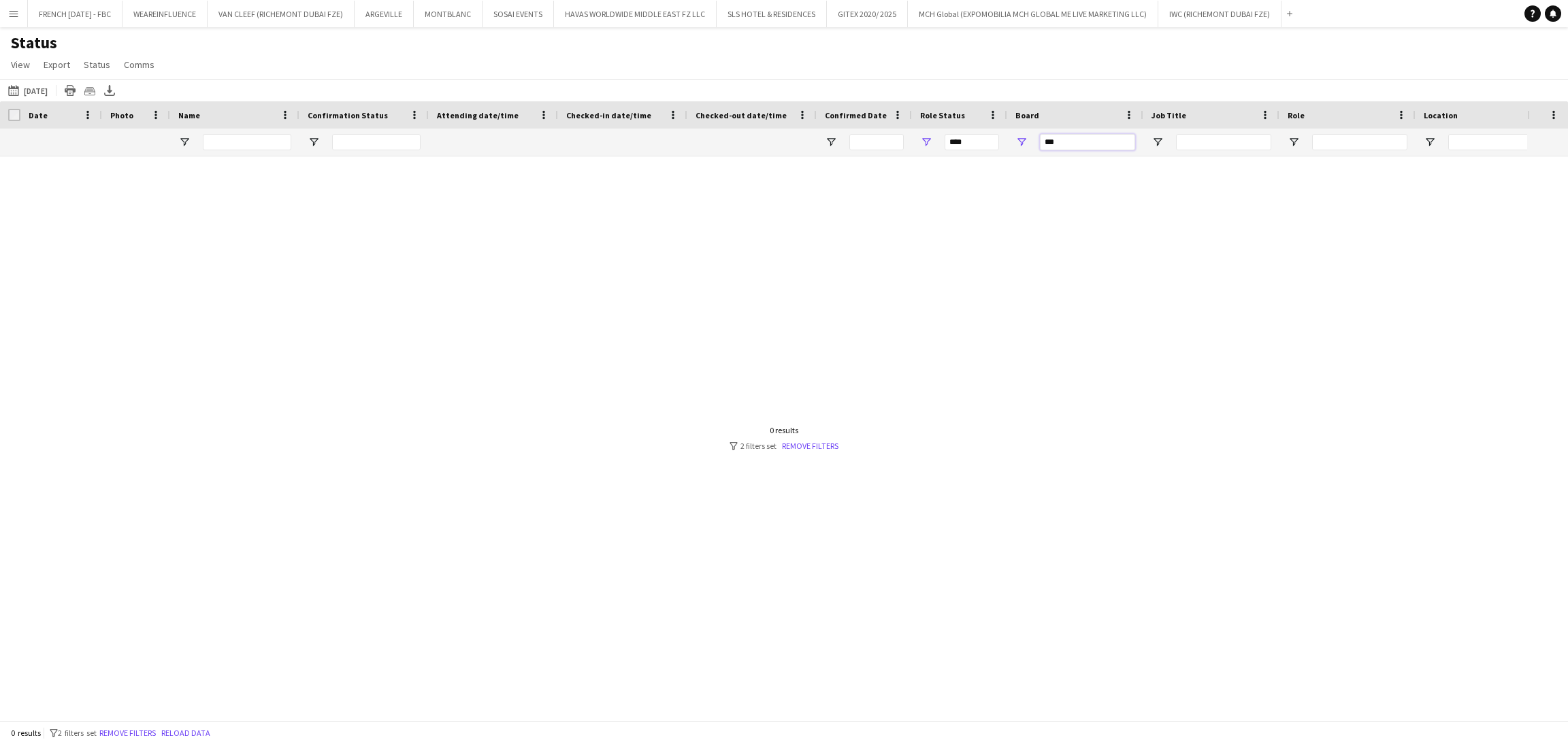
drag, startPoint x: 1013, startPoint y: 145, endPoint x: 926, endPoint y: 134, distance: 87.7
click at [967, 141] on div "*** ***" at bounding box center [953, 142] width 1905 height 27
type input "***"
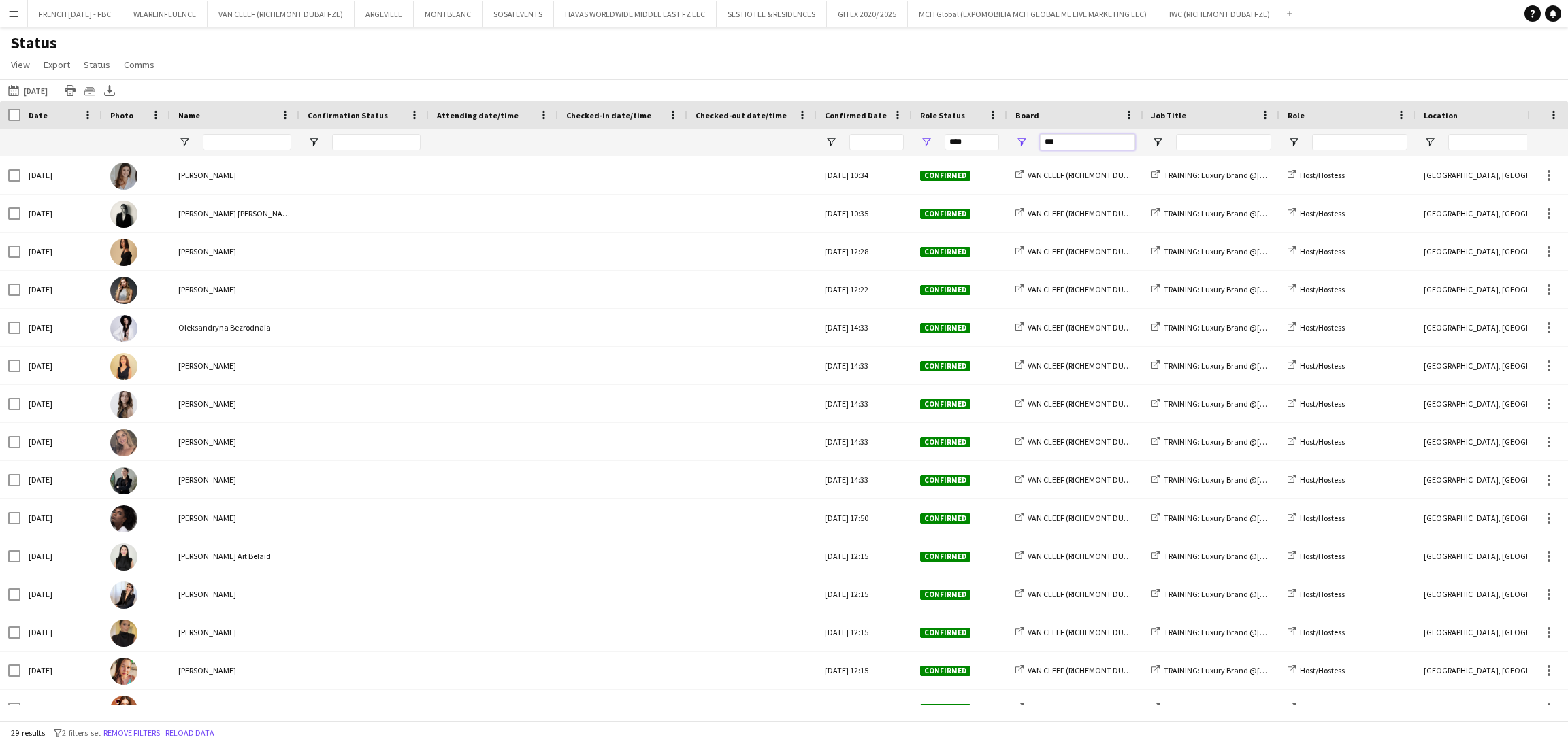
type input "**********"
click at [928, 143] on span "Open Filter Menu" at bounding box center [925, 141] width 12 height 12
click at [1102, 79] on div "08-10-2025 to 14-10-2025 11-11-2025 Today This Week This Month Yesterday Last W…" at bounding box center [784, 90] width 1568 height 22
click at [115, 85] on icon "Export XLSX" at bounding box center [110, 91] width 11 height 11
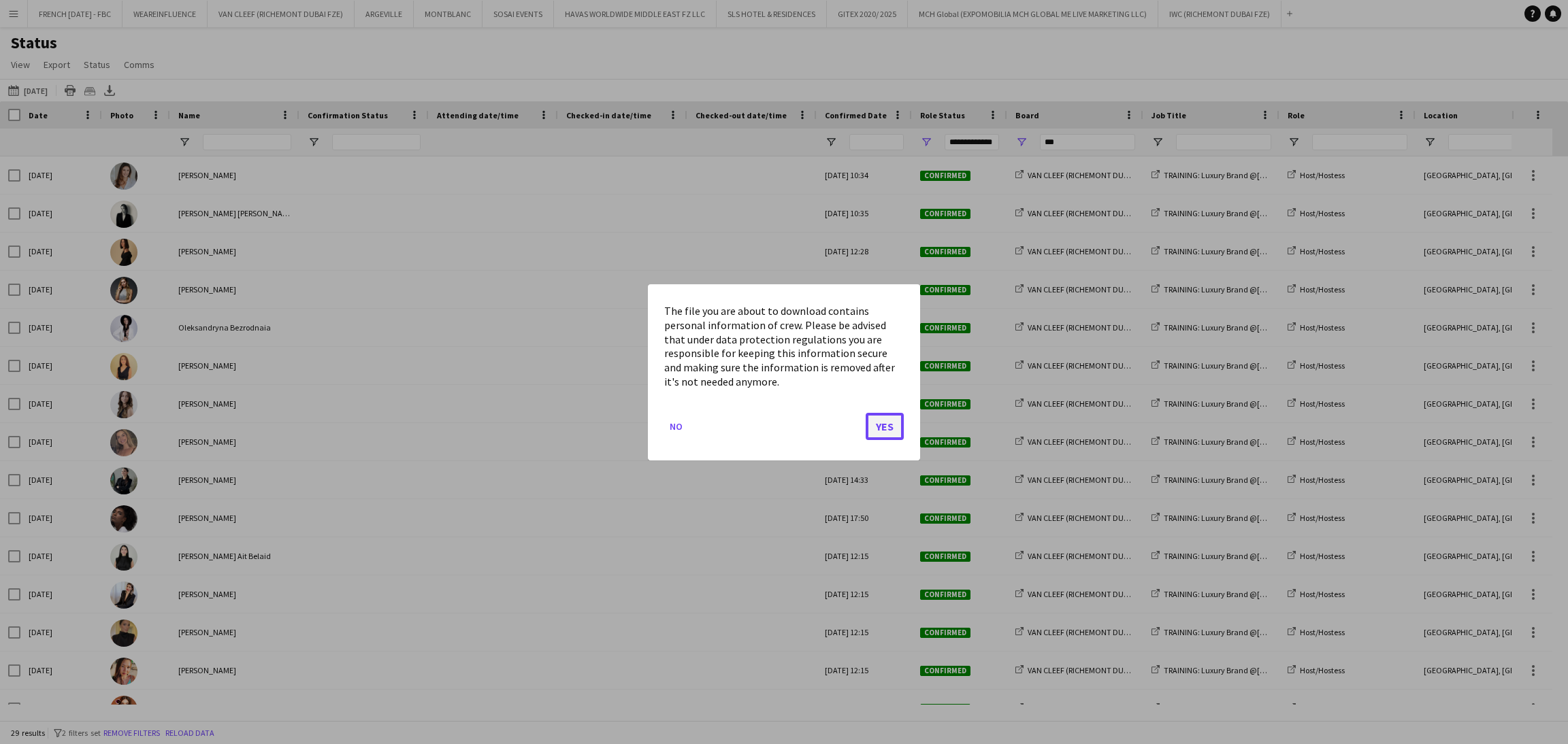
click at [888, 423] on button "Yes" at bounding box center [884, 426] width 38 height 27
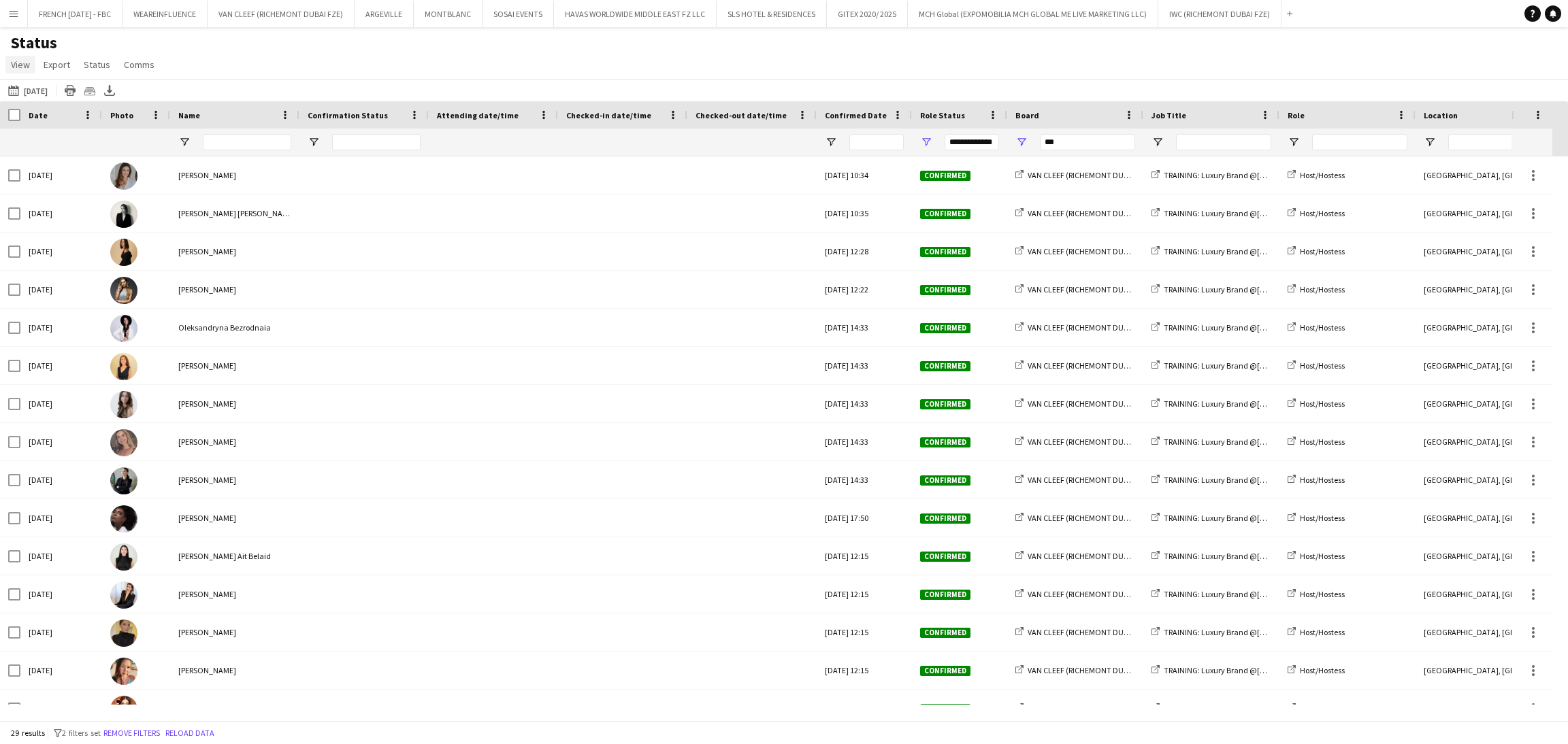
click at [18, 59] on span "View" at bounding box center [20, 64] width 19 height 12
click at [43, 132] on span "Customise view" at bounding box center [49, 134] width 64 height 12
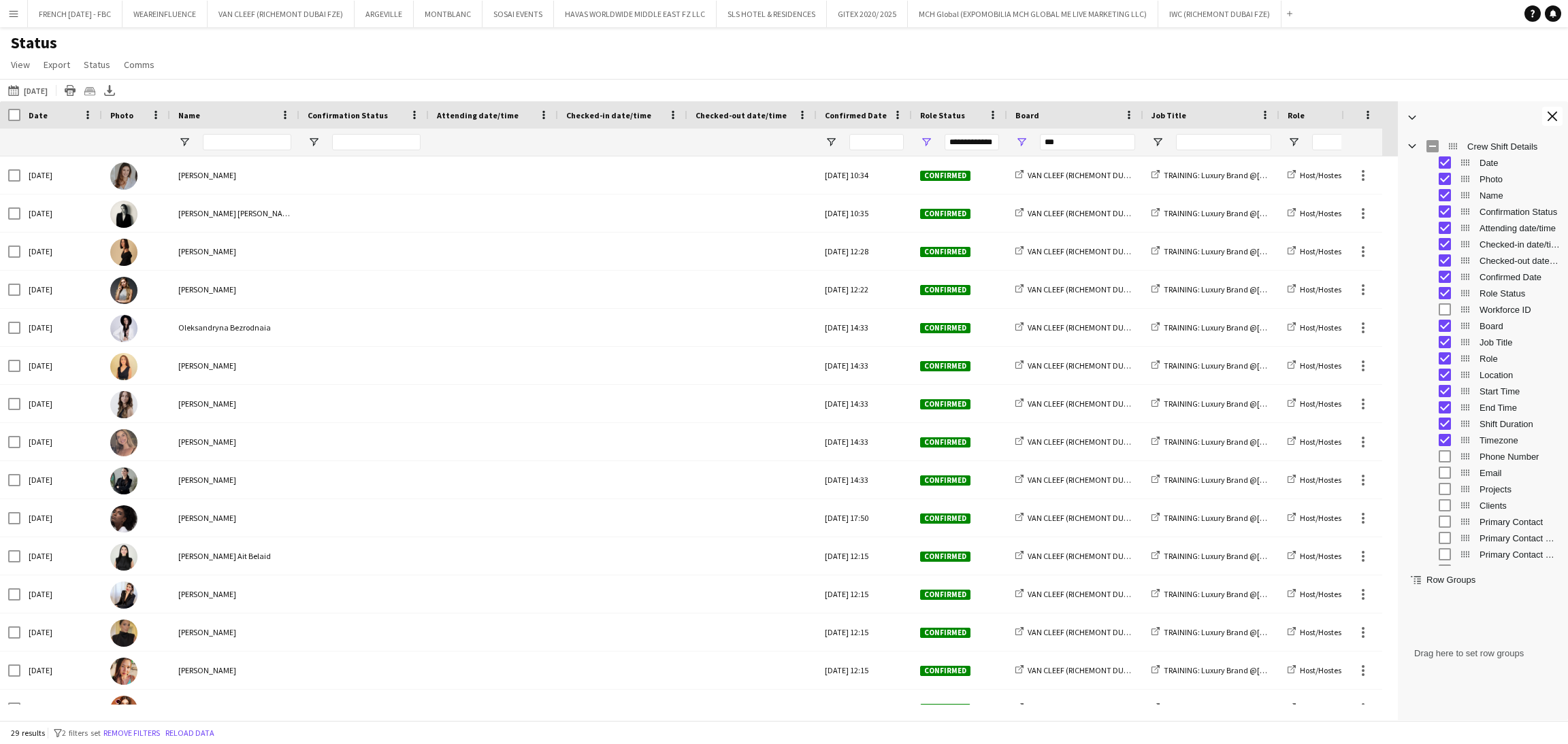
click at [1494, 456] on span "Phone Number" at bounding box center [1519, 456] width 80 height 10
click at [1491, 440] on span "Timezone" at bounding box center [1519, 440] width 80 height 10
click at [1474, 87] on div "08-10-2025 to 14-10-2025 11-11-2025 Today This Week This Month Yesterday Last W…" at bounding box center [784, 90] width 1568 height 22
click at [1278, 52] on div "Status View Views Default view New view Update view Delete view Edit name Custo…" at bounding box center [784, 56] width 1568 height 46
click at [1547, 119] on app-icon "Close tool panel" at bounding box center [1552, 116] width 10 height 10
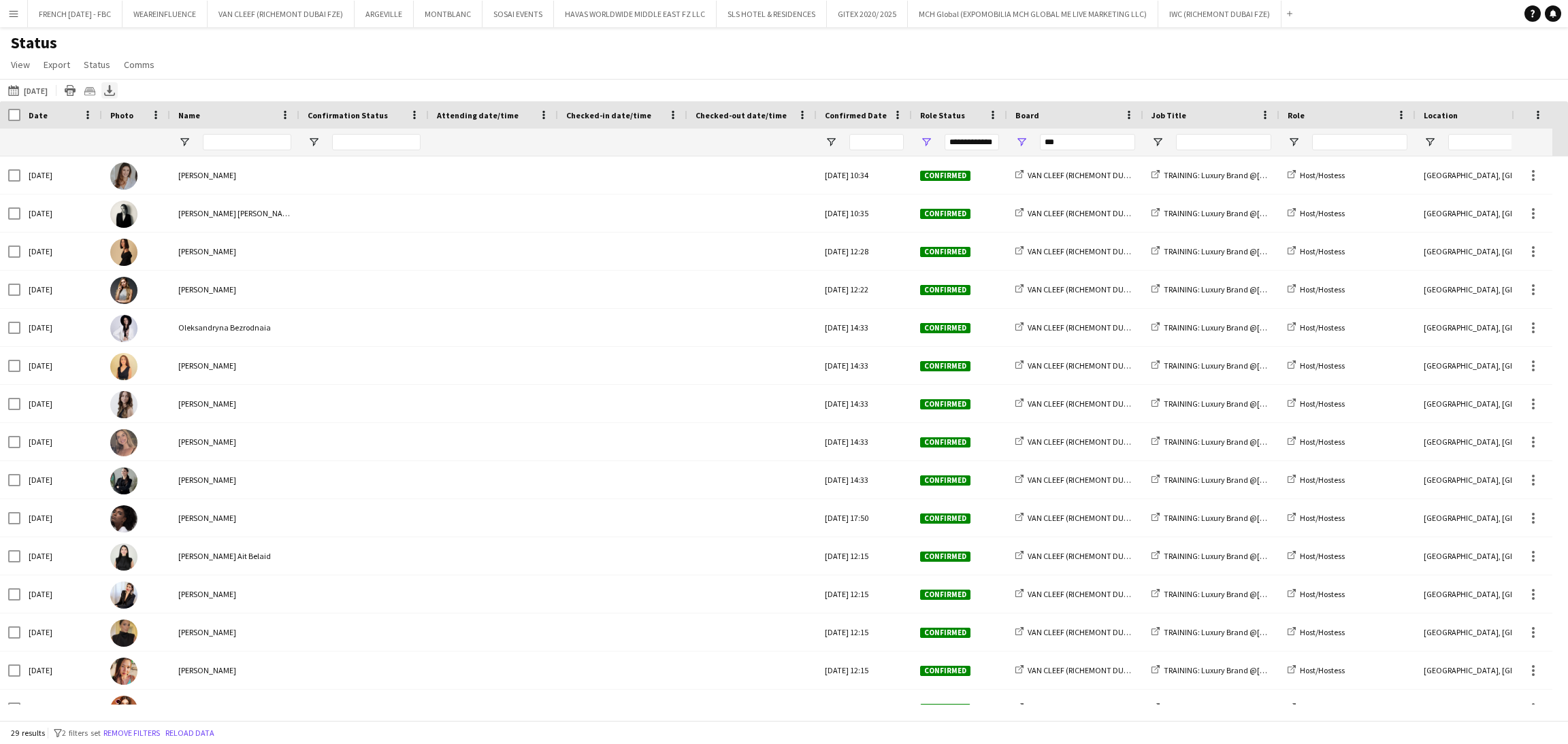
click at [115, 95] on icon at bounding box center [110, 94] width 11 height 3
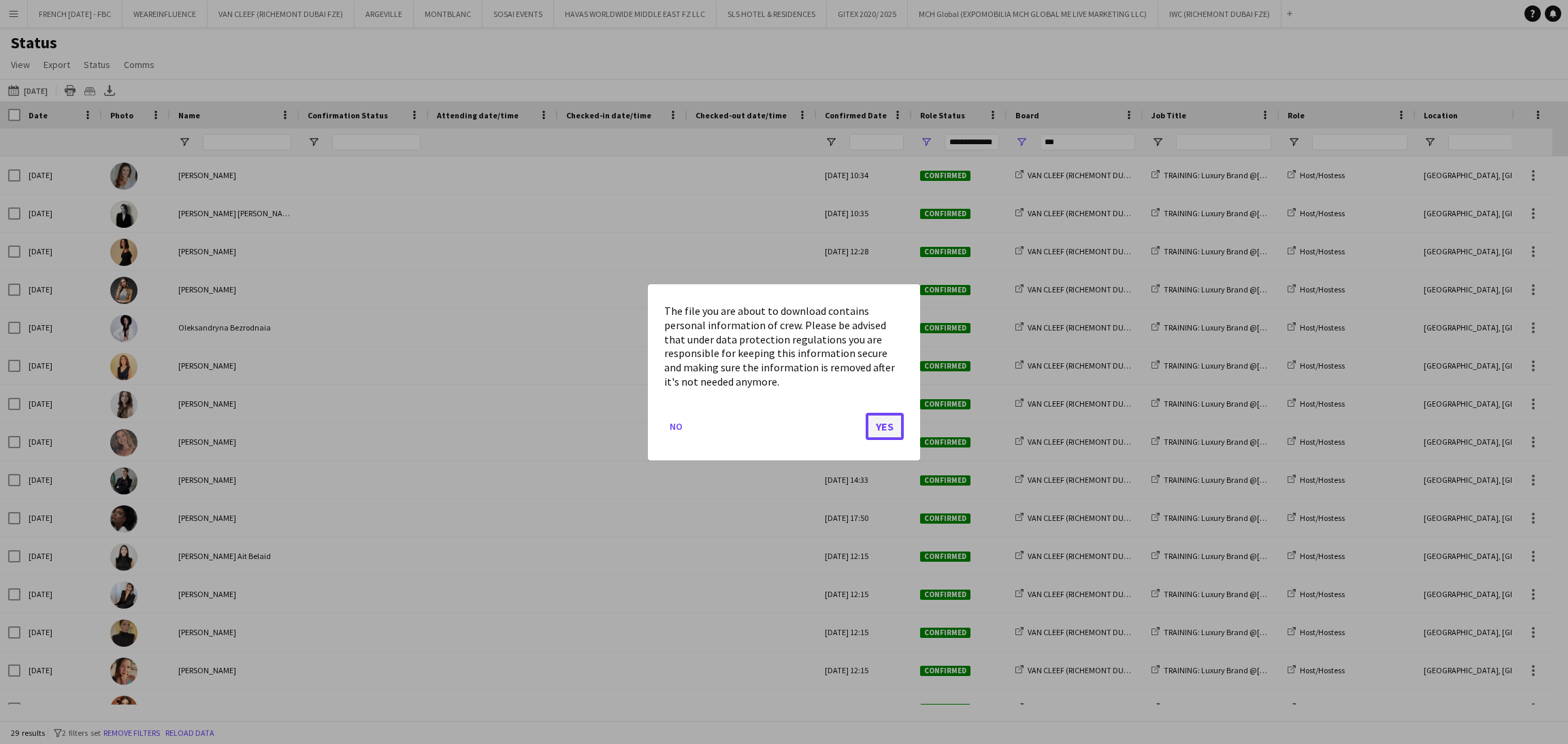
click at [892, 432] on button "Yes" at bounding box center [884, 426] width 38 height 27
